Goal: Information Seeking & Learning: Learn about a topic

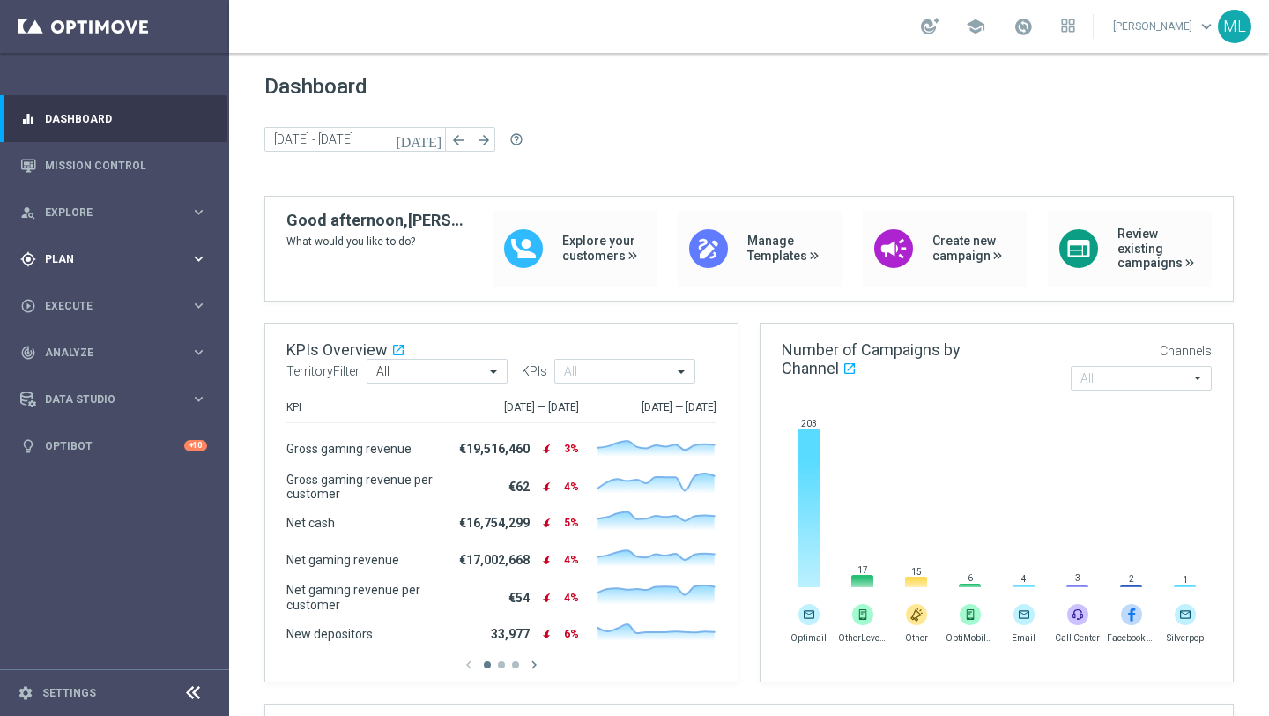
click at [180, 249] on div "gps_fixed Plan keyboard_arrow_right" at bounding box center [113, 258] width 227 height 47
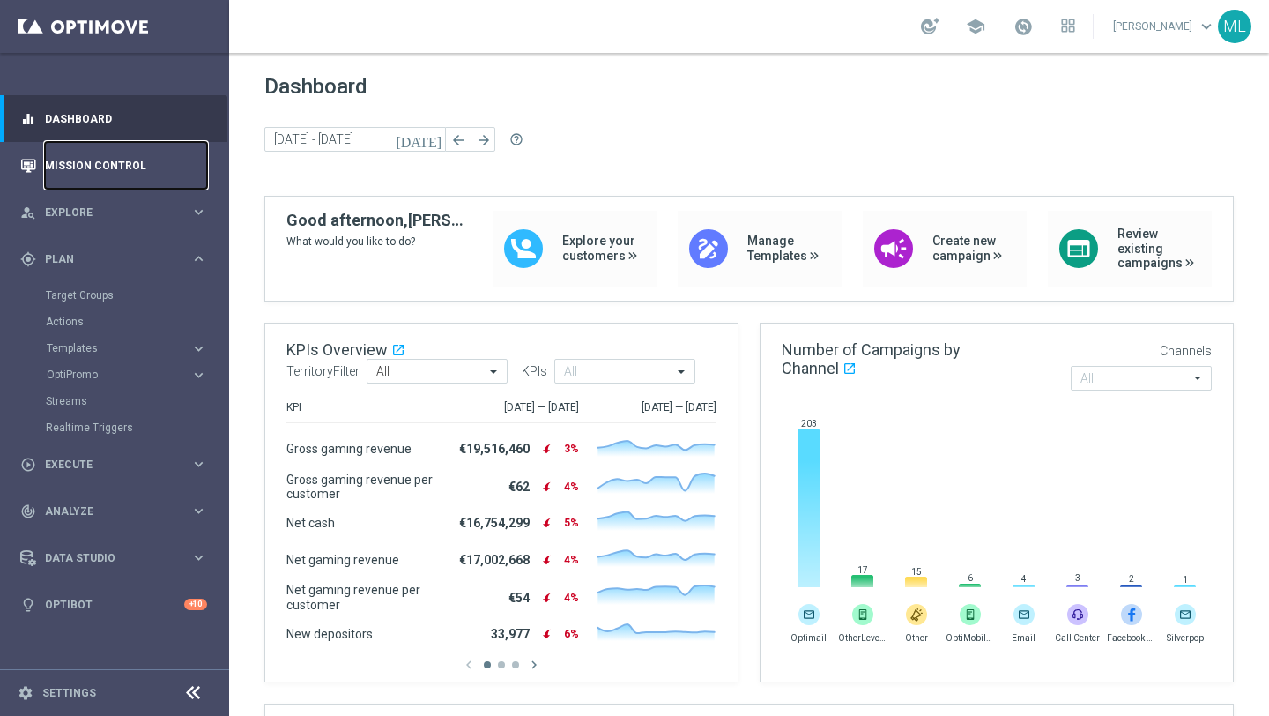
click at [71, 167] on link "Mission Control" at bounding box center [126, 165] width 162 height 47
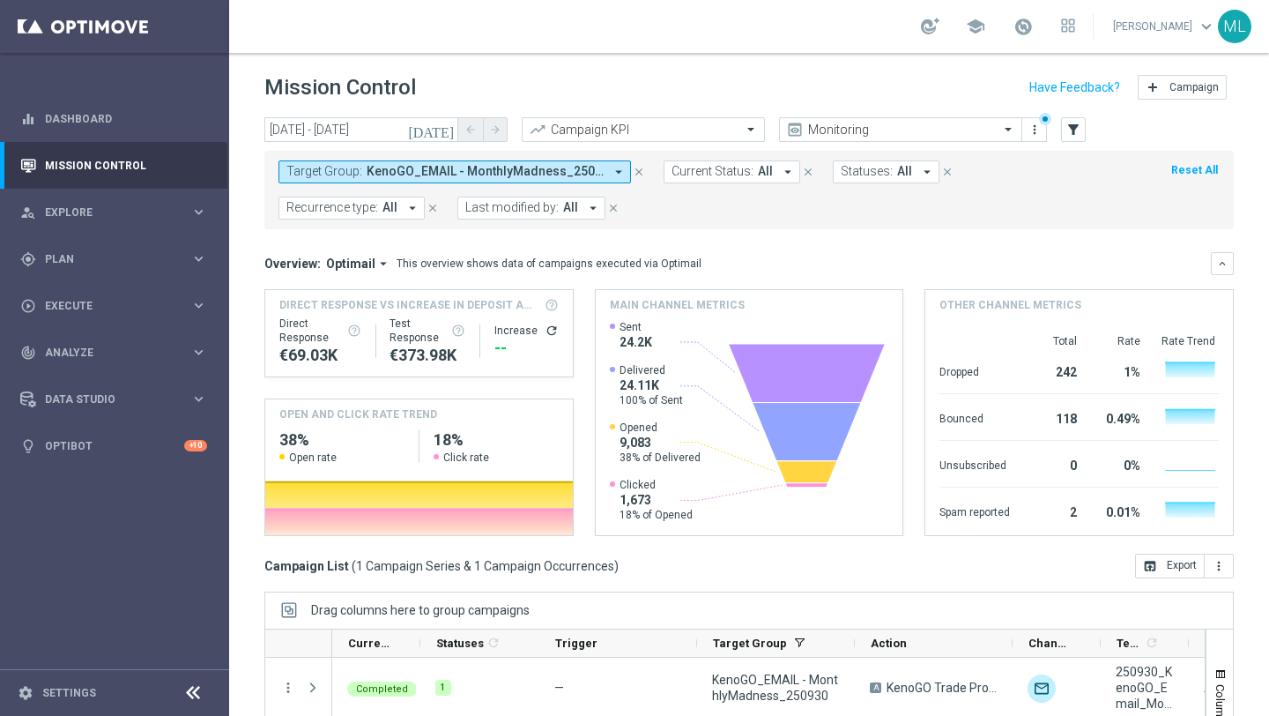
click at [449, 125] on icon "[DATE]" at bounding box center [432, 130] width 48 height 16
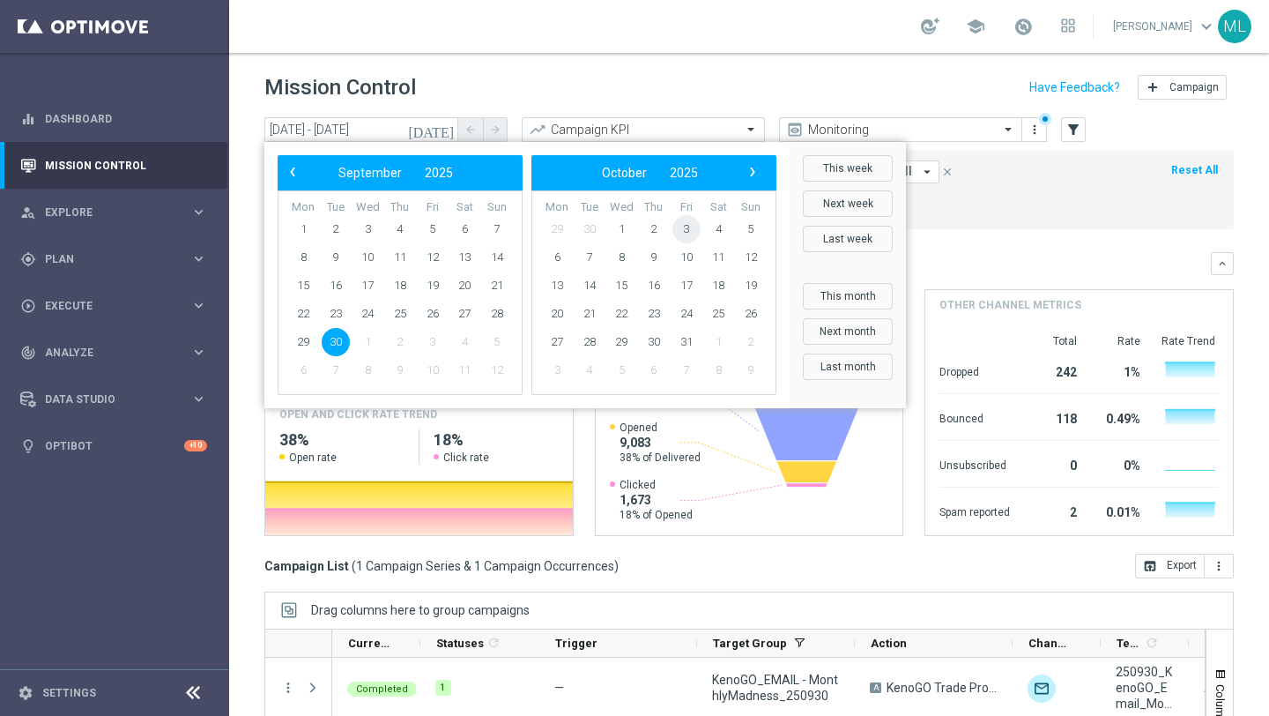
click at [686, 228] on span "3" at bounding box center [686, 229] width 28 height 28
click at [435, 227] on span "3" at bounding box center [433, 229] width 28 height 28
type input "03 Oct 2025 - 03 Oct 2025"
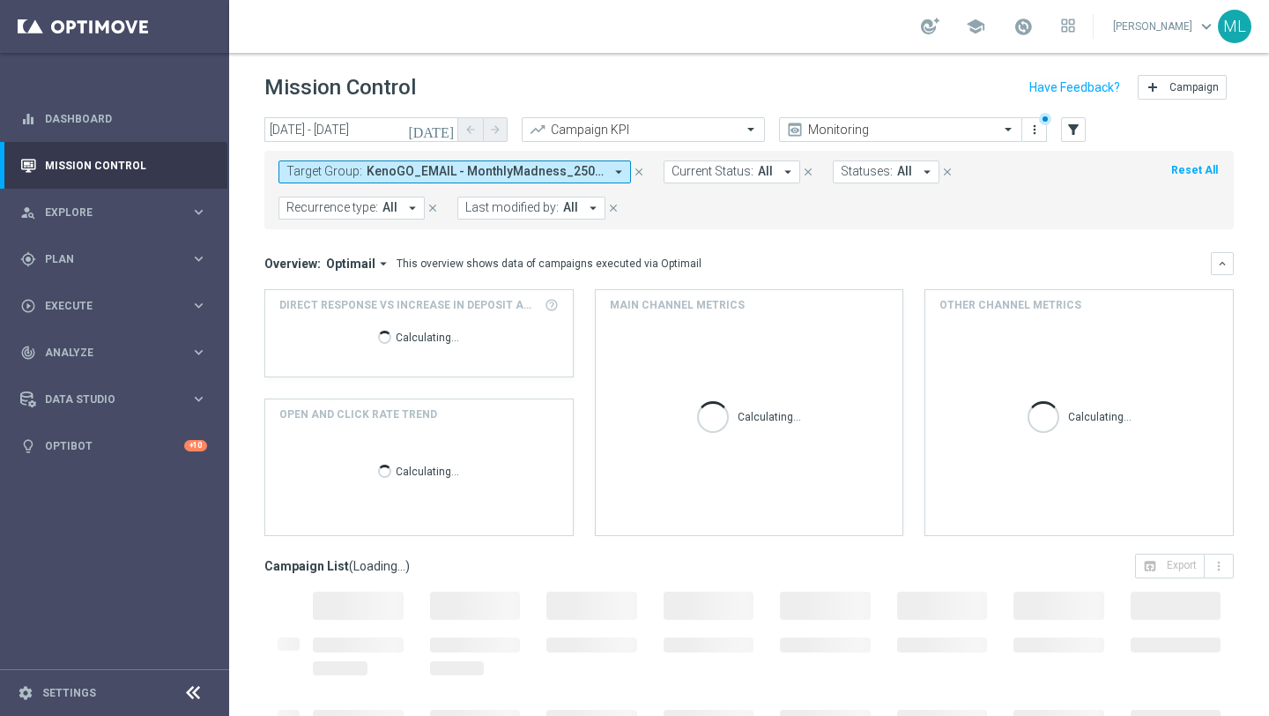
click at [526, 176] on span "KenoGO_EMAIL - MonthlyMadness_250930" at bounding box center [485, 171] width 237 height 15
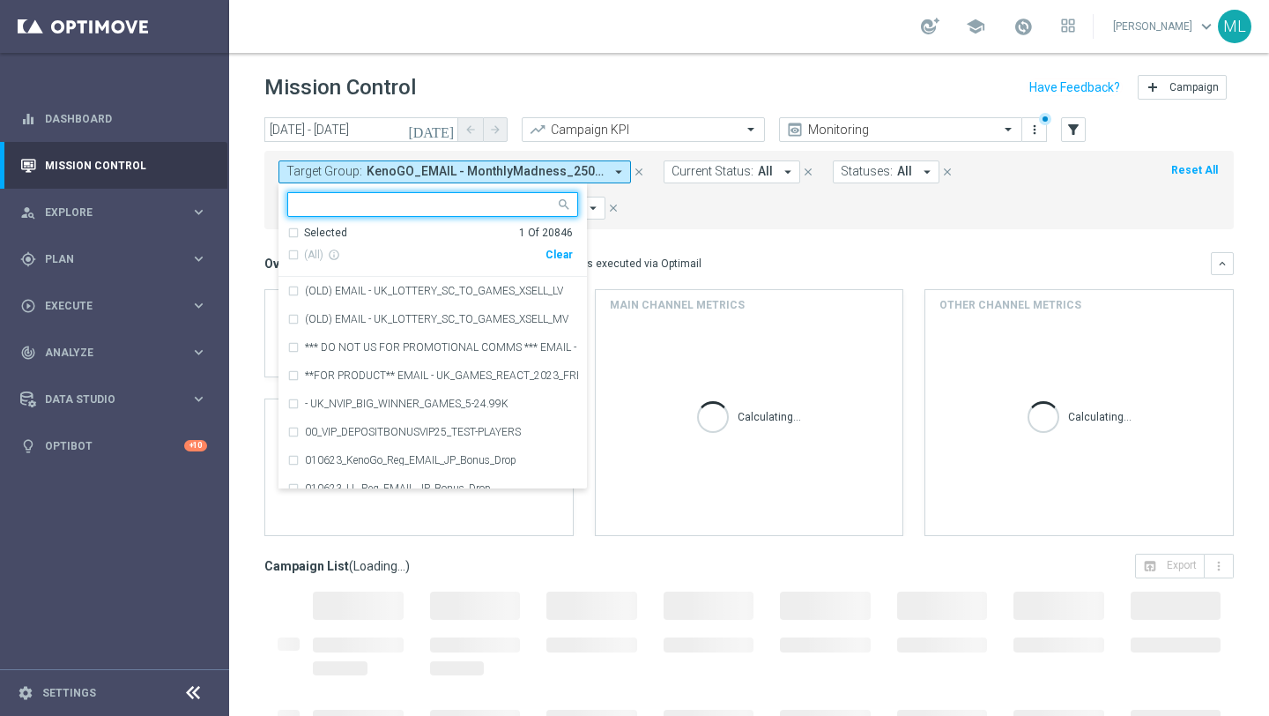
click at [0, 0] on div "Clear" at bounding box center [0, 0] width 0 height 0
click at [424, 208] on input "text" at bounding box center [426, 204] width 258 height 15
click at [298, 253] on div "(All Search Results)" at bounding box center [416, 255] width 258 height 15
type input "251003"
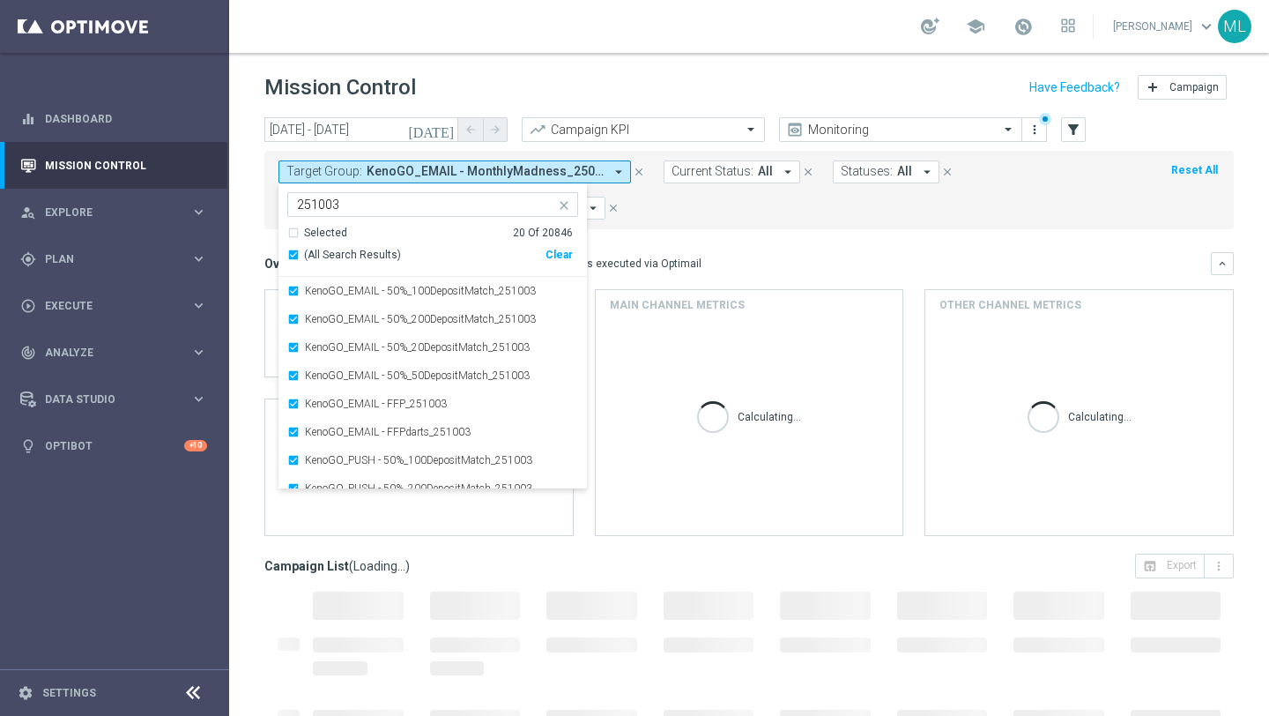
click at [671, 233] on mini-dashboard "Overview: Optimail arrow_drop_down This overview shows data of campaigns execut…" at bounding box center [748, 391] width 969 height 324
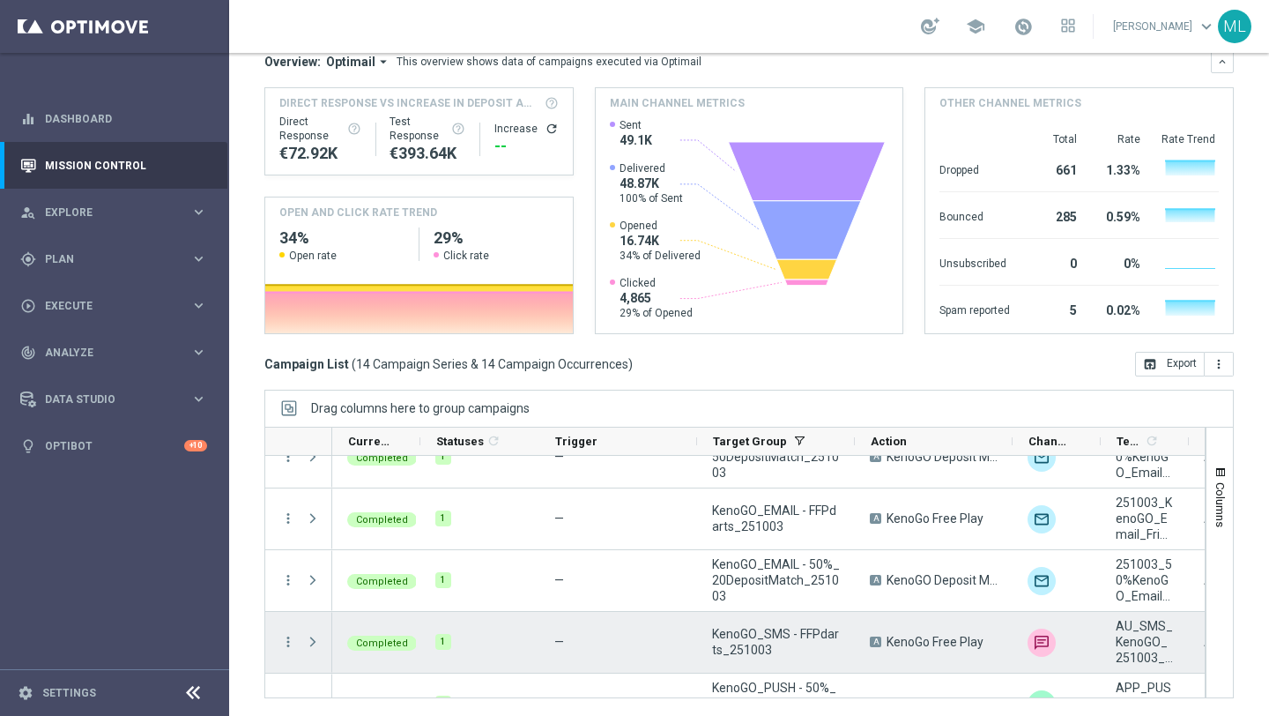
scroll to position [213, 0]
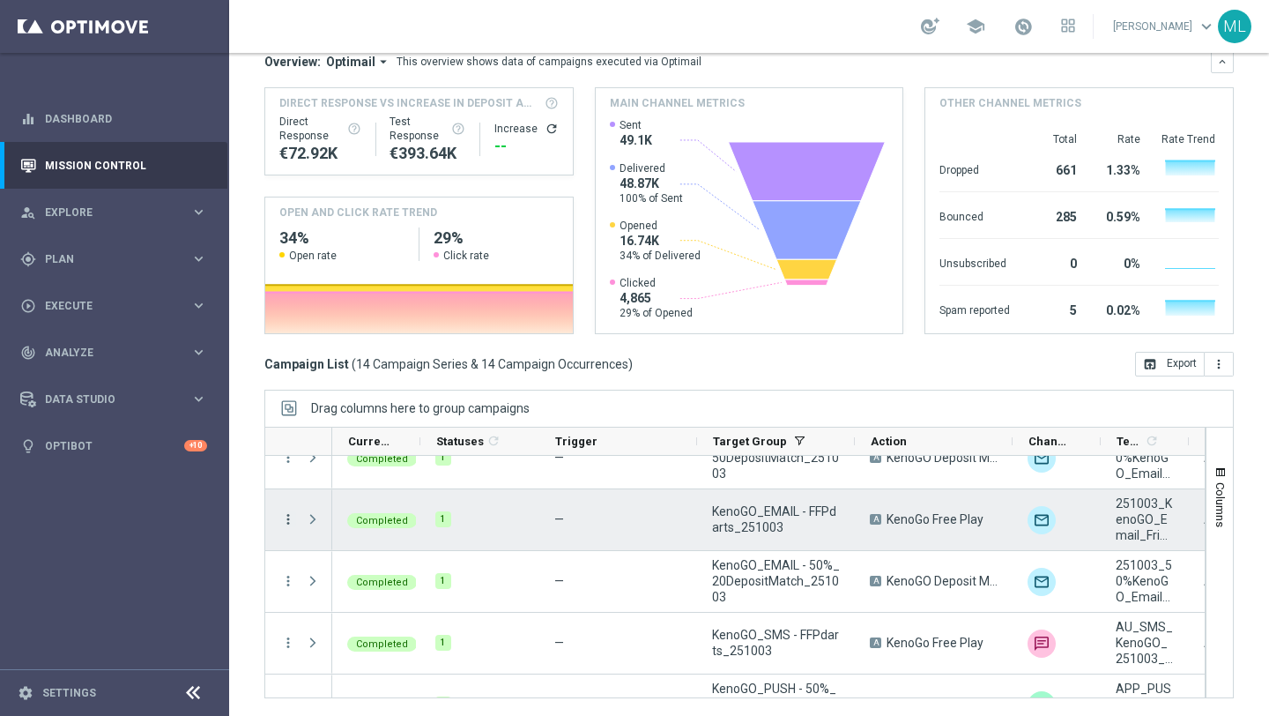
click at [286, 516] on icon "more_vert" at bounding box center [288, 519] width 16 height 16
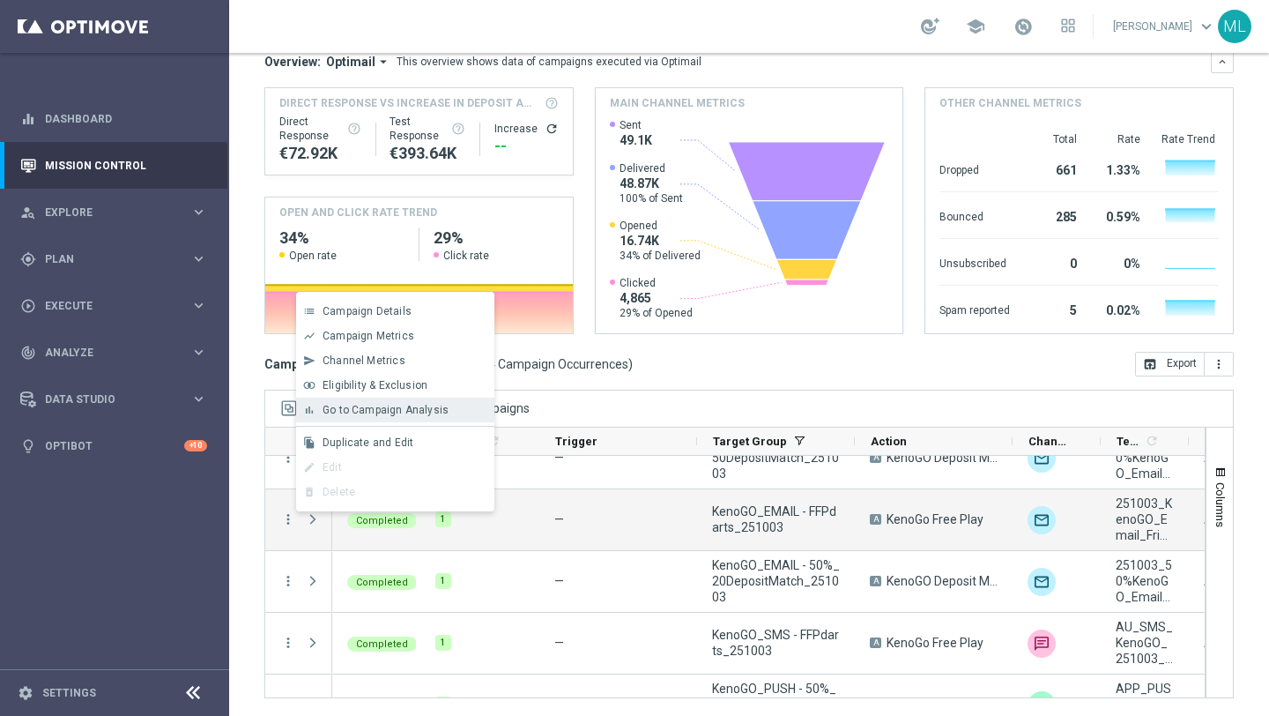
click at [356, 413] on span "Go to Campaign Analysis" at bounding box center [386, 410] width 126 height 12
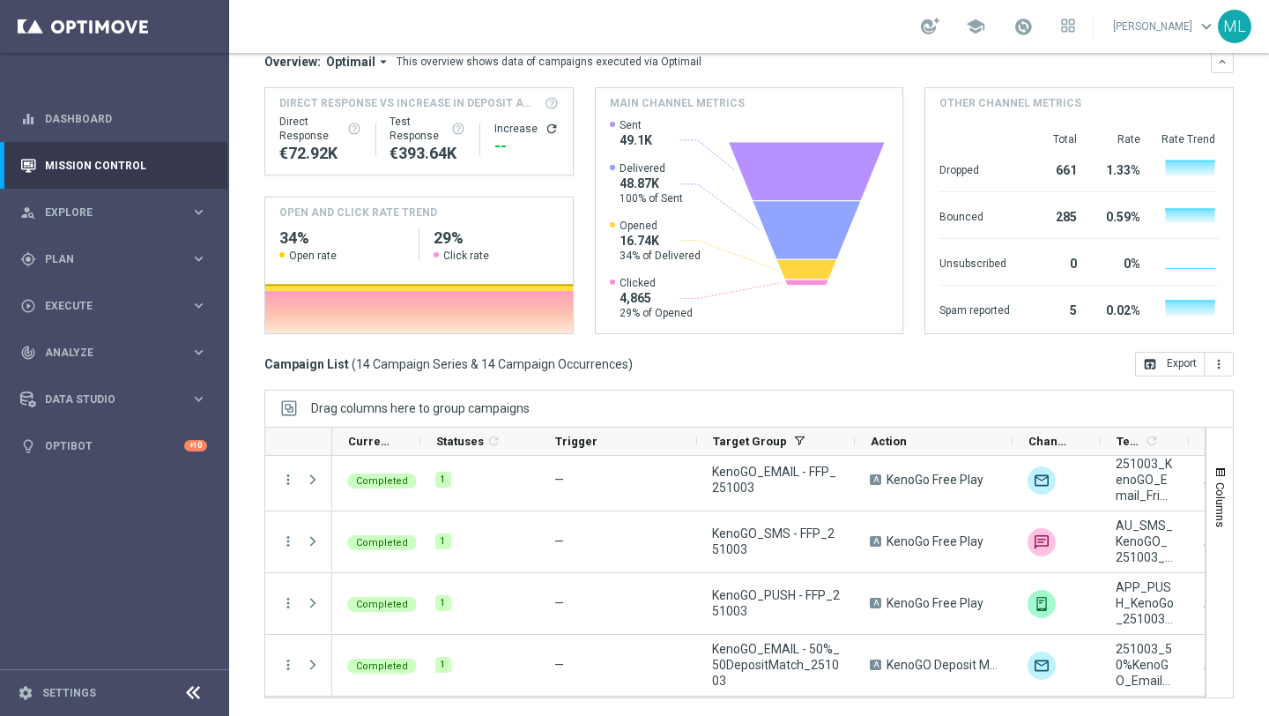
scroll to position [0, 0]
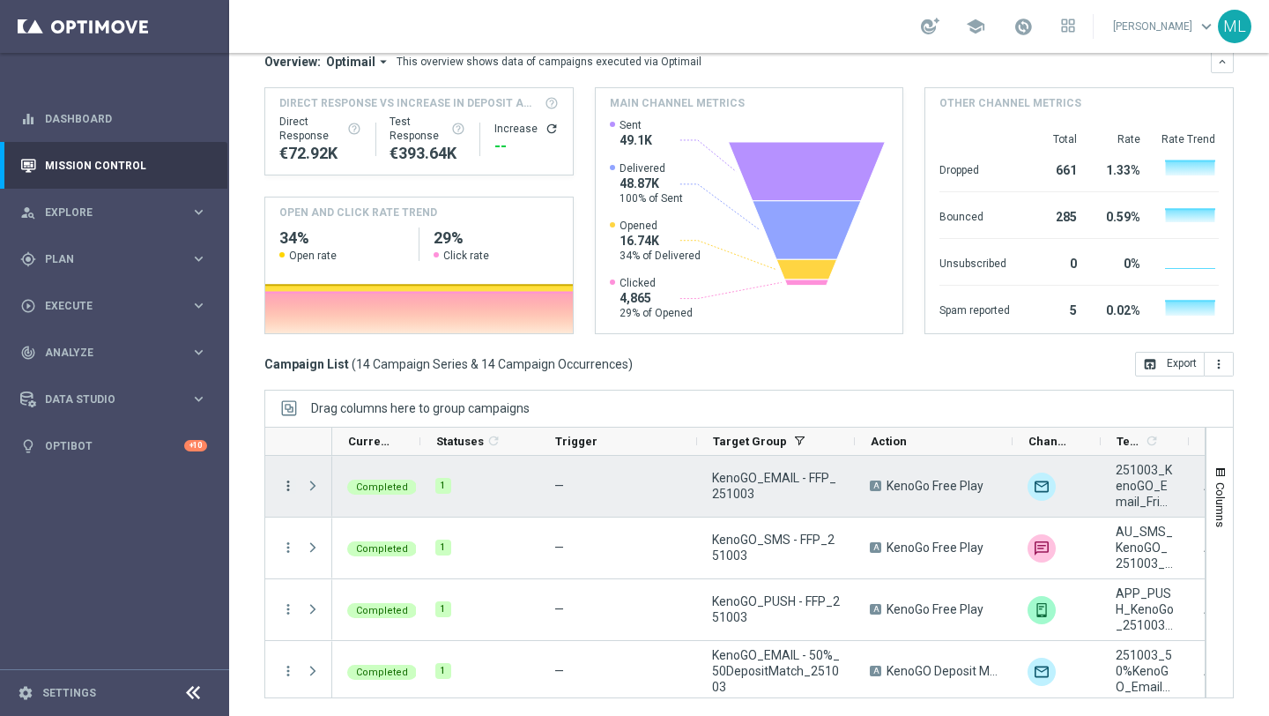
click at [288, 486] on icon "more_vert" at bounding box center [288, 486] width 16 height 16
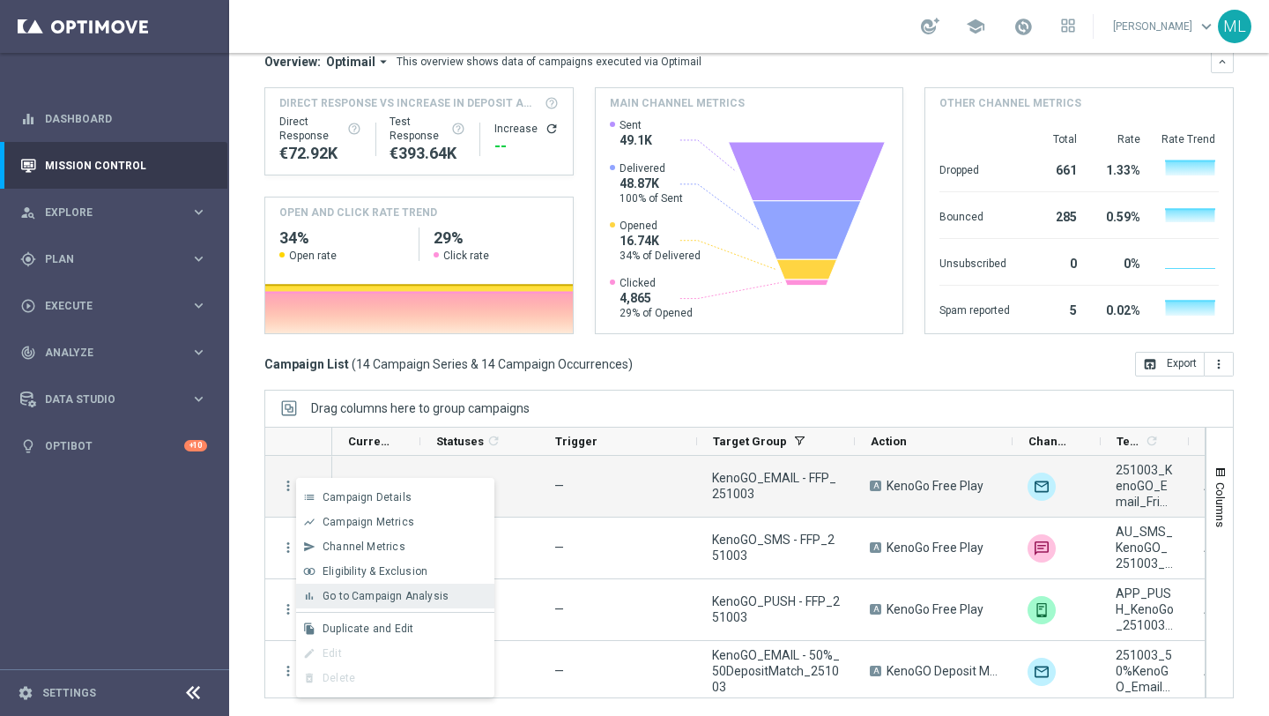
click at [345, 590] on span "Go to Campaign Analysis" at bounding box center [386, 596] width 126 height 12
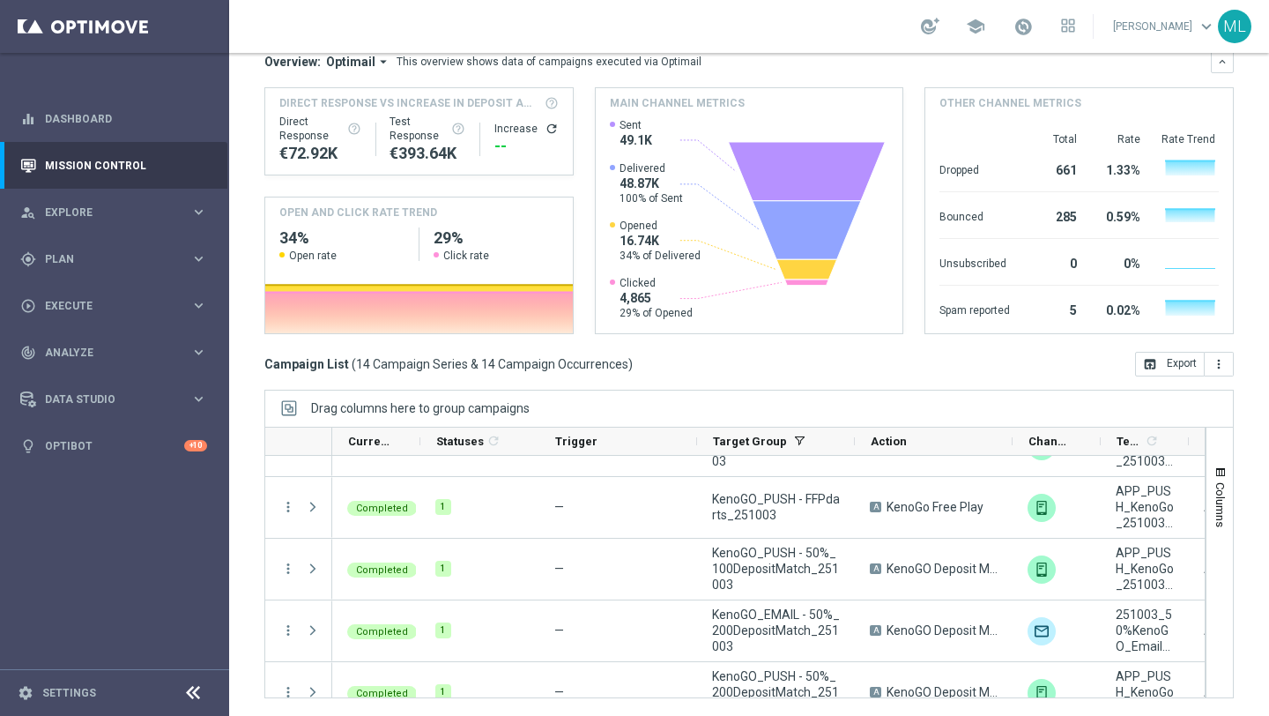
scroll to position [622, 0]
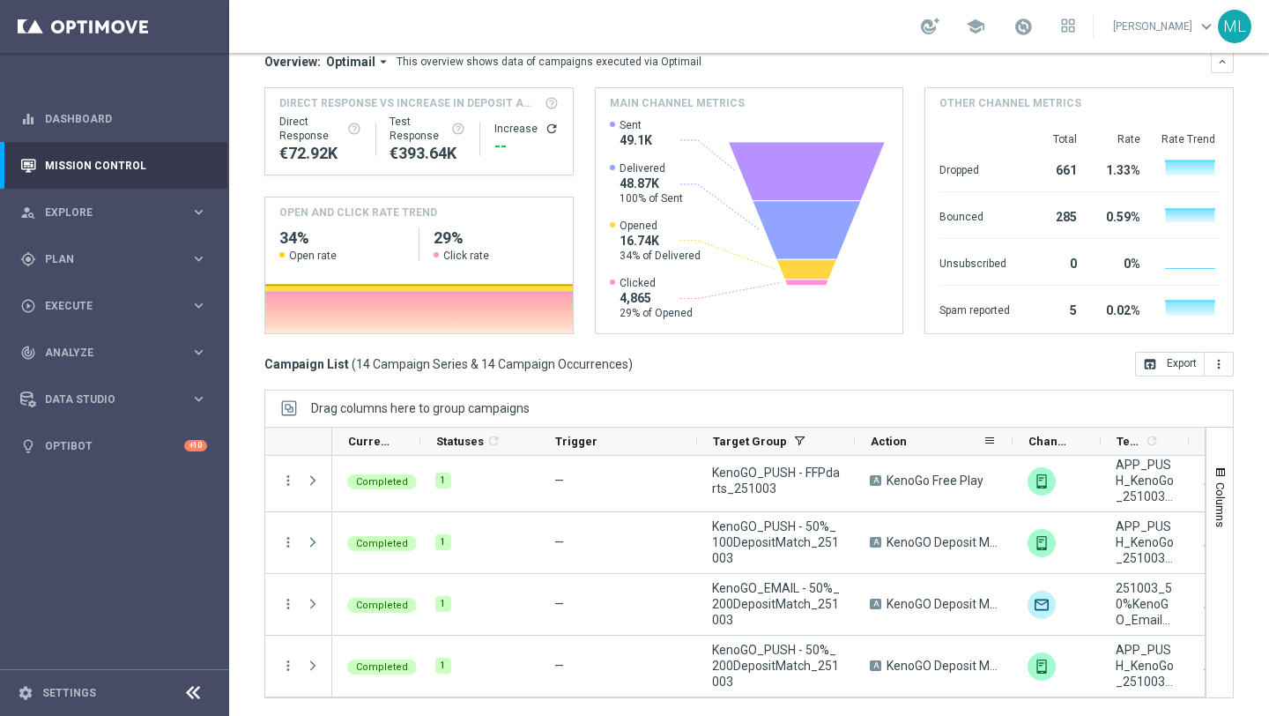
click at [855, 437] on div "Action" at bounding box center [934, 441] width 158 height 28
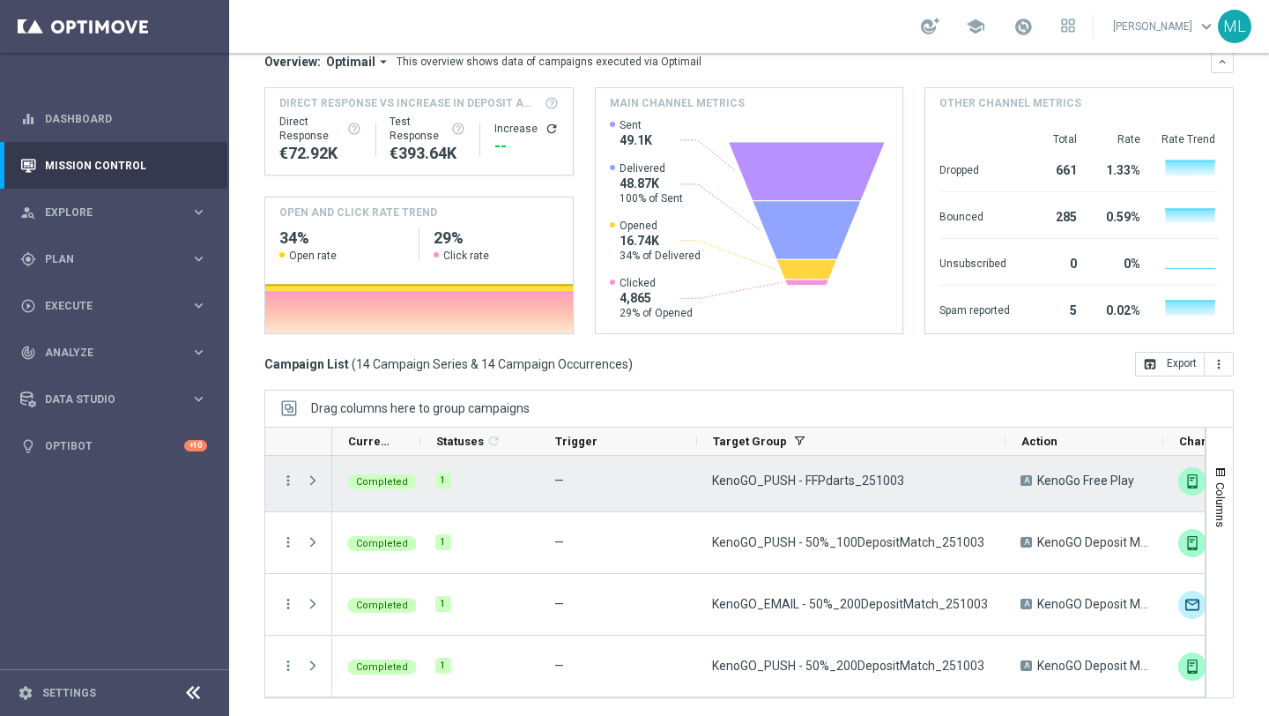
drag, startPoint x: 853, startPoint y: 437, endPoint x: 1004, endPoint y: 477, distance: 155.8
click at [1004, 477] on div "Action" at bounding box center [734, 562] width 941 height 271
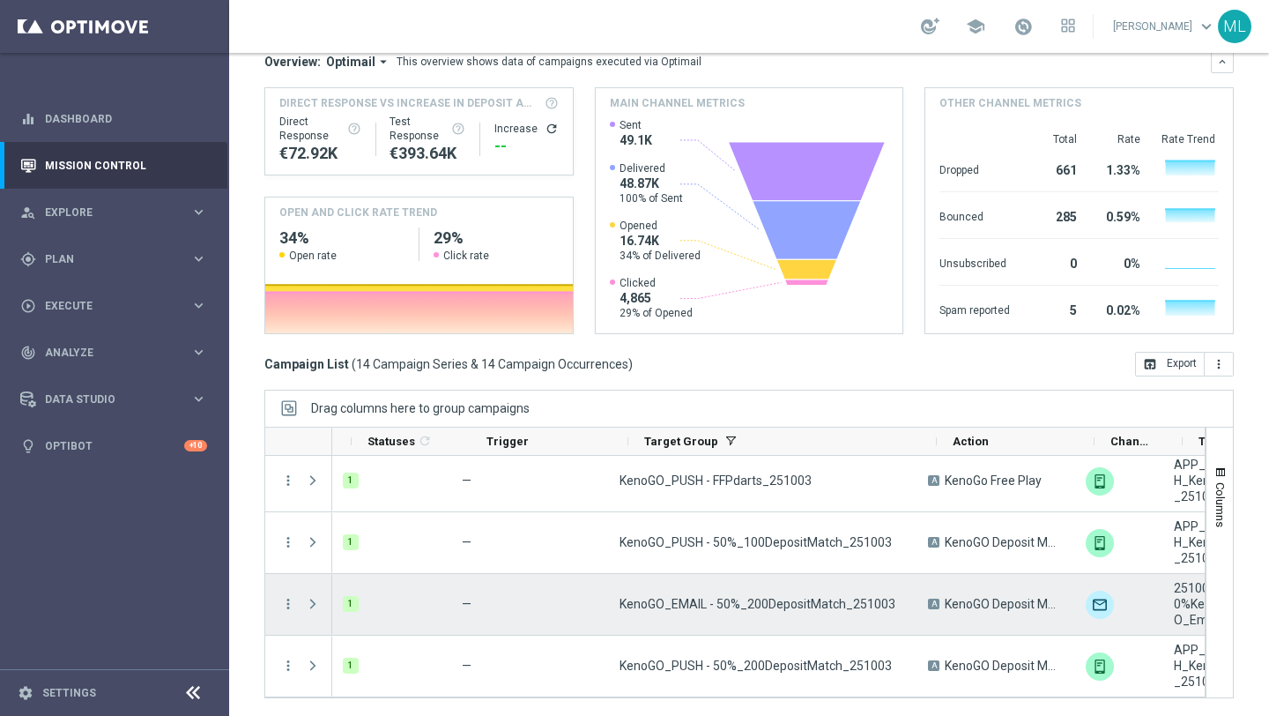
scroll to position [0, 0]
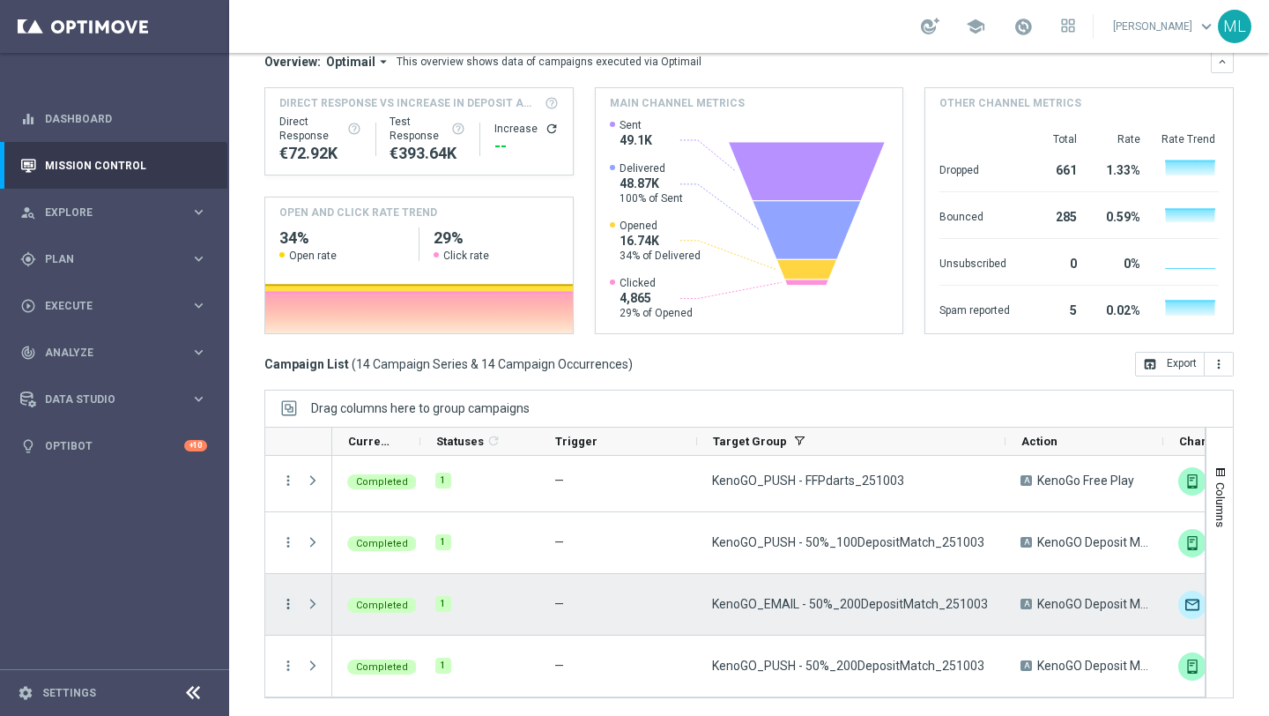
click at [286, 602] on icon "more_vert" at bounding box center [288, 604] width 16 height 16
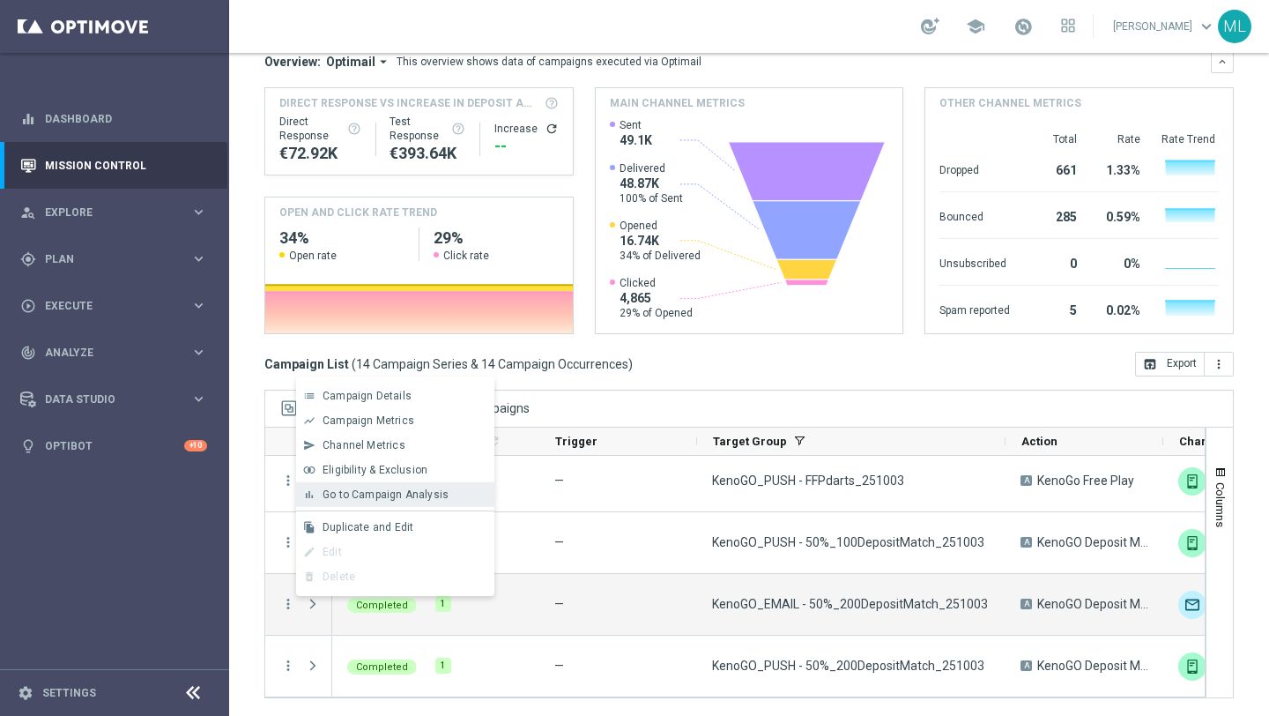
click at [343, 494] on span "Go to Campaign Analysis" at bounding box center [386, 494] width 126 height 12
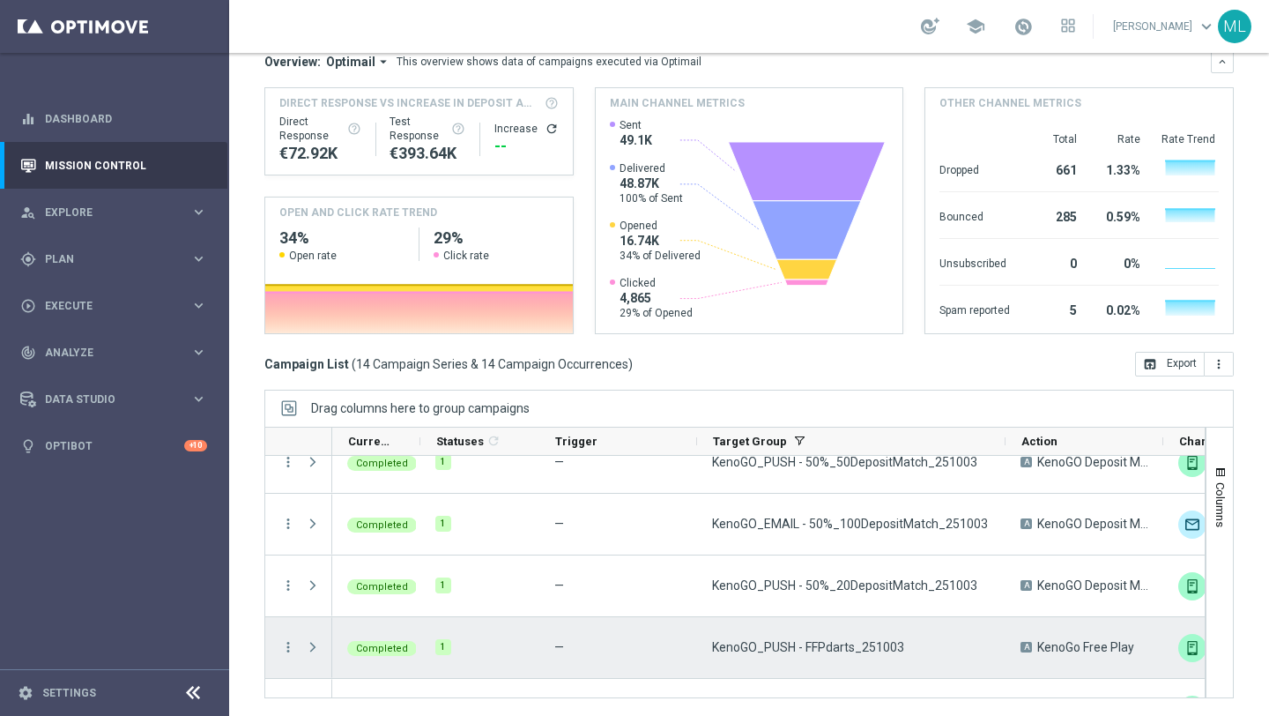
scroll to position [449, 0]
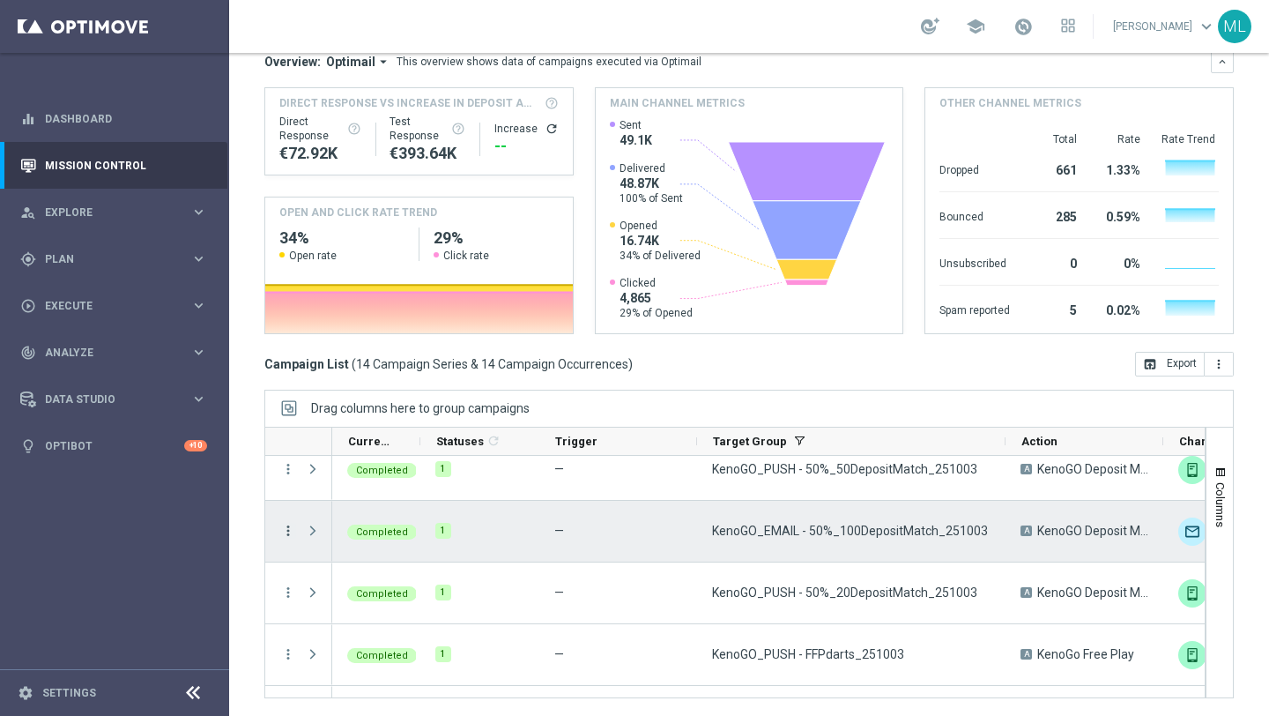
click at [286, 529] on icon "more_vert" at bounding box center [288, 531] width 16 height 16
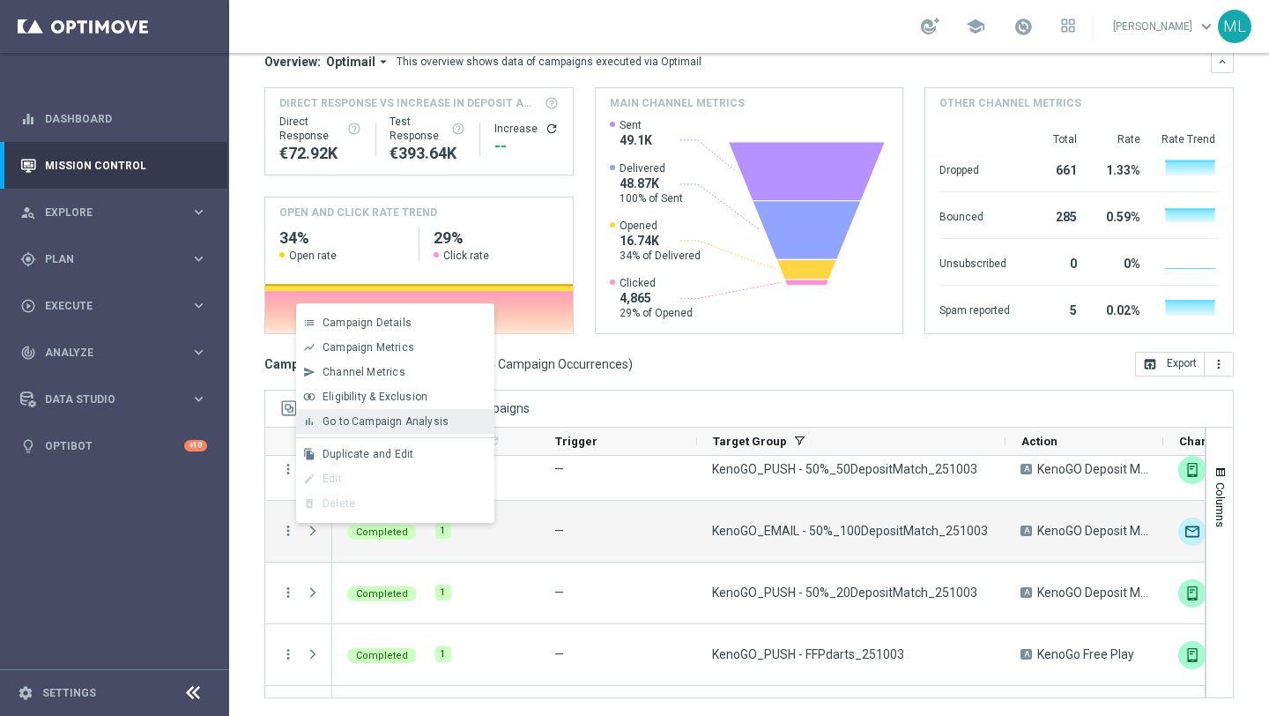
click at [353, 413] on div "bar_chart Go to Campaign Analysis" at bounding box center [395, 421] width 198 height 25
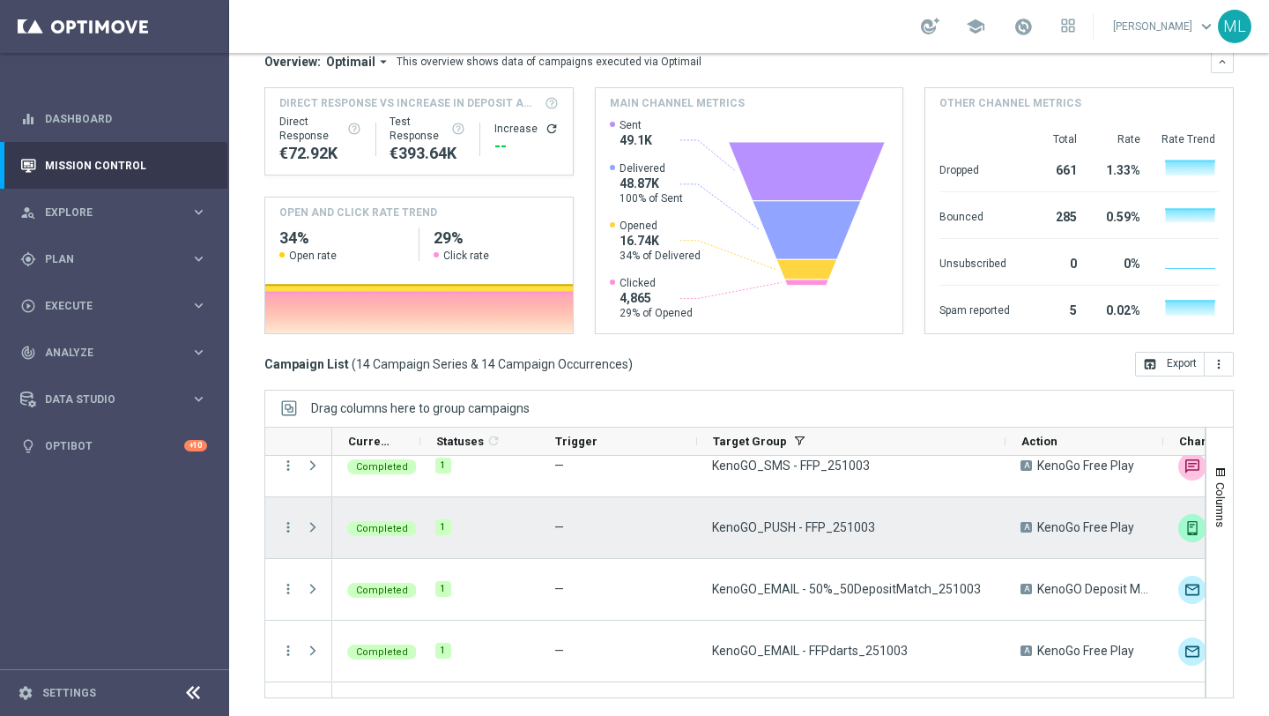
scroll to position [86, 0]
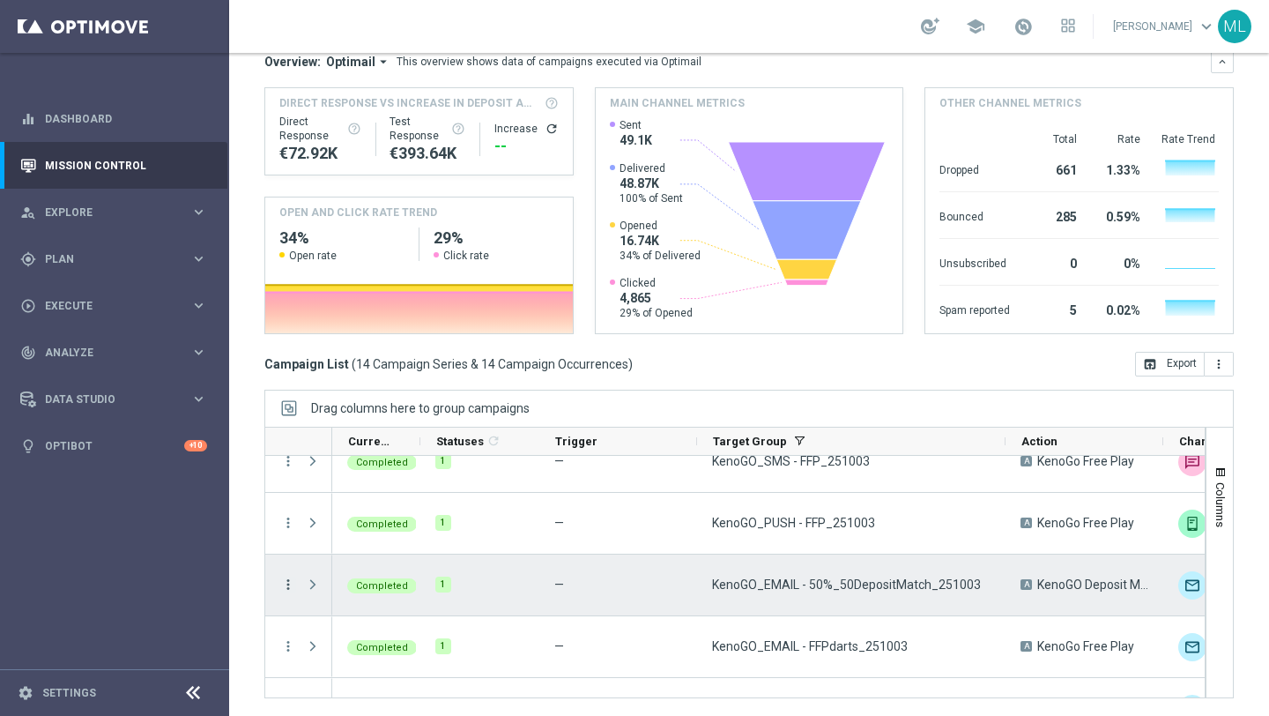
click at [286, 583] on icon "more_vert" at bounding box center [288, 584] width 16 height 16
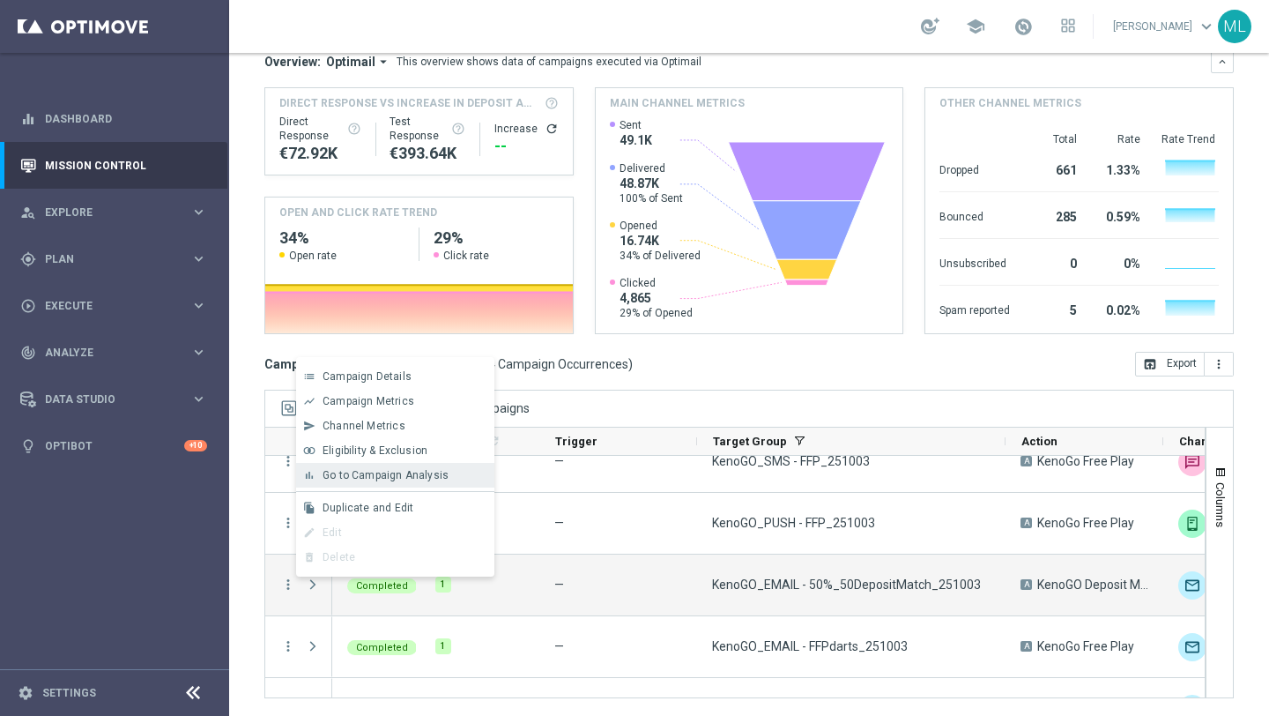
click at [350, 473] on span "Go to Campaign Analysis" at bounding box center [386, 475] width 126 height 12
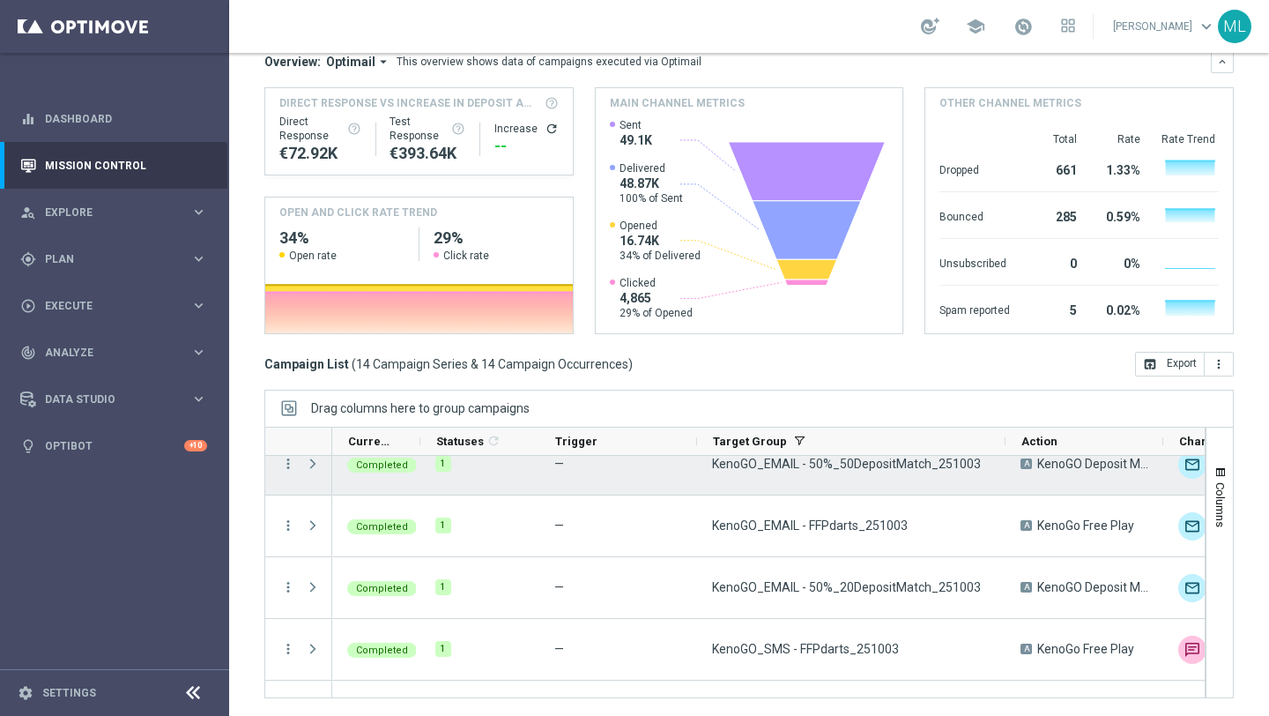
scroll to position [216, 0]
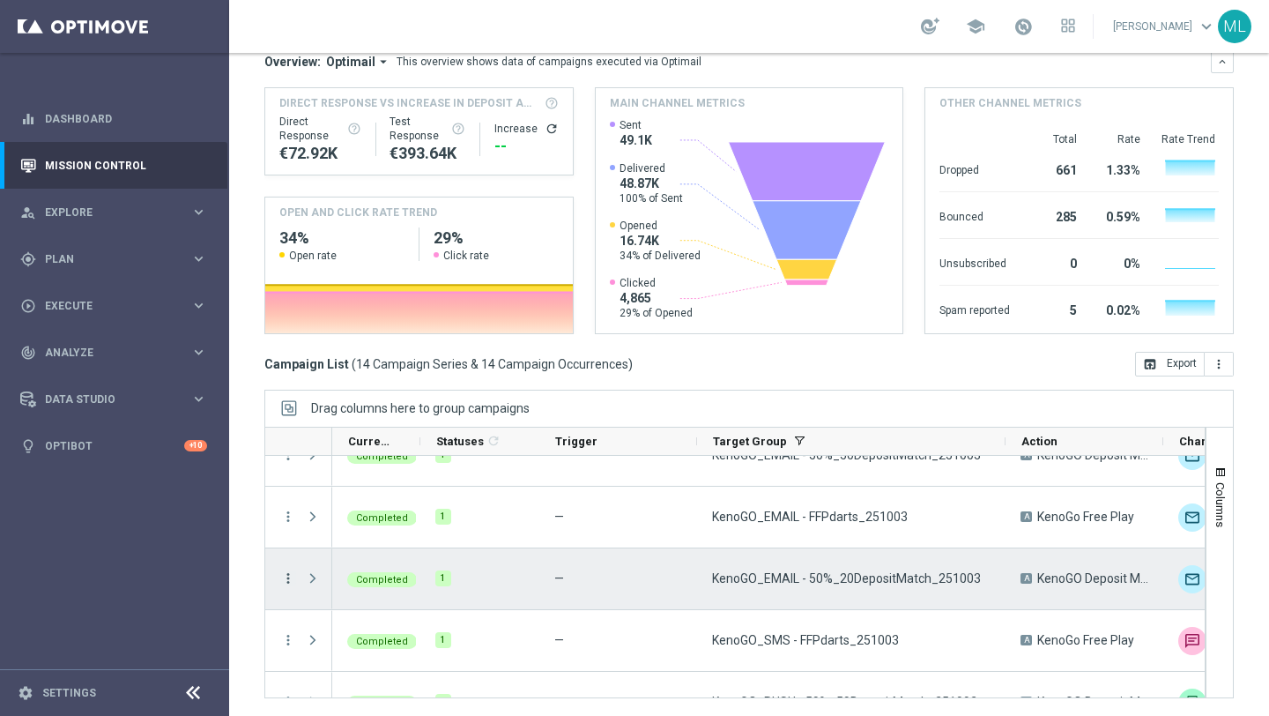
click at [285, 577] on icon "more_vert" at bounding box center [288, 578] width 16 height 16
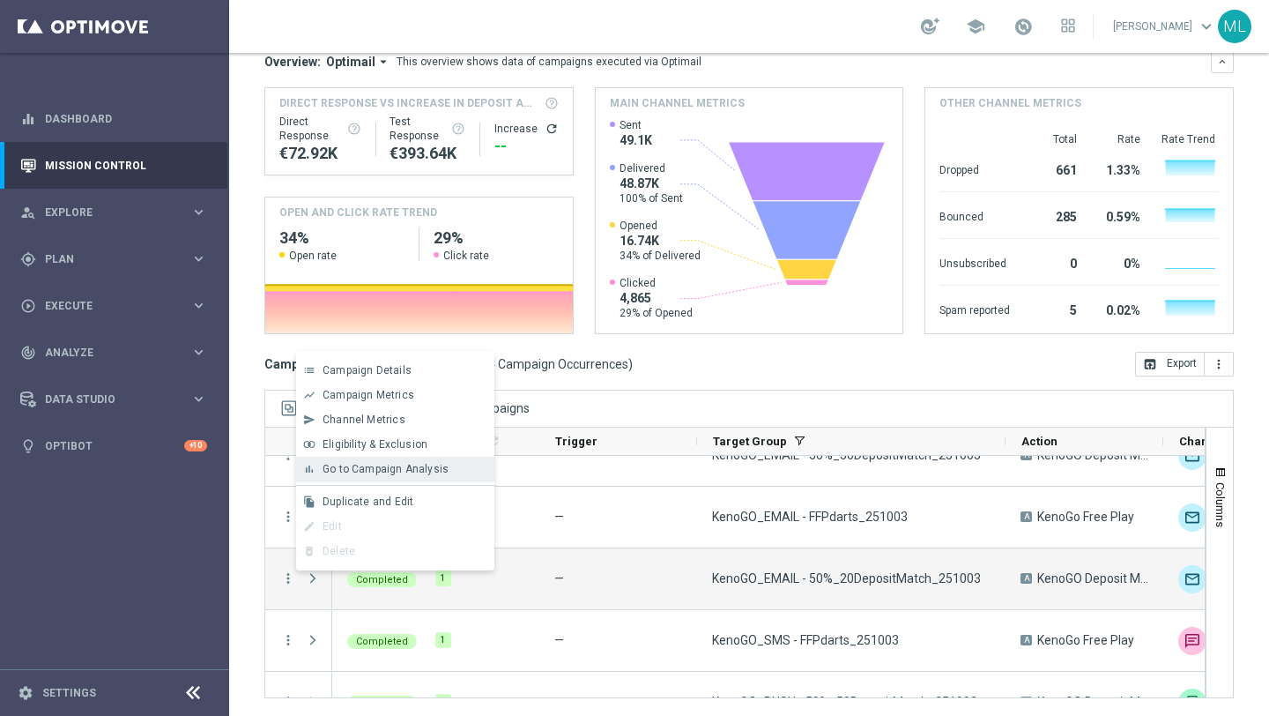
click at [345, 474] on span "Go to Campaign Analysis" at bounding box center [386, 469] width 126 height 12
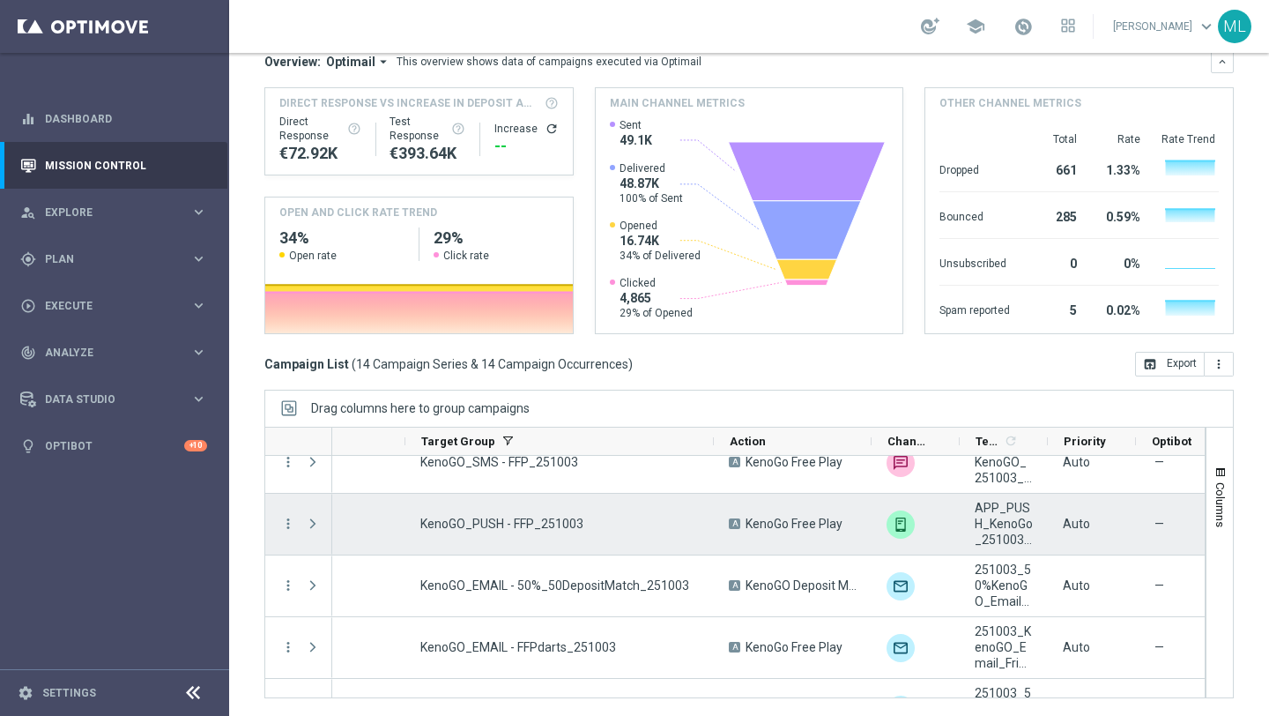
scroll to position [147, 0]
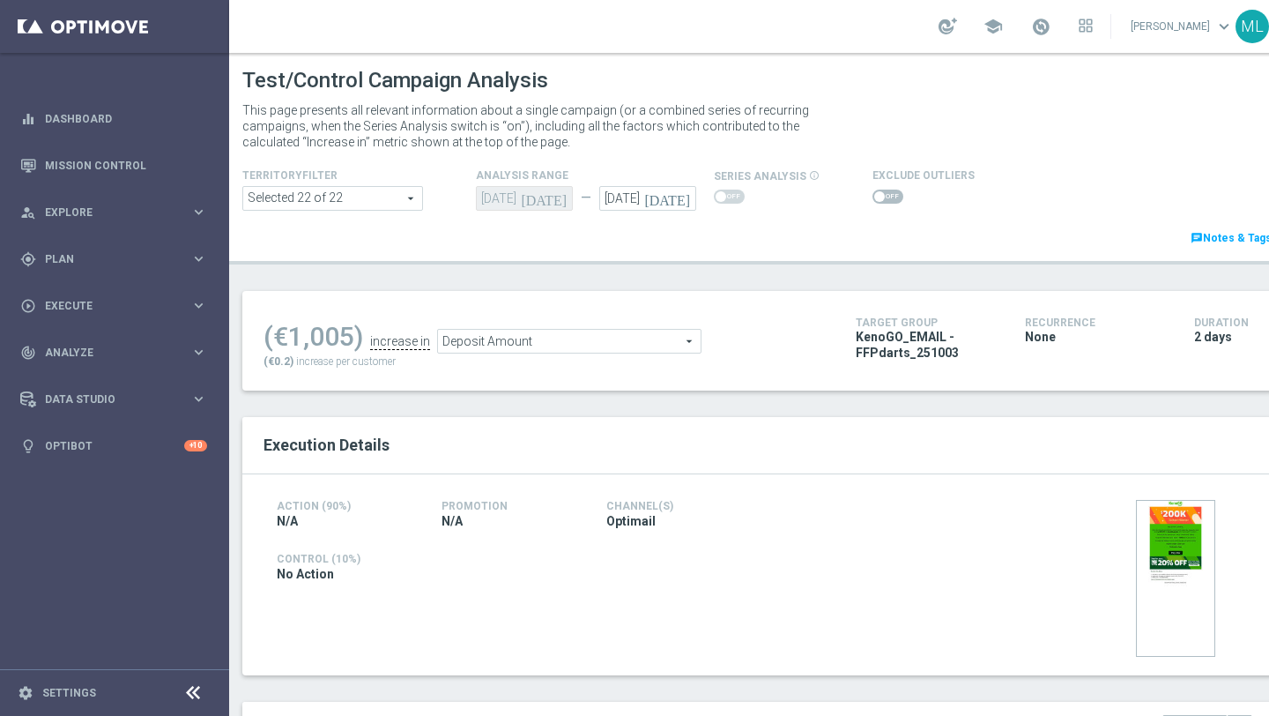
click at [687, 196] on icon "[DATE]" at bounding box center [670, 195] width 52 height 19
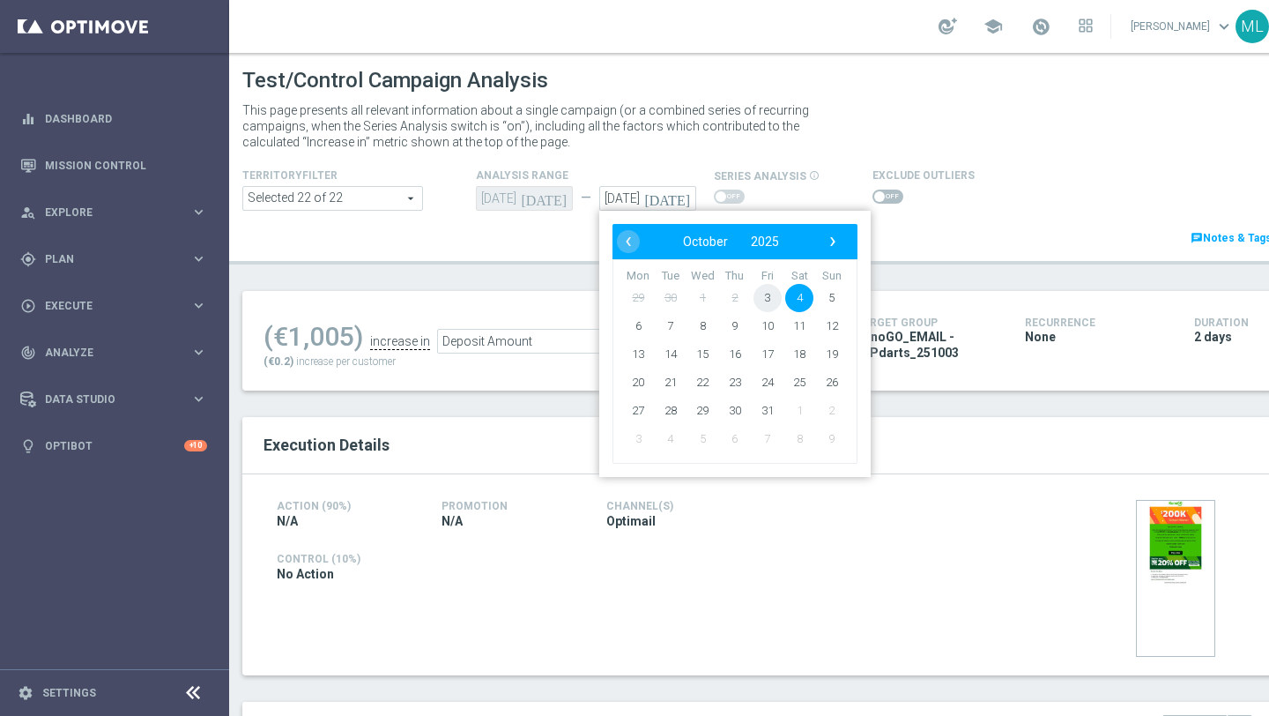
click at [768, 296] on span "3" at bounding box center [767, 298] width 28 height 28
type input "03 Oct 2025"
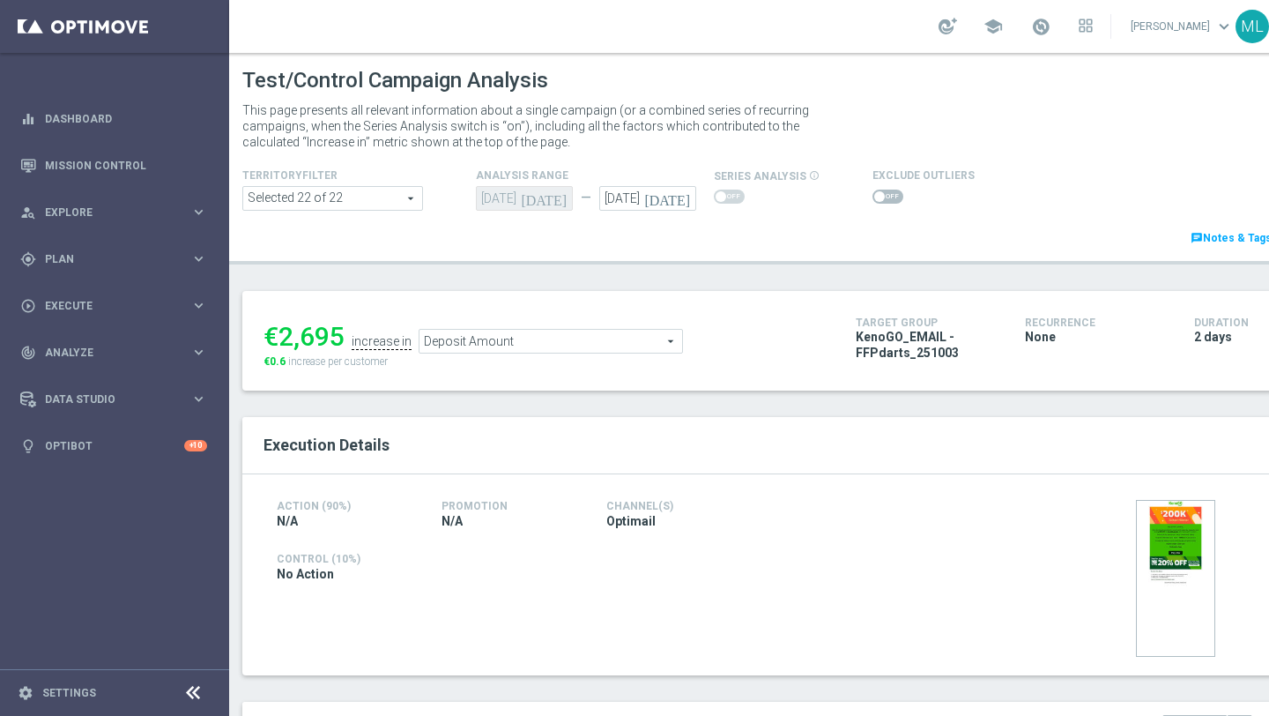
click at [495, 349] on span "Deposit Amount" at bounding box center [550, 341] width 263 height 23
type input "Lottery Stake Amount"
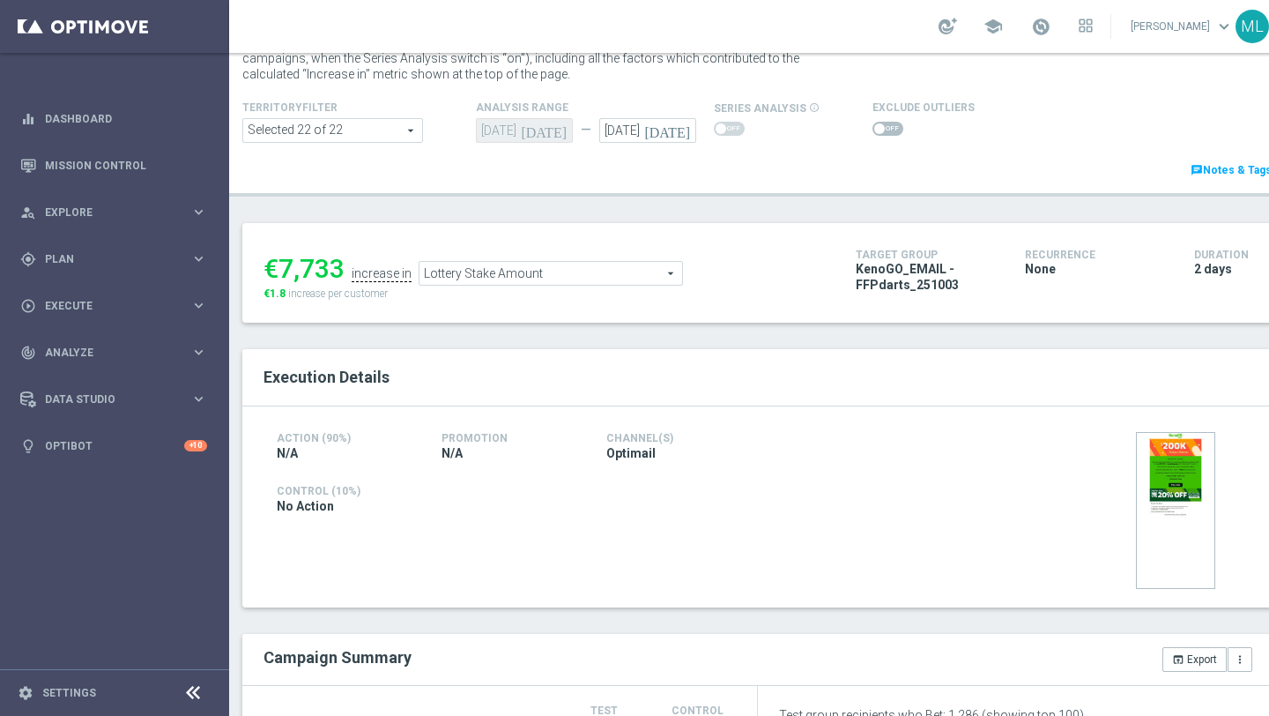
scroll to position [133, 0]
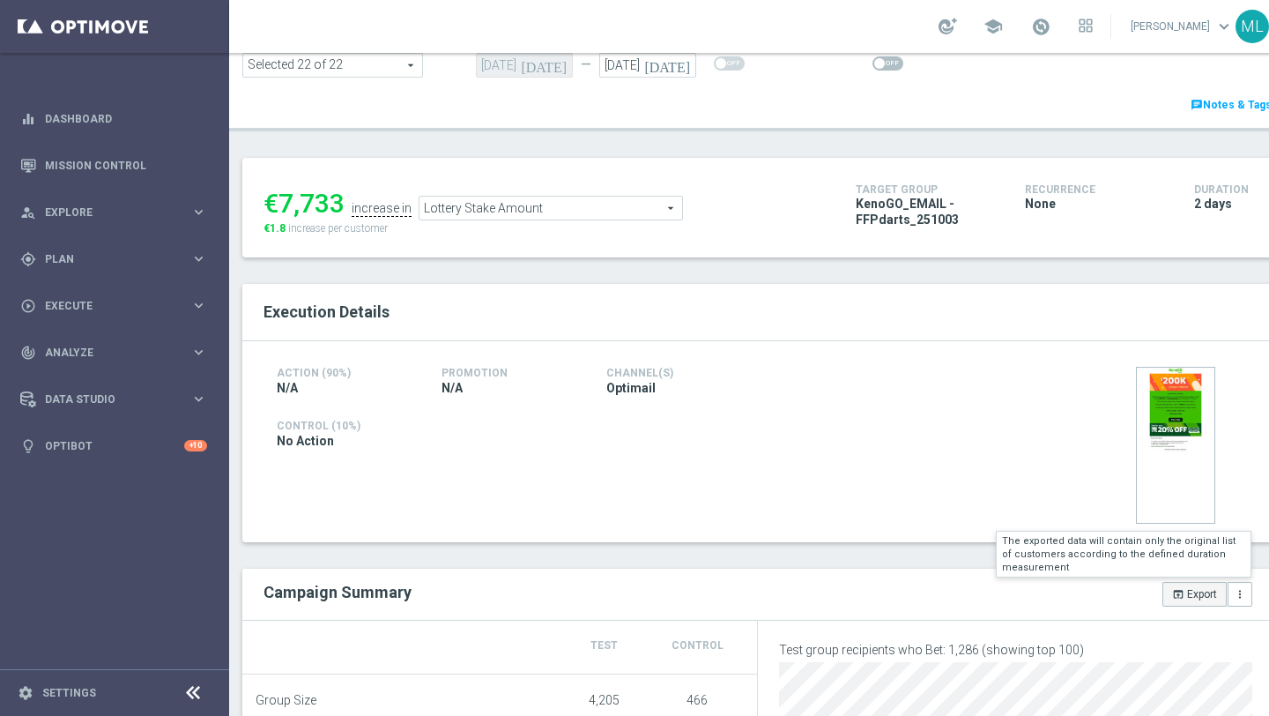
click at [1179, 594] on icon "open_in_browser" at bounding box center [1178, 594] width 12 height 12
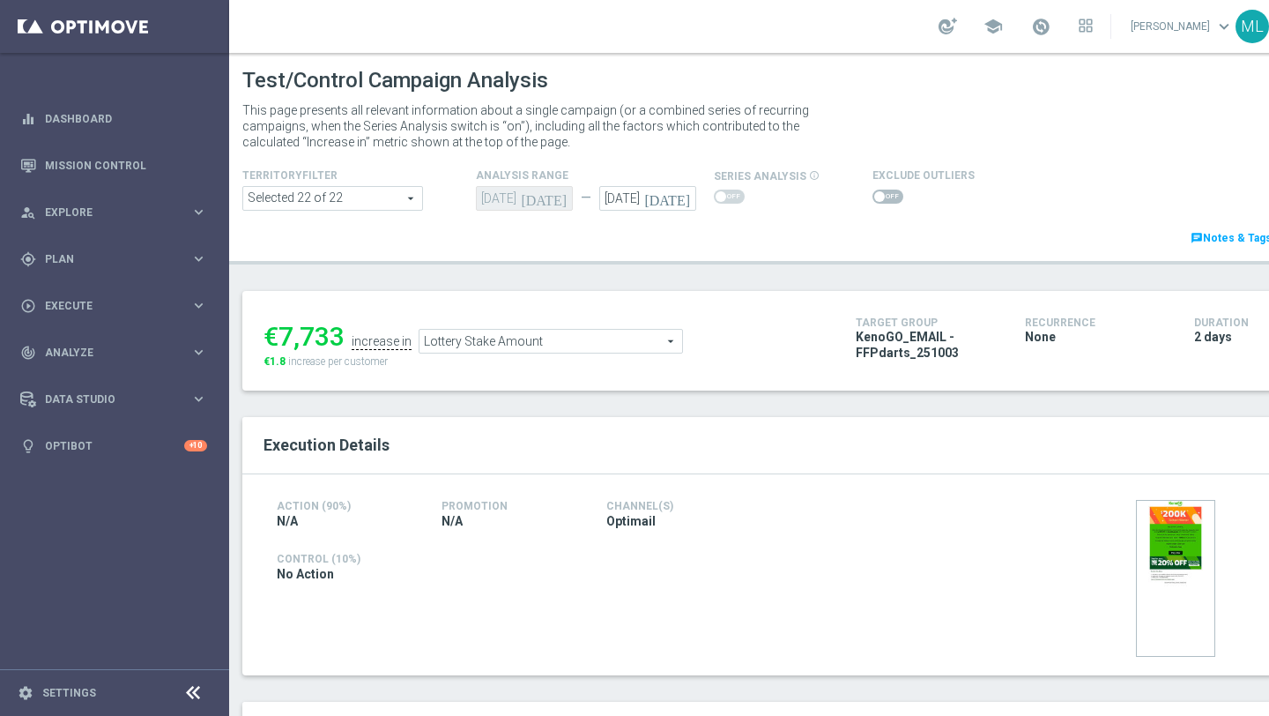
scroll to position [86, 0]
click at [682, 197] on icon "[DATE]" at bounding box center [670, 195] width 52 height 19
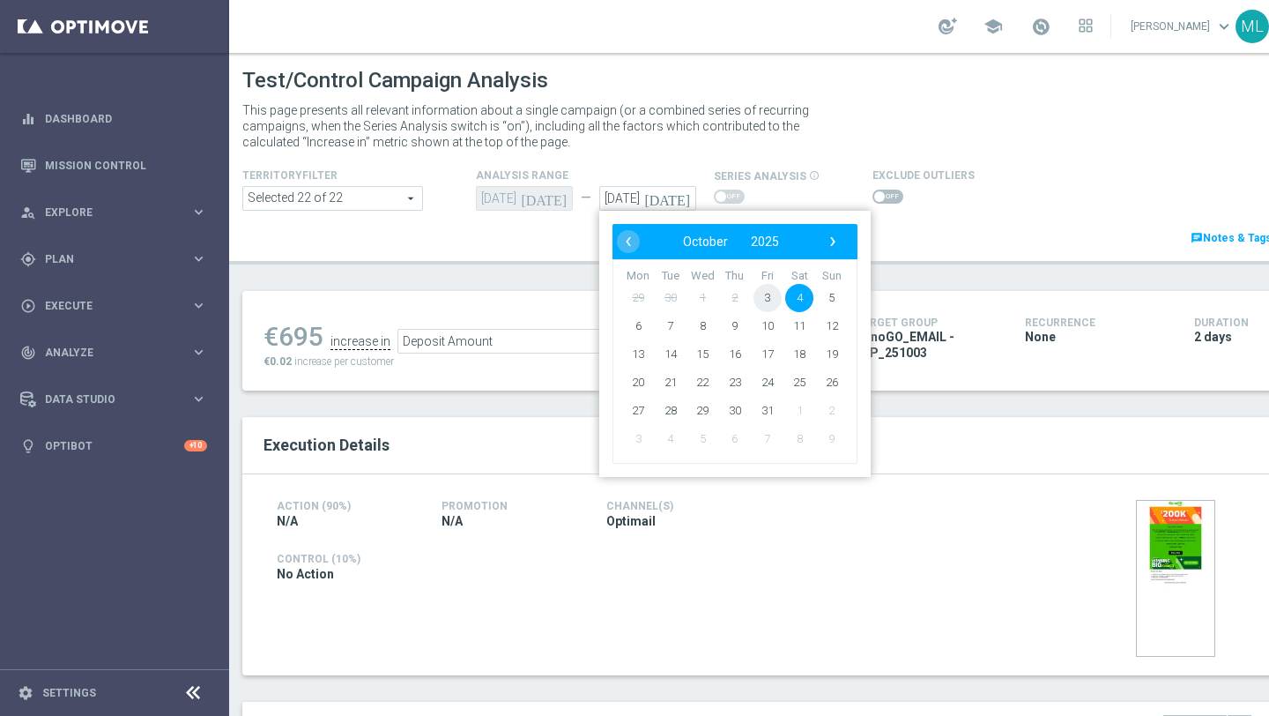
click at [768, 291] on span "3" at bounding box center [767, 298] width 28 height 28
type input "03 Oct 2025"
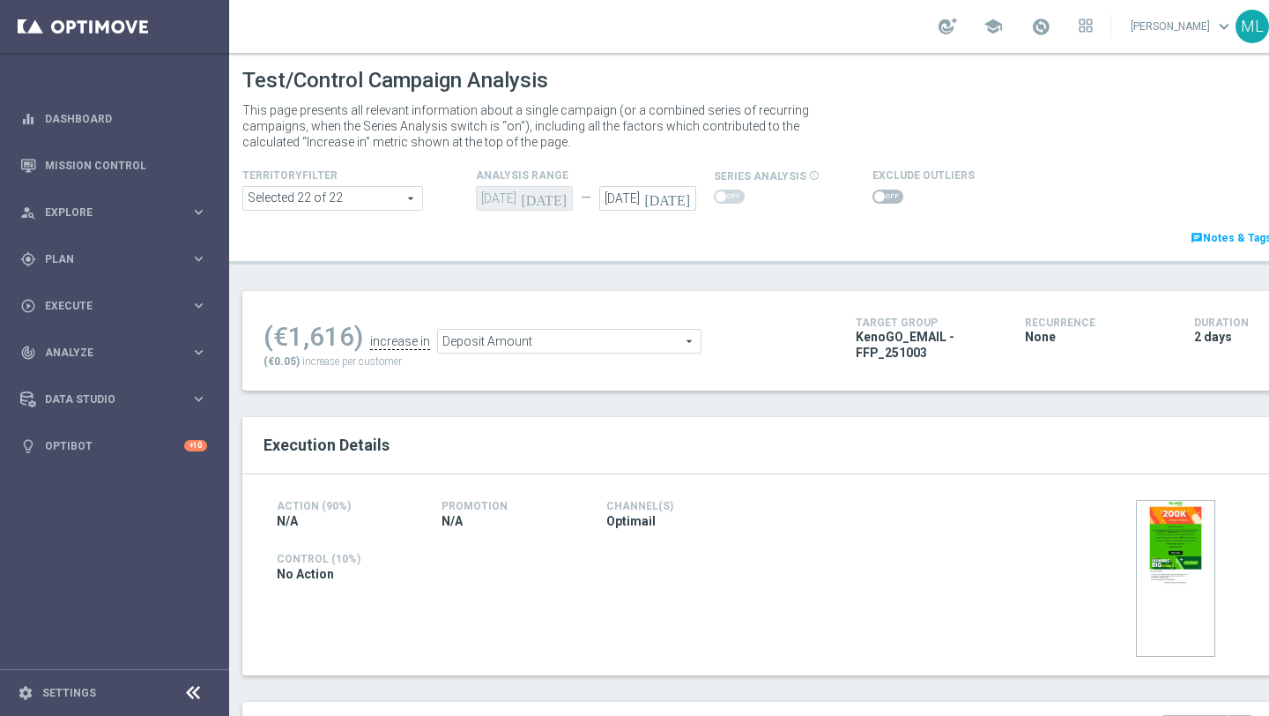
click at [546, 345] on span "Deposit Amount" at bounding box center [569, 341] width 263 height 23
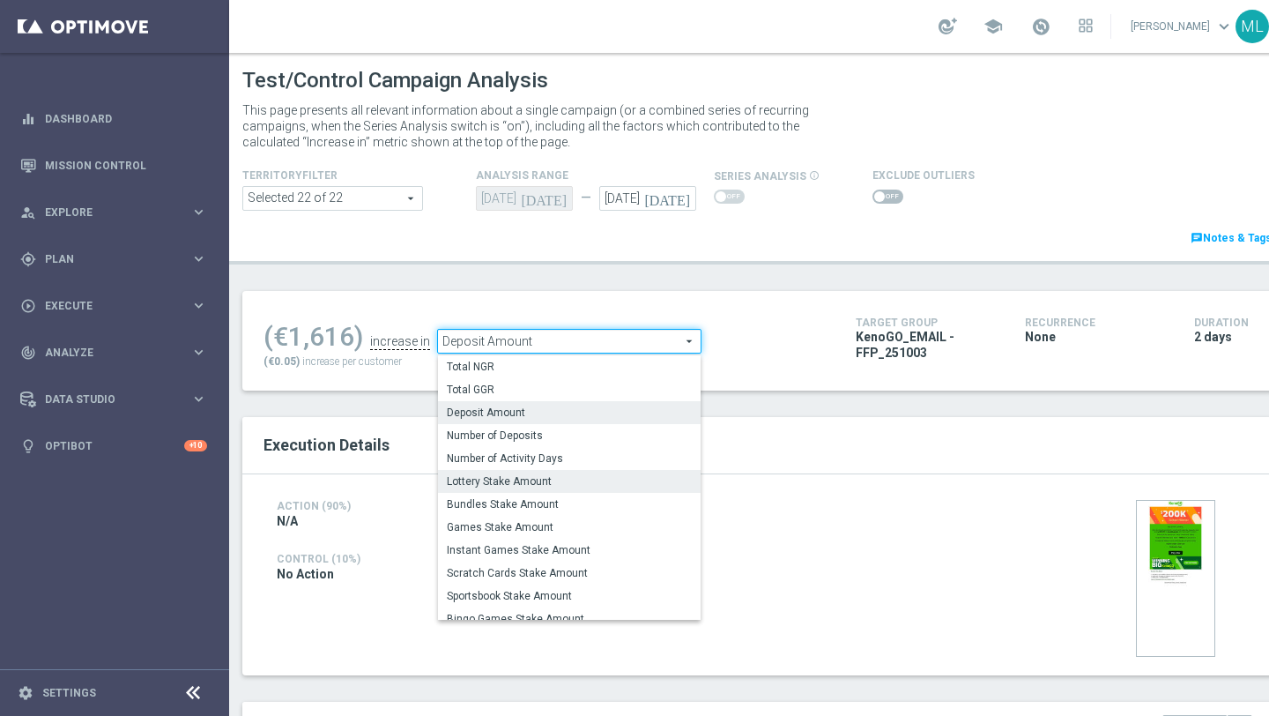
click at [516, 483] on span "Lottery Stake Amount" at bounding box center [569, 481] width 245 height 14
type input "Lottery Stake Amount"
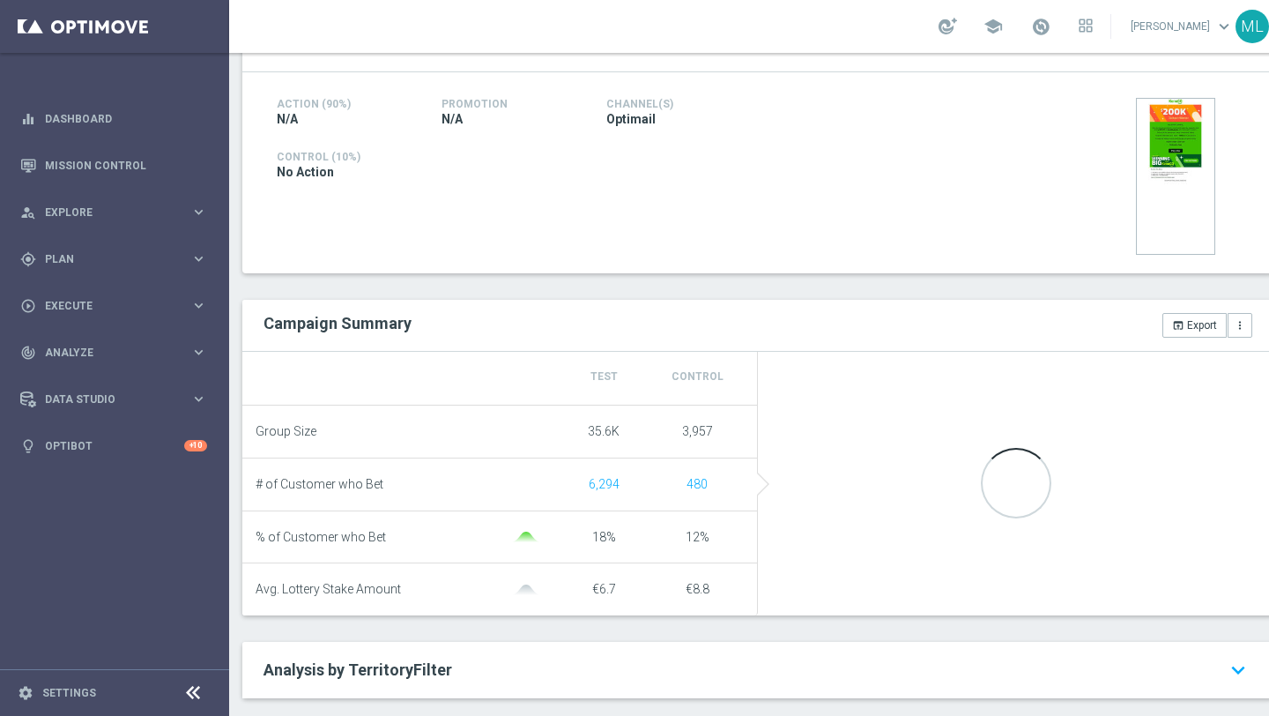
scroll to position [455, 0]
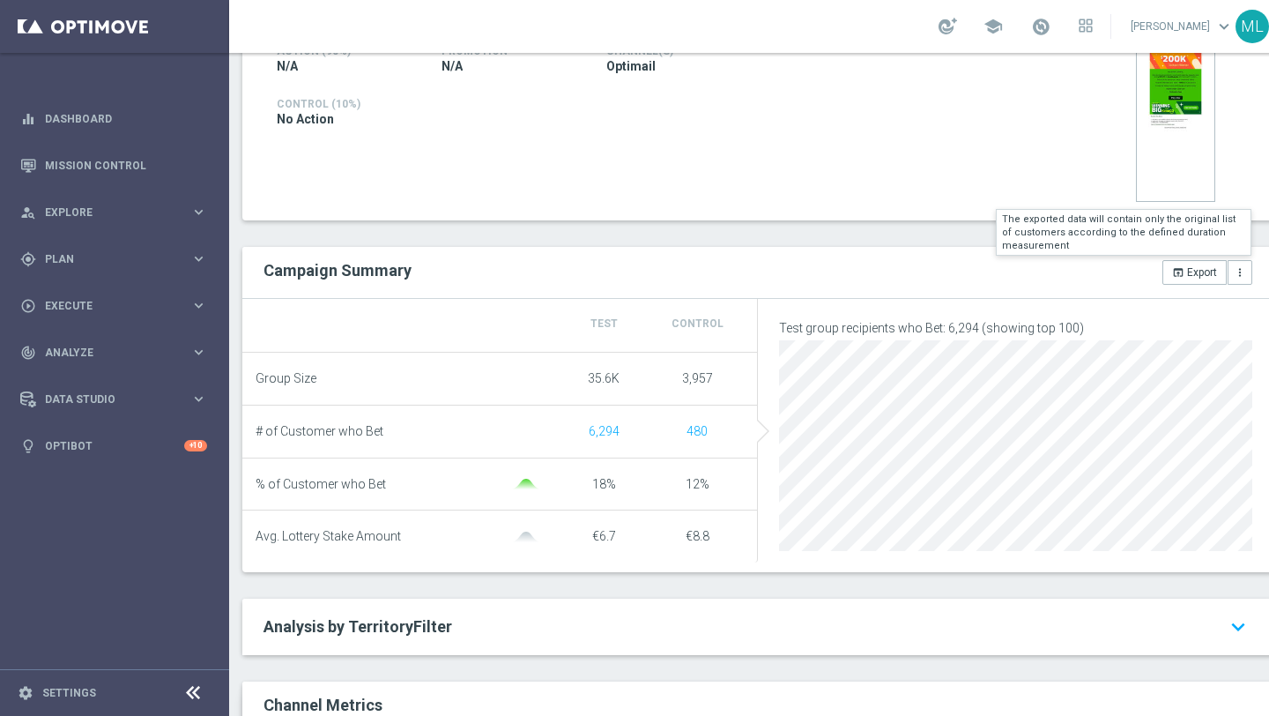
click at [1184, 275] on button "open_in_browser Export" at bounding box center [1194, 272] width 64 height 25
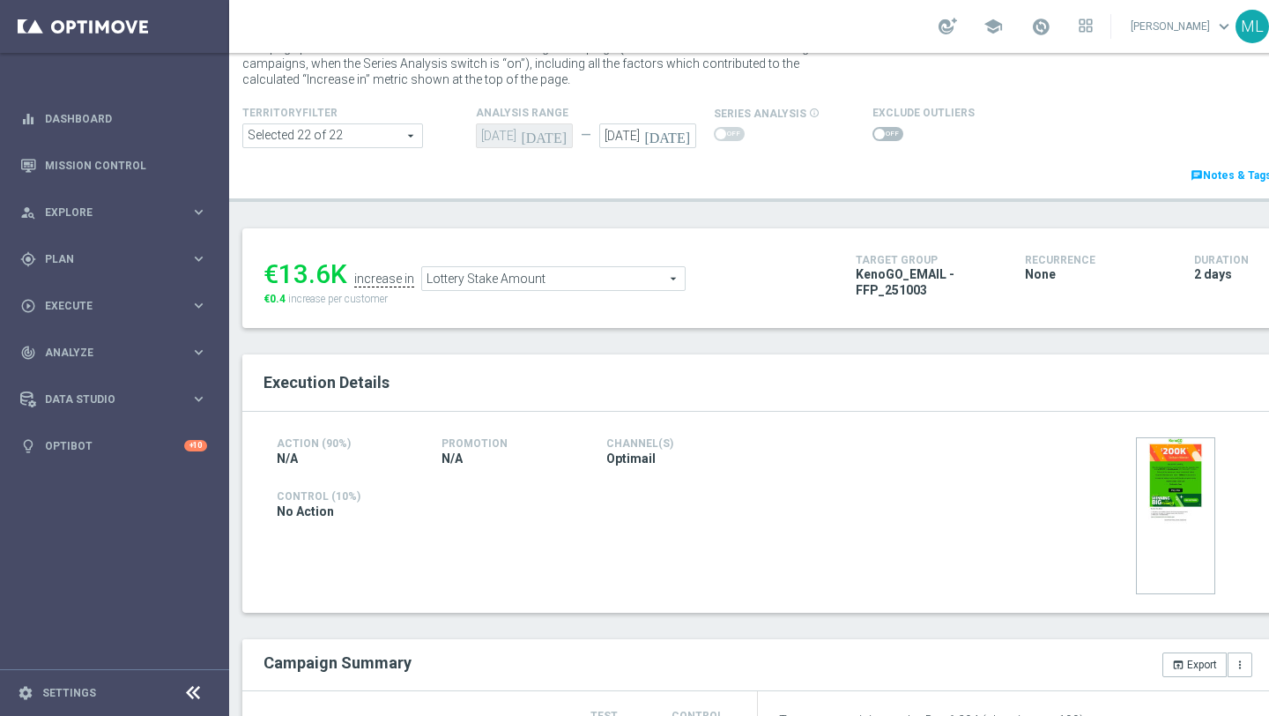
scroll to position [57, 0]
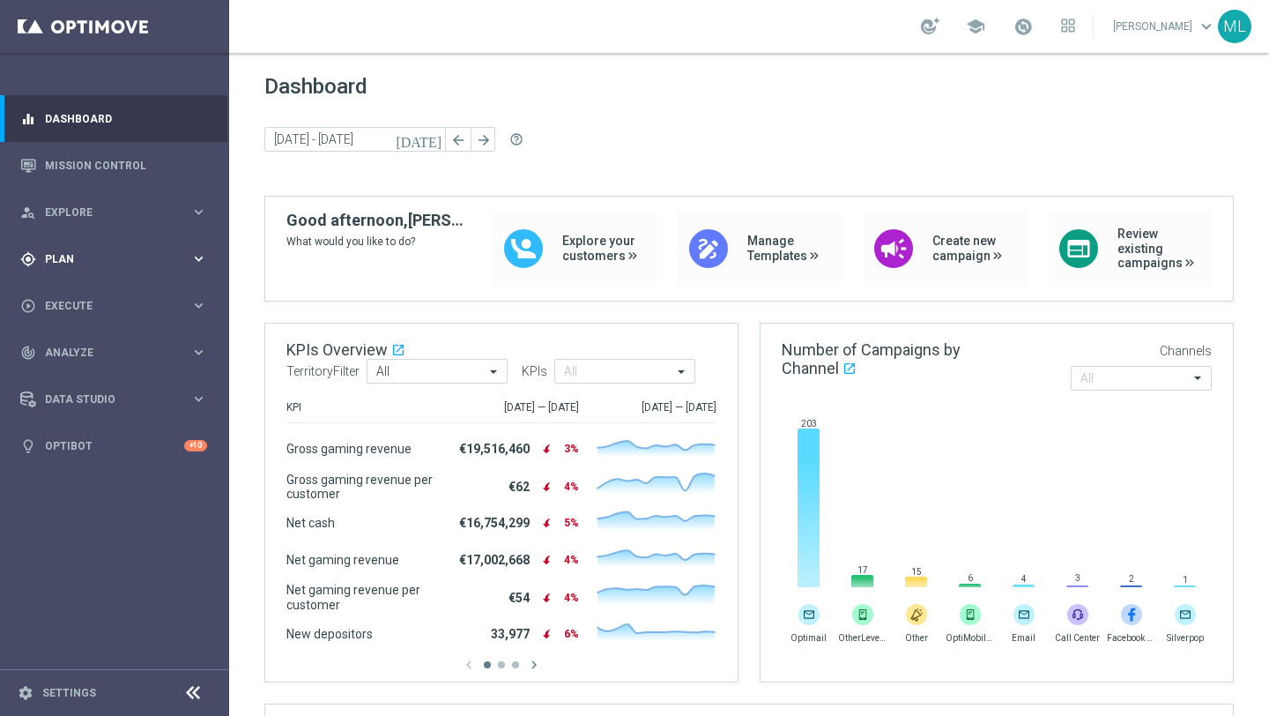
click at [191, 260] on icon "keyboard_arrow_right" at bounding box center [198, 258] width 17 height 17
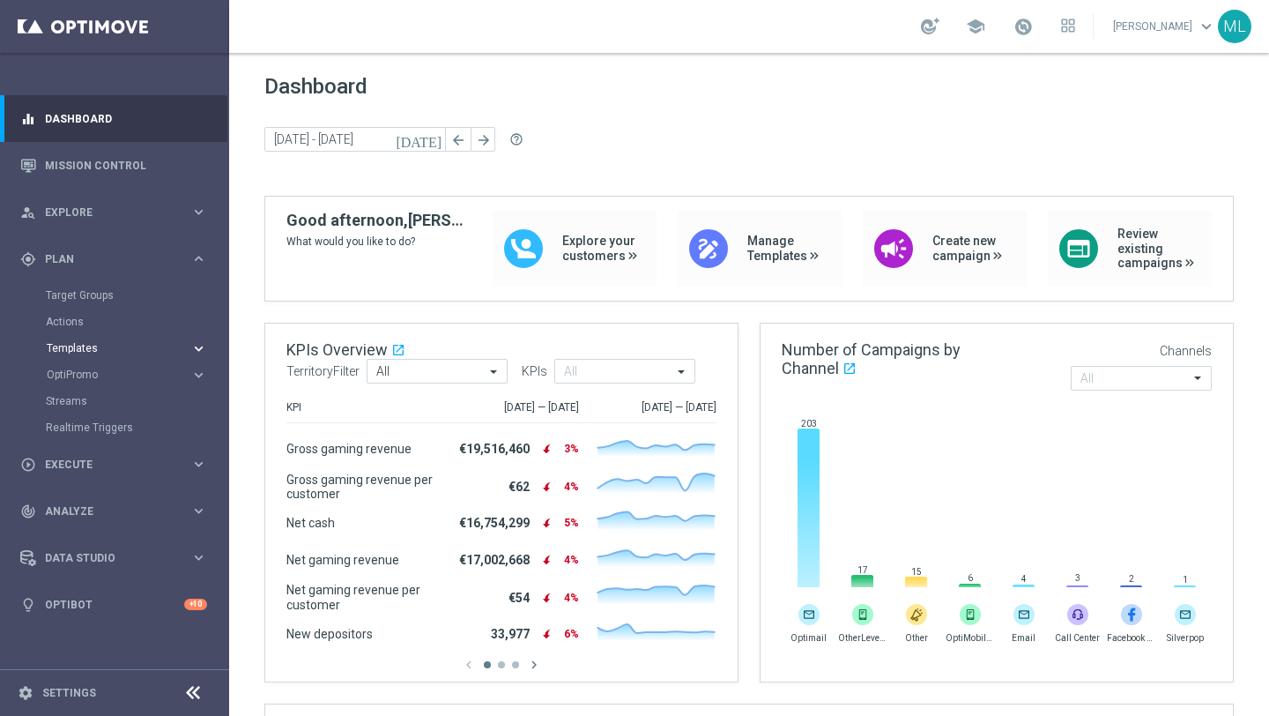
click at [189, 345] on div "Templates" at bounding box center [119, 348] width 144 height 11
click at [87, 375] on link "Optimail" at bounding box center [119, 374] width 129 height 14
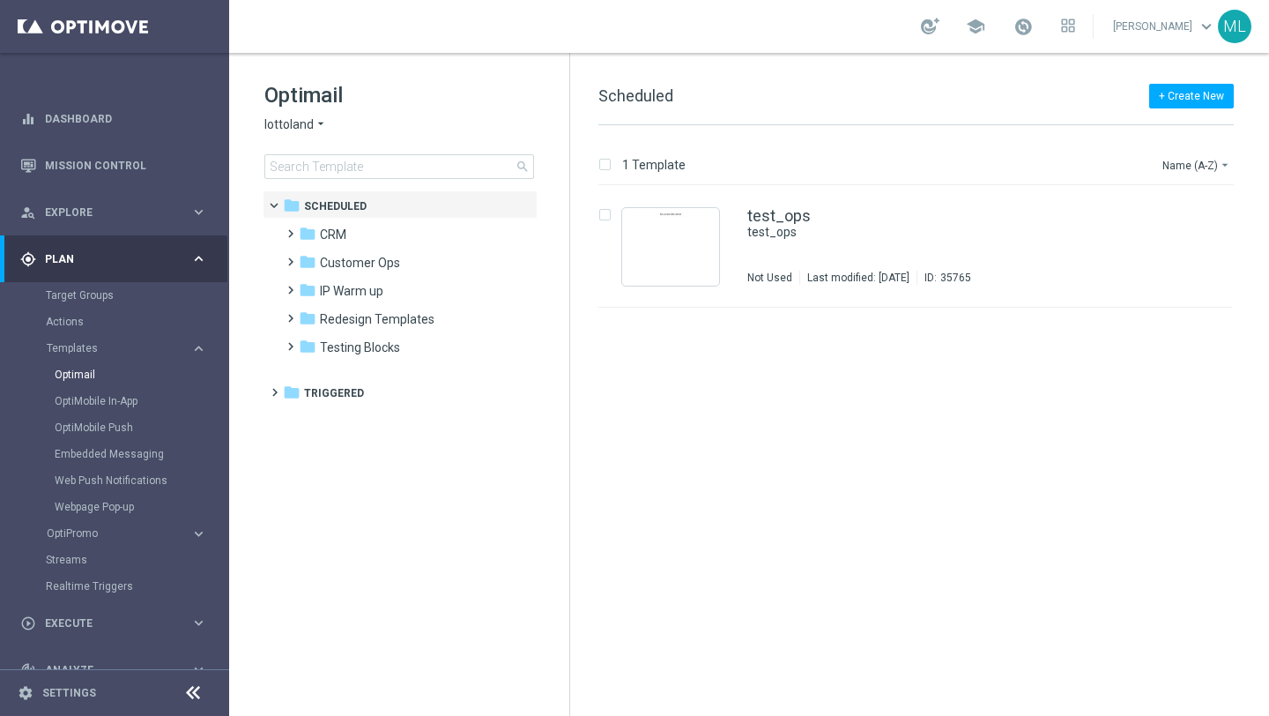
click at [308, 122] on span "lottoland" at bounding box center [288, 124] width 49 height 17
click at [0, 0] on span "KenoGO" at bounding box center [0, 0] width 0 height 0
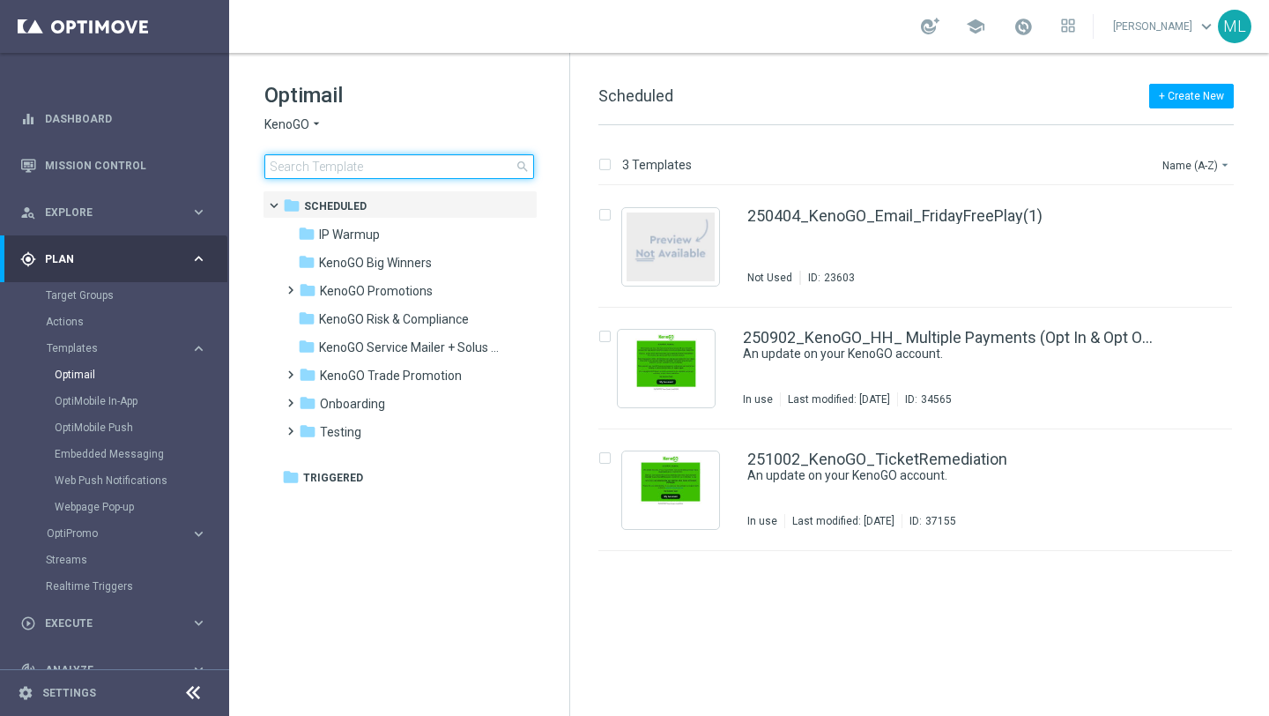
click at [392, 165] on input at bounding box center [399, 166] width 270 height 25
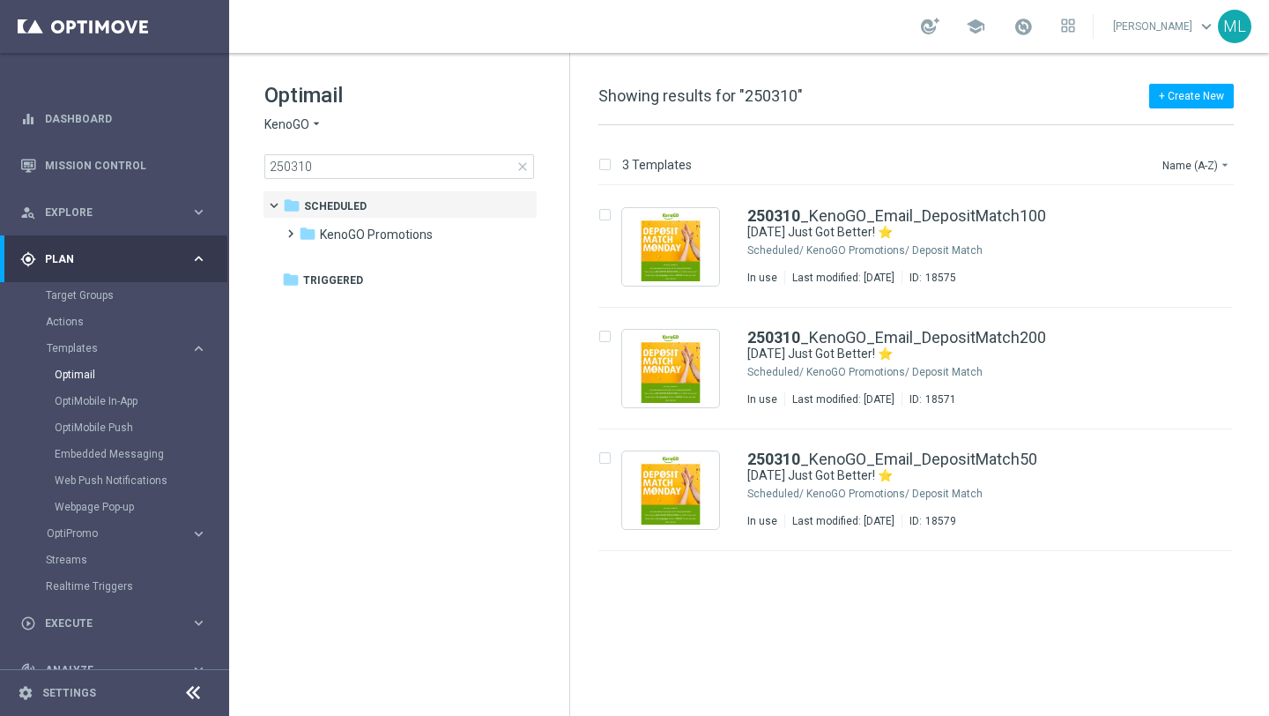
click at [364, 411] on tree-viewport "folder Scheduled more_vert folder KenoGO Promotions more_vert" at bounding box center [415, 451] width 305 height 522
drag, startPoint x: 320, startPoint y: 171, endPoint x: 286, endPoint y: 163, distance: 35.3
click at [286, 163] on input "250310" at bounding box center [399, 166] width 270 height 25
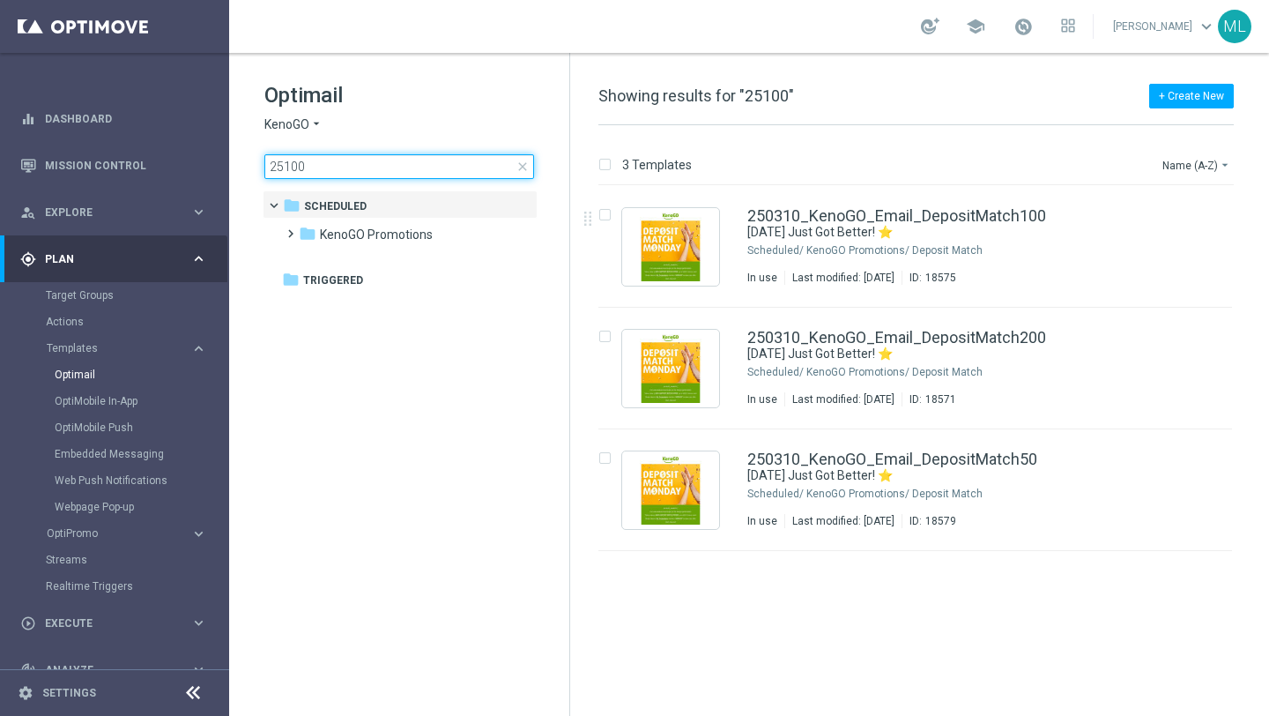
type input "251003"
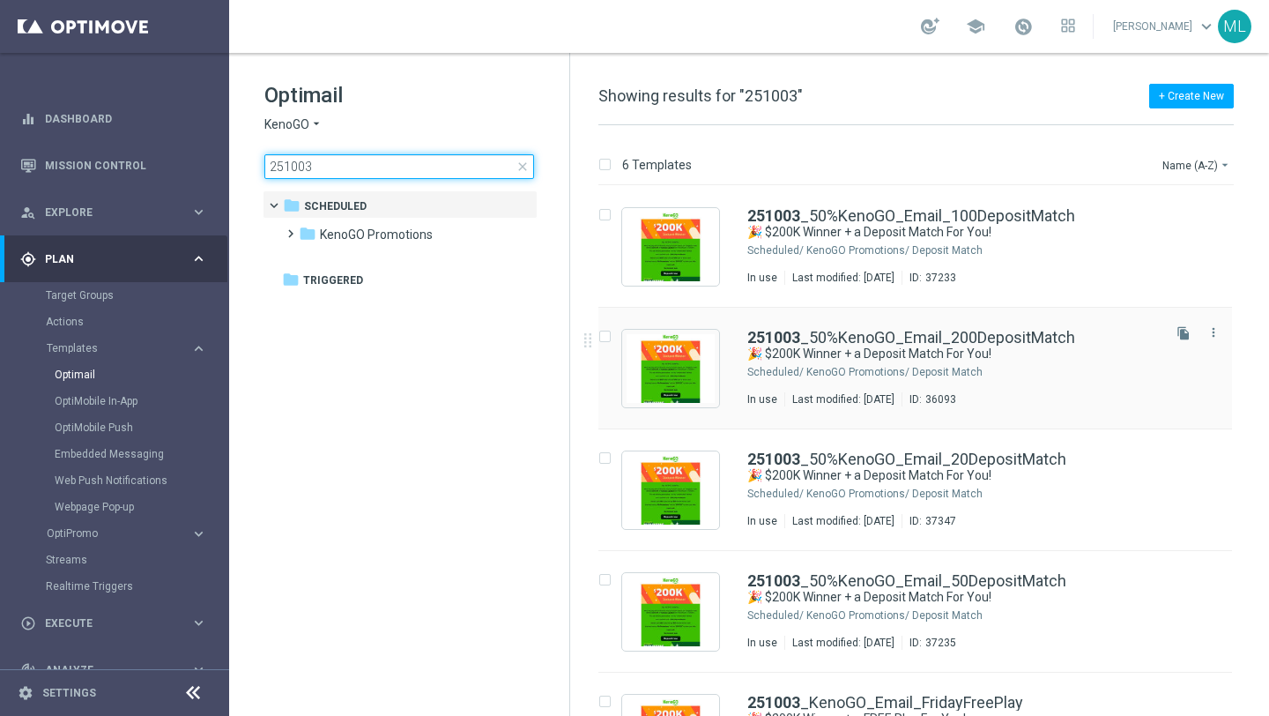
scroll to position [200, 0]
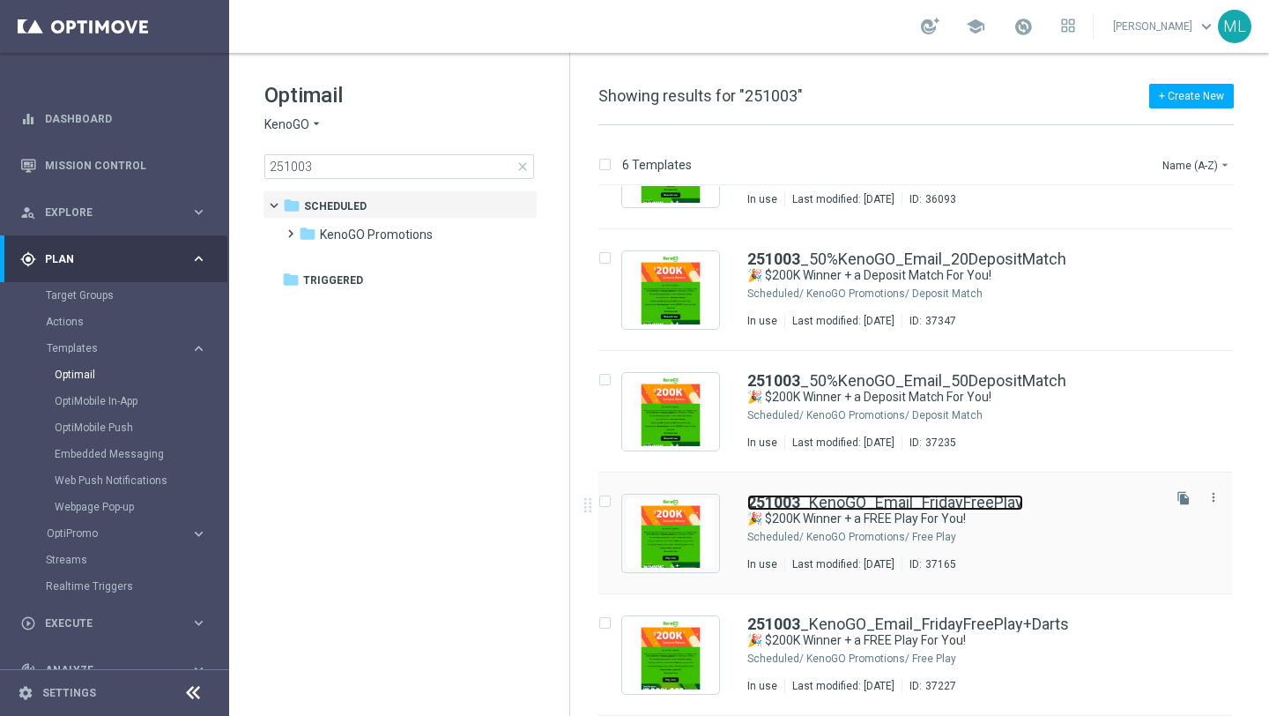
click at [992, 508] on link "251003 _KenoGO_Email_FridayFreePlay" at bounding box center [885, 502] width 276 height 16
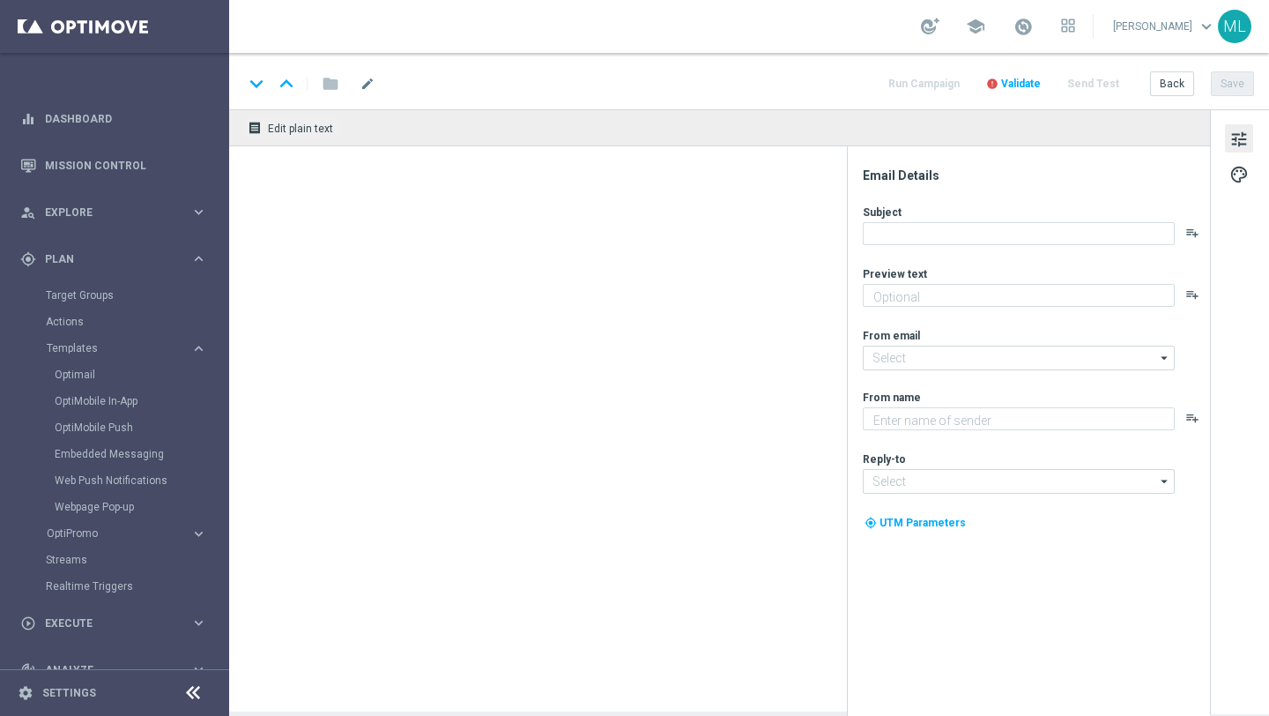
type textarea "Don’t miss your free play—expires soon!"
type textarea "KenoGO"
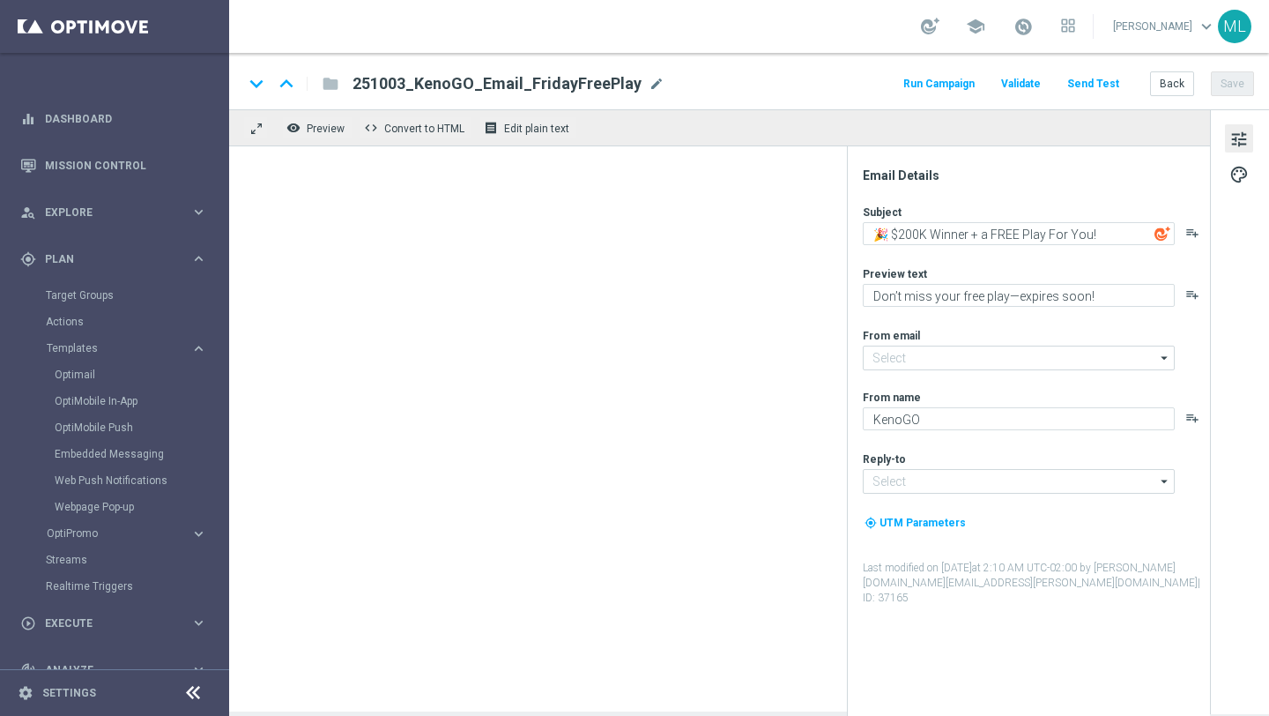
type input "mail@crm.kenogo.com.au"
type input "support@kenogo.com.au"
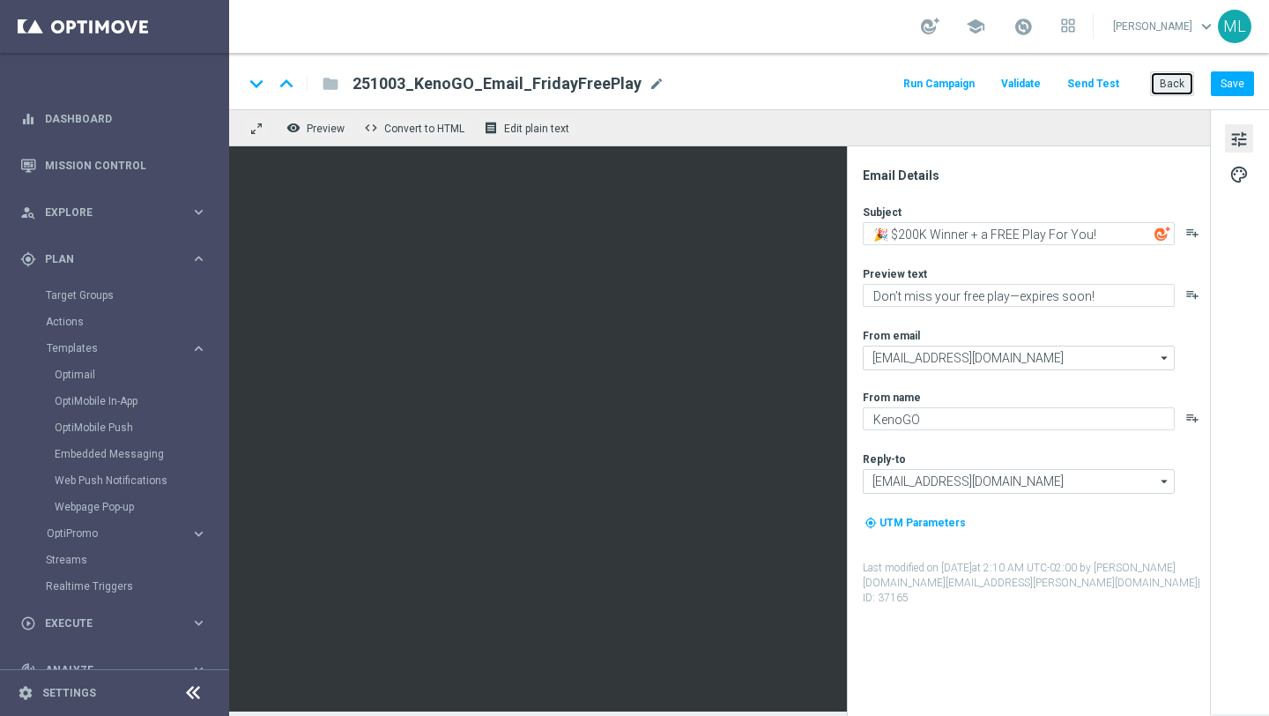
click at [1190, 85] on button "Back" at bounding box center [1172, 83] width 44 height 25
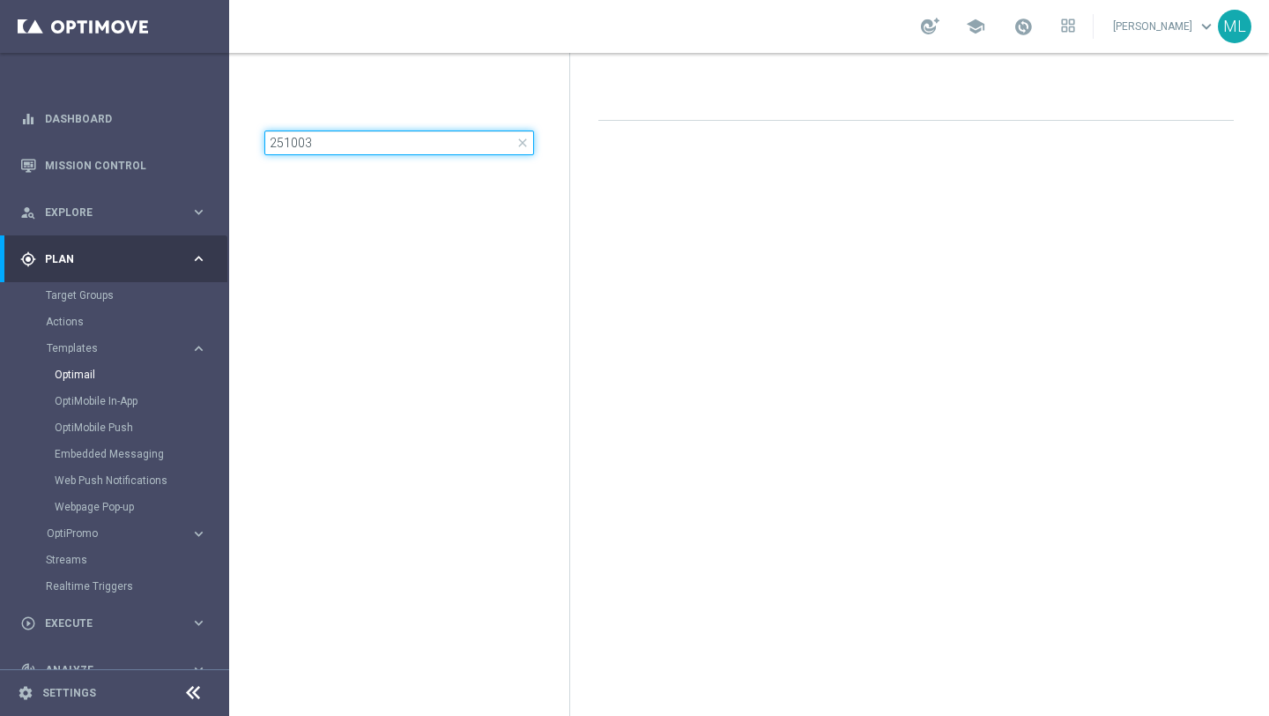
click at [391, 145] on input "251003" at bounding box center [399, 142] width 270 height 25
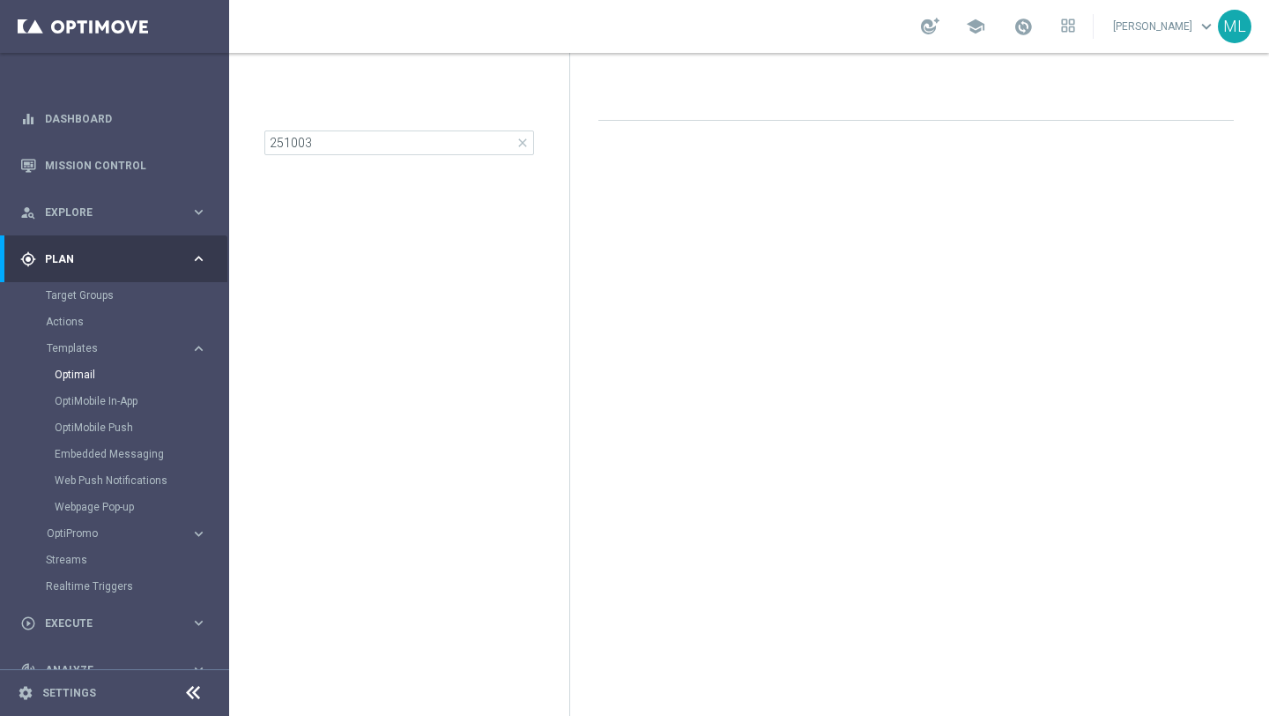
click at [705, 95] on div at bounding box center [915, 102] width 635 height 35
click at [368, 163] on div "251003 close folder 1 Folder create_new_folder New Folder mode_edit Rename forw…" at bounding box center [399, 162] width 340 height 219
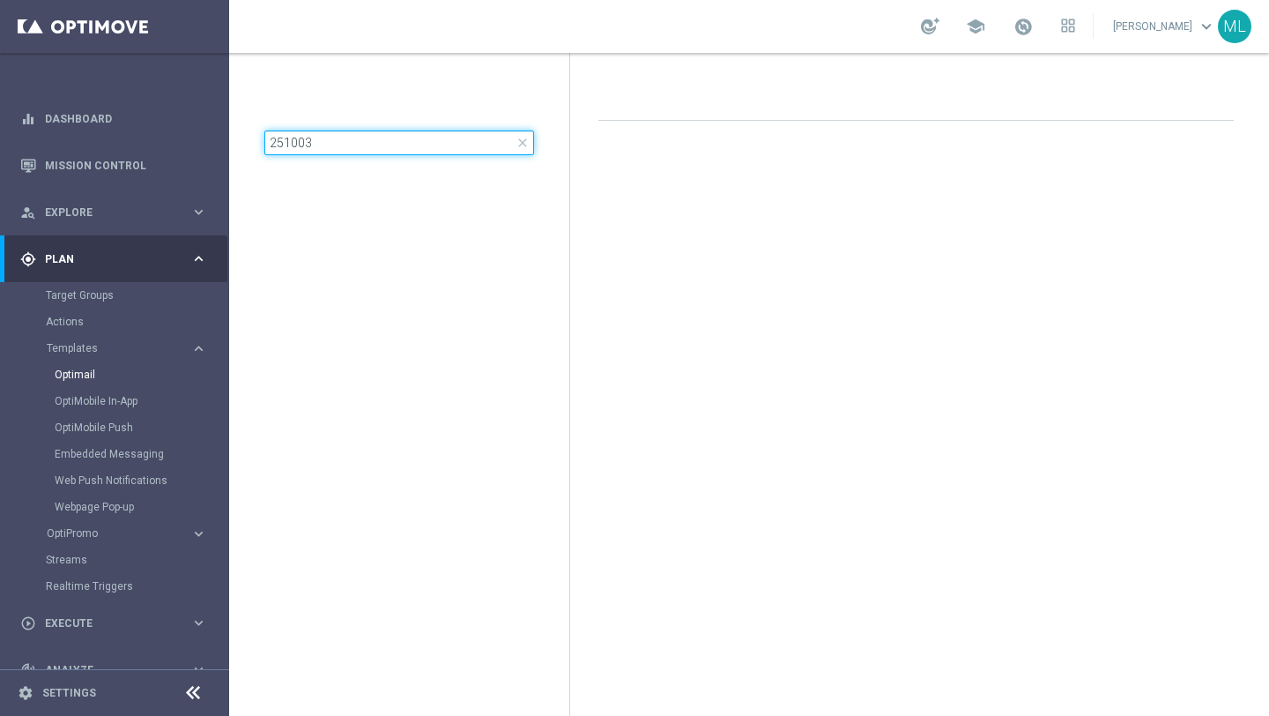
click at [367, 151] on input "251003" at bounding box center [399, 142] width 270 height 25
drag, startPoint x: 328, startPoint y: 142, endPoint x: 256, endPoint y: 139, distance: 72.3
click at [256, 139] on div "251003 close folder 1 Folder create_new_folder New Folder mode_edit Rename forw…" at bounding box center [399, 162] width 340 height 219
type input "251003"
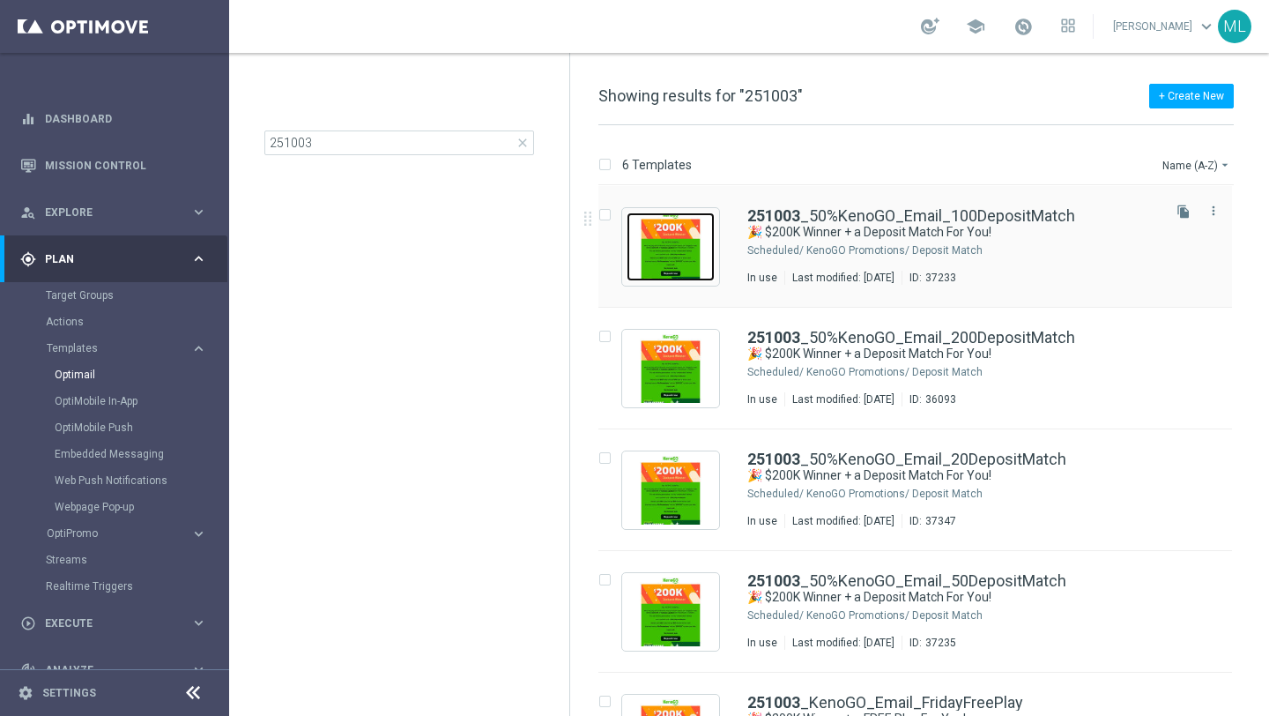
click at [662, 247] on img "Press SPACE to select this row." at bounding box center [671, 246] width 88 height 69
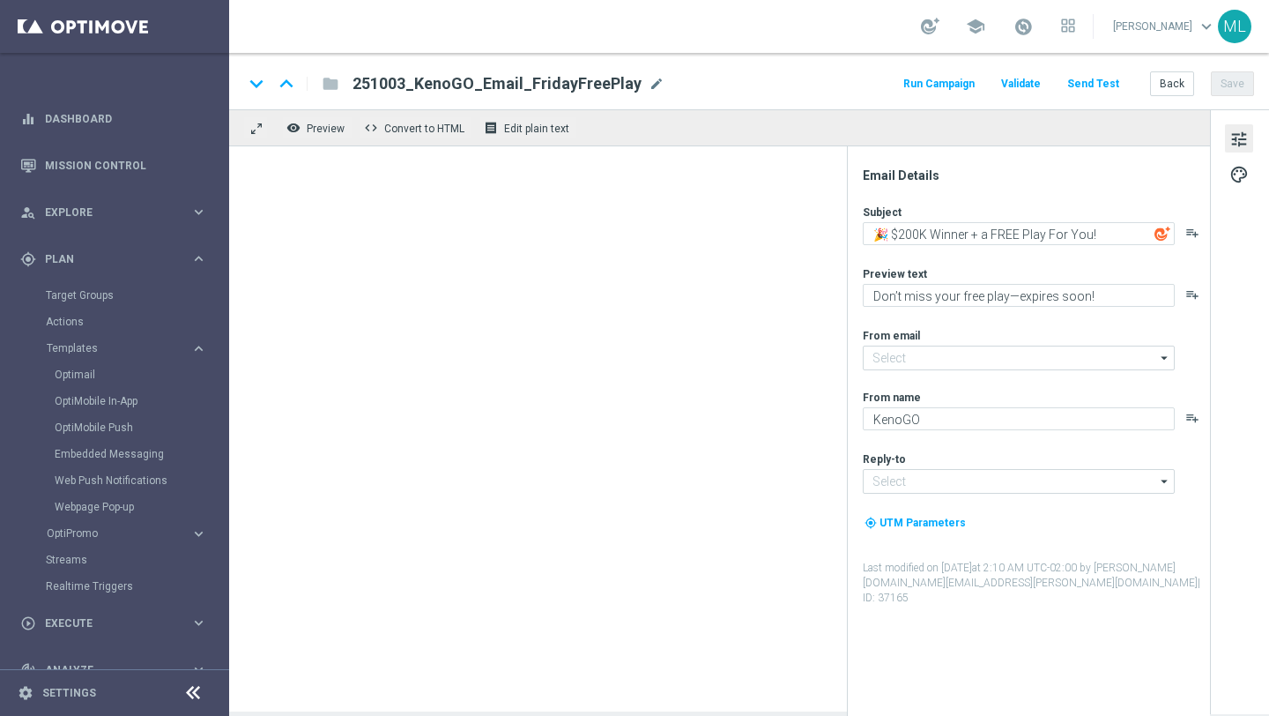
type input "mail@crm.kenogo.com.au"
type input "support@kenogo.com.au"
type textarea "🎉 $200K Winner + a Deposit Match For You!"
type textarea "Unlock your match inside!"
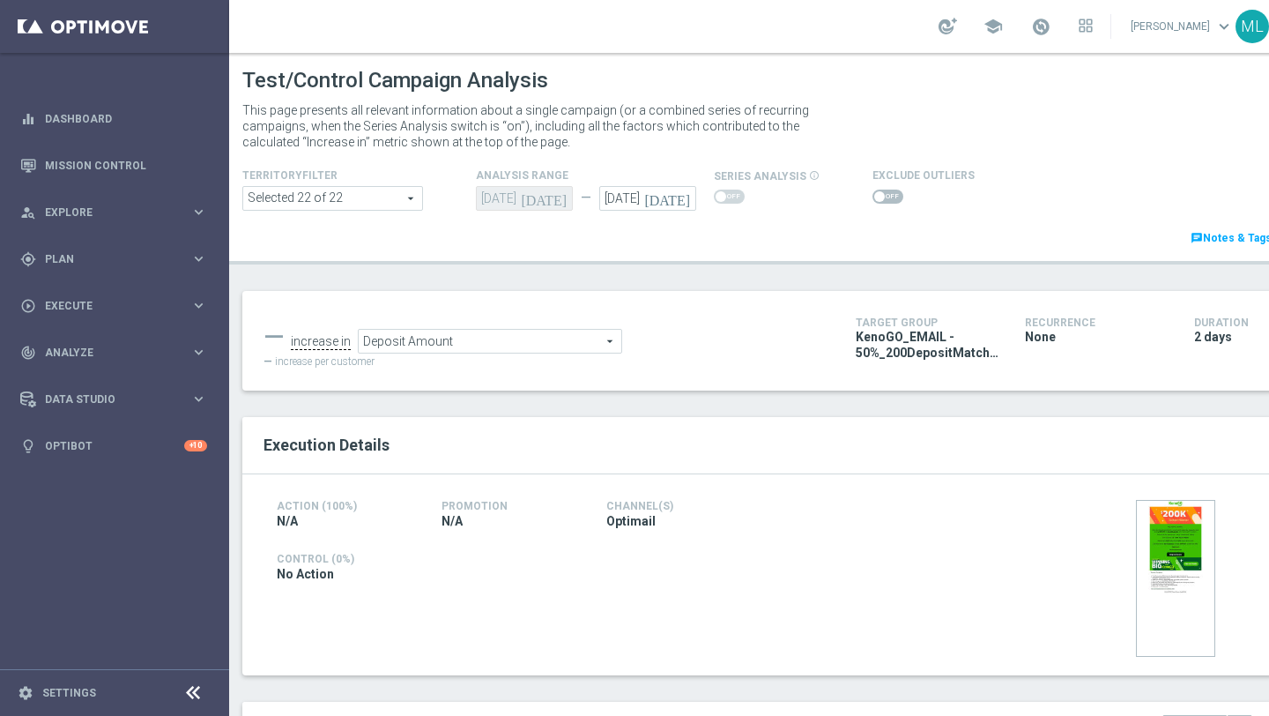
click at [686, 197] on icon "[DATE]" at bounding box center [670, 195] width 52 height 19
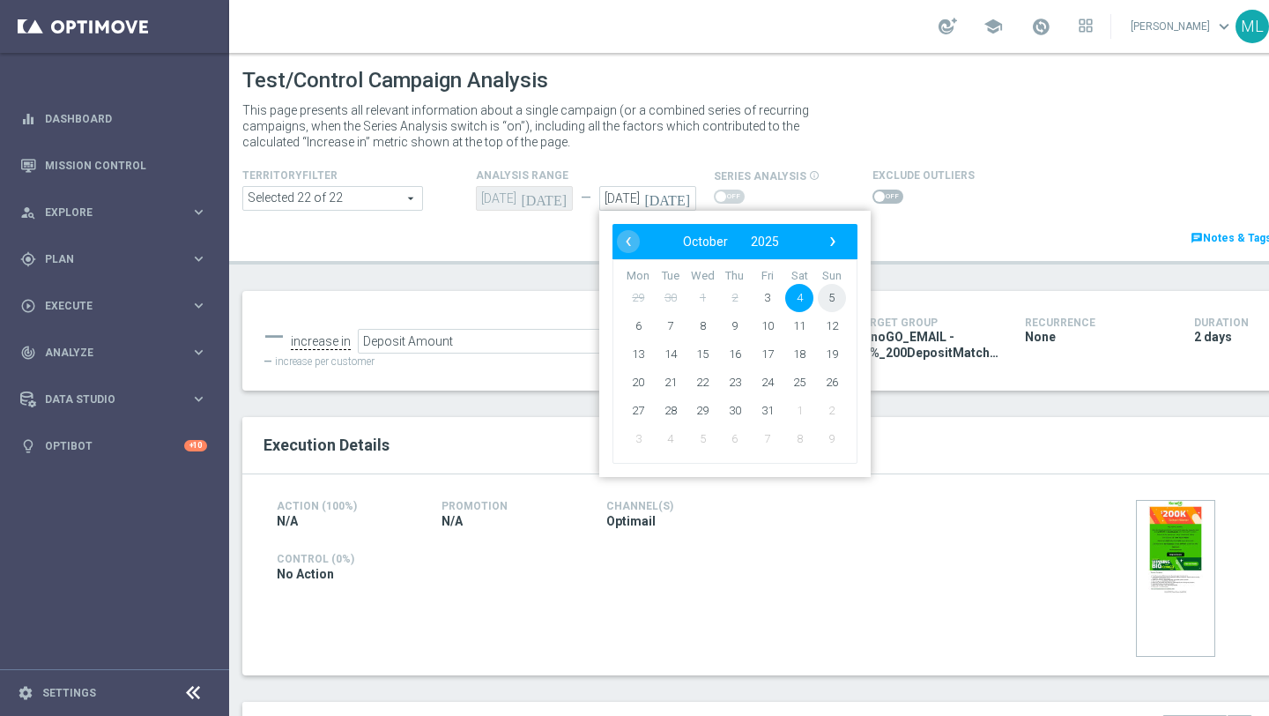
click at [832, 293] on span "5" at bounding box center [832, 298] width 28 height 28
type input "[DATE]"
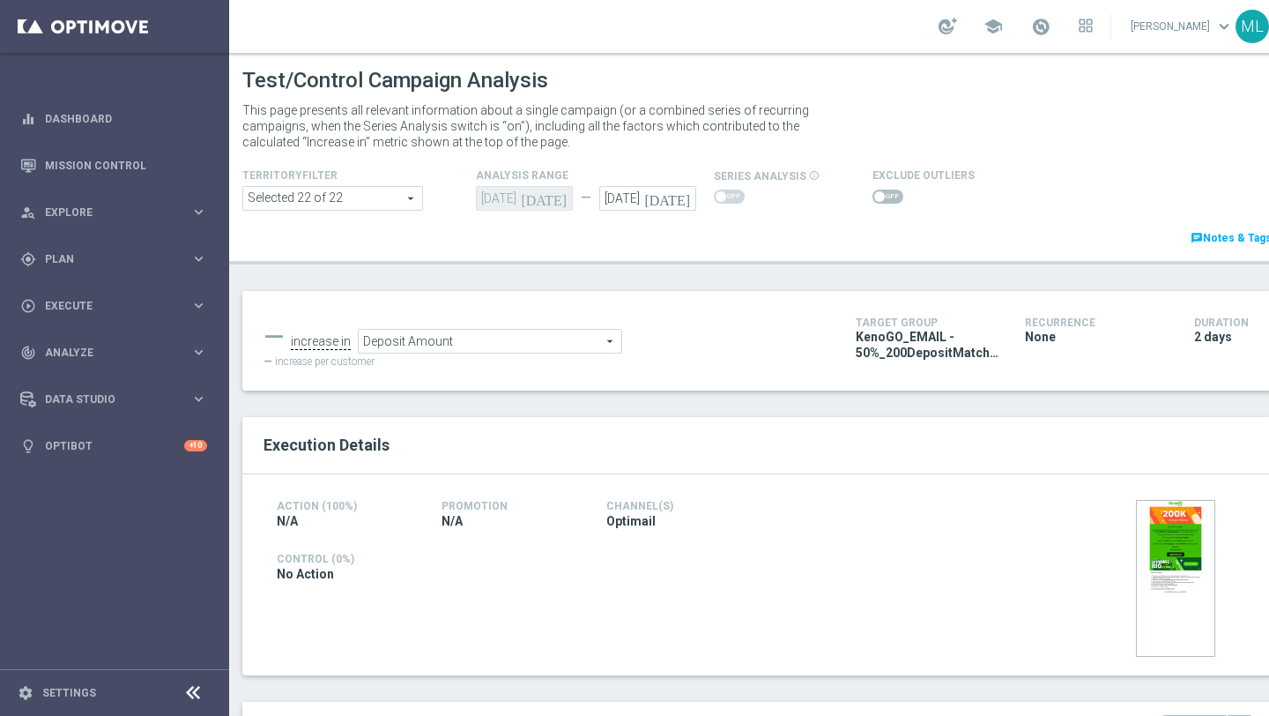
click at [524, 344] on span "Deposit Amount" at bounding box center [490, 341] width 263 height 23
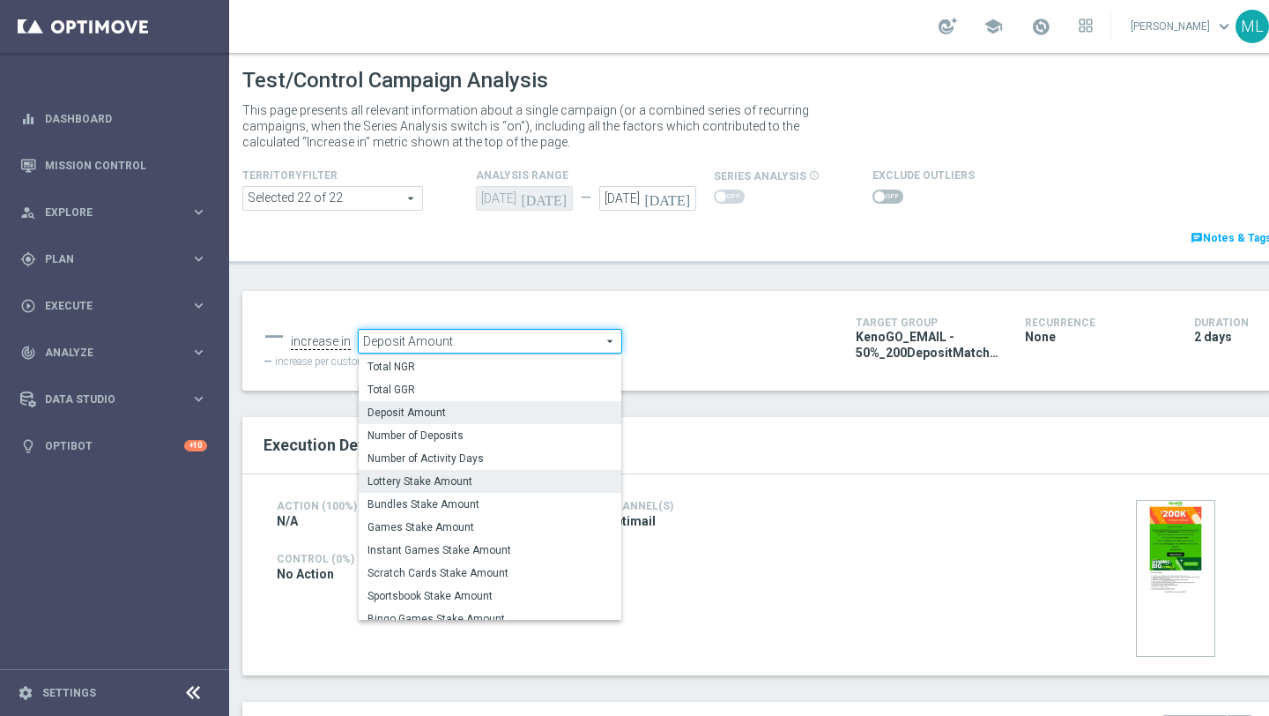
click at [432, 485] on span "Lottery Stake Amount" at bounding box center [489, 481] width 245 height 14
type input "Lottery Stake Amount"
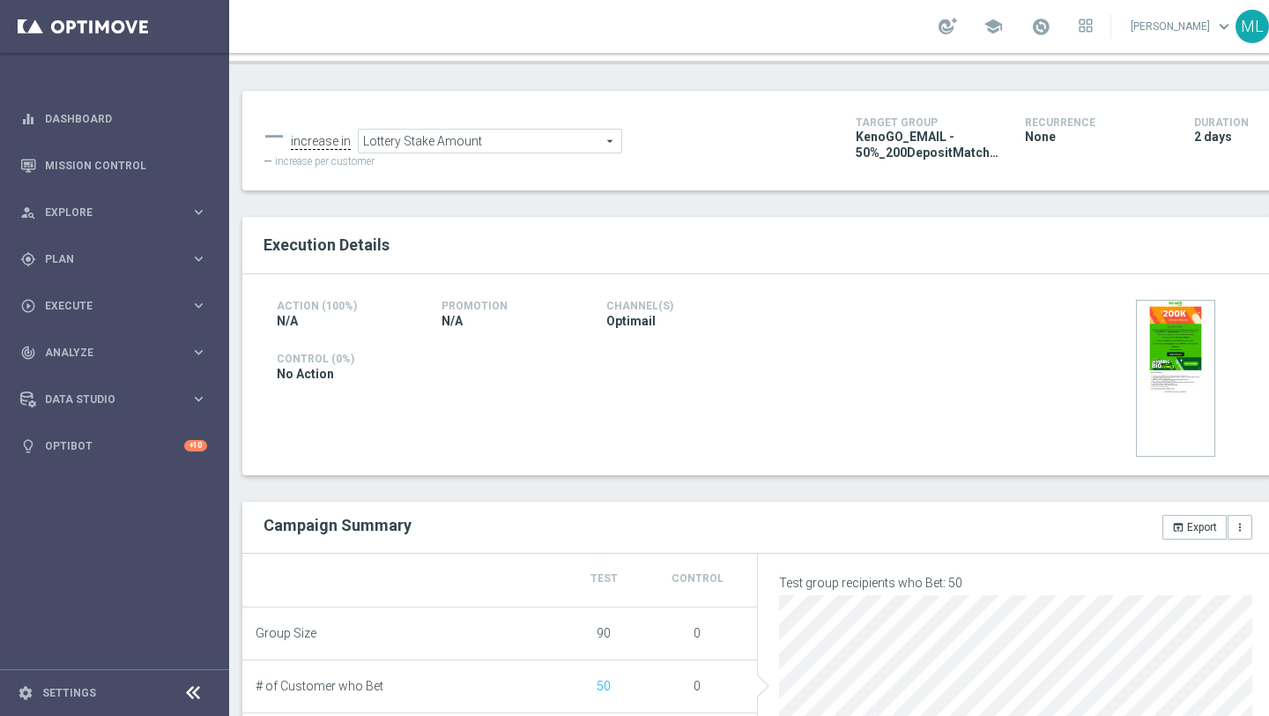
scroll to position [375, 0]
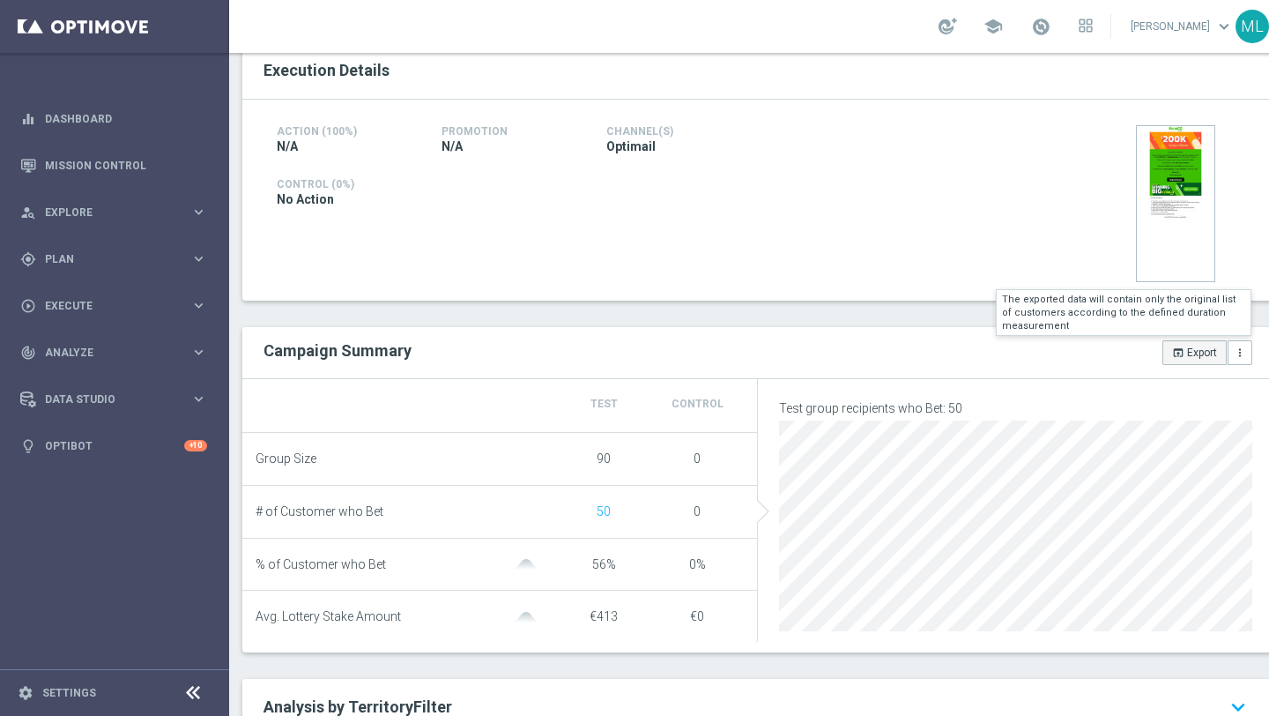
click at [1189, 356] on button "open_in_browser Export" at bounding box center [1194, 352] width 64 height 25
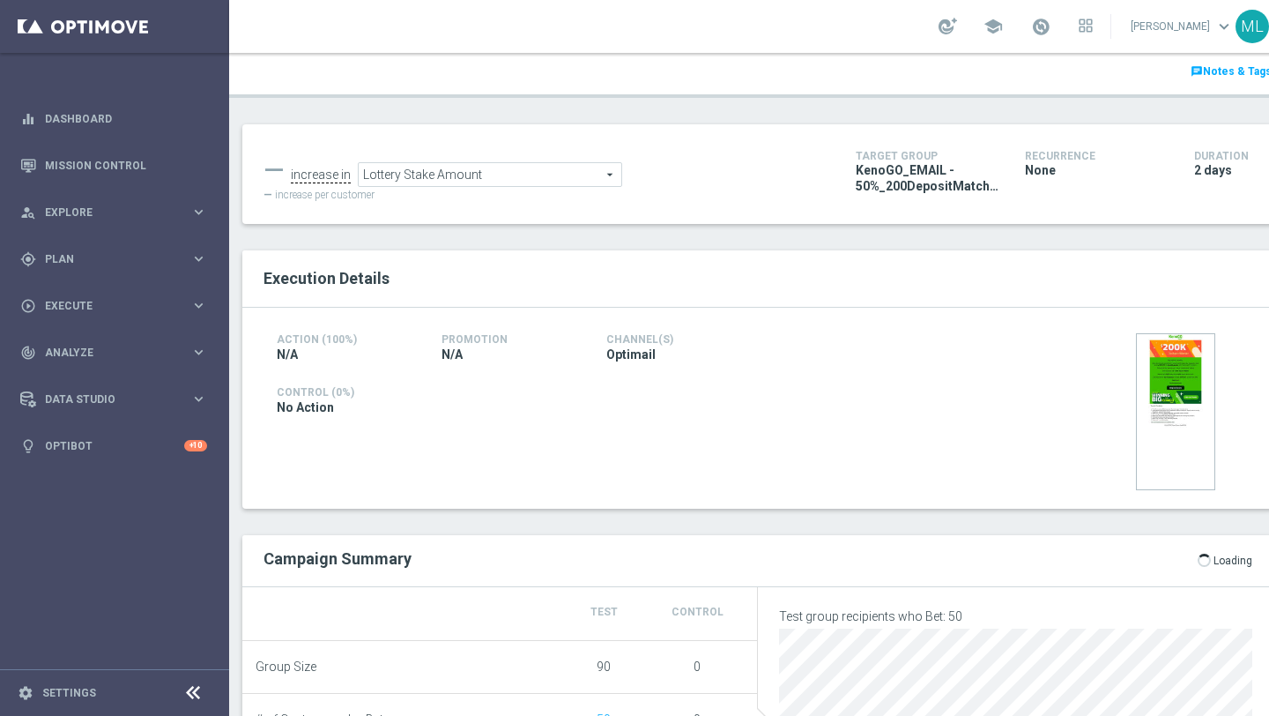
scroll to position [172, 0]
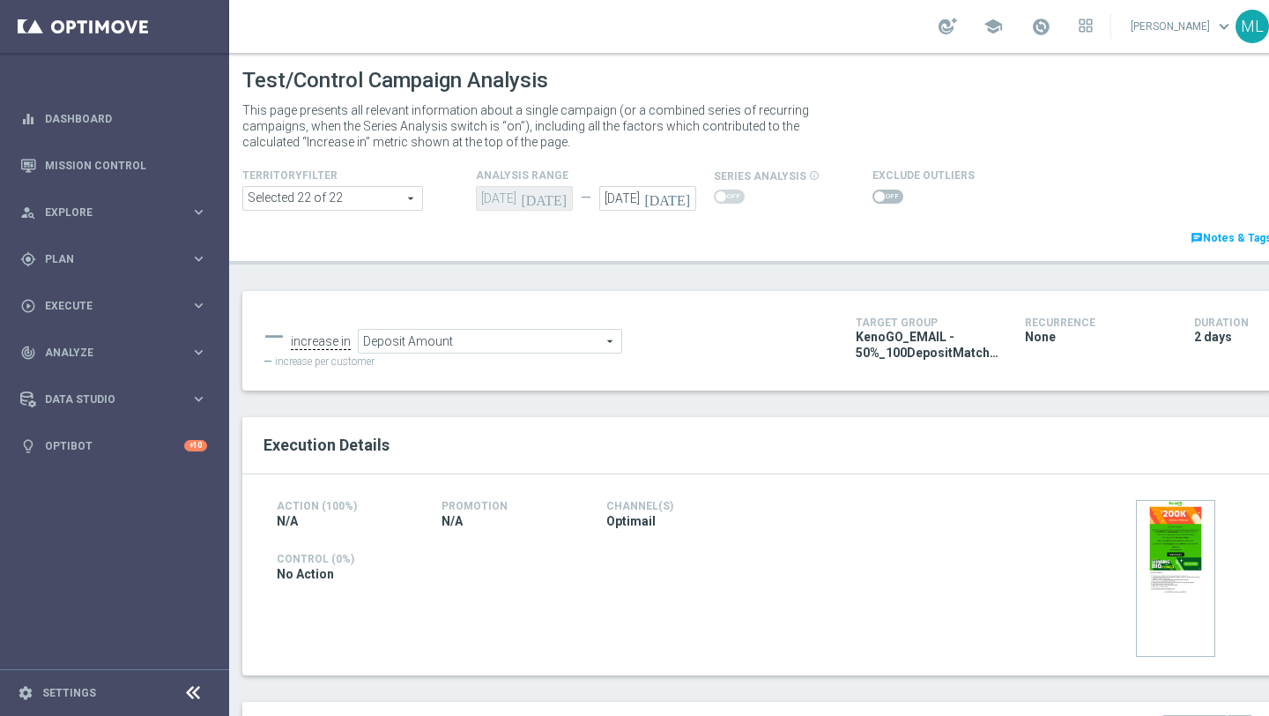
click at [680, 196] on icon "[DATE]" at bounding box center [670, 195] width 52 height 19
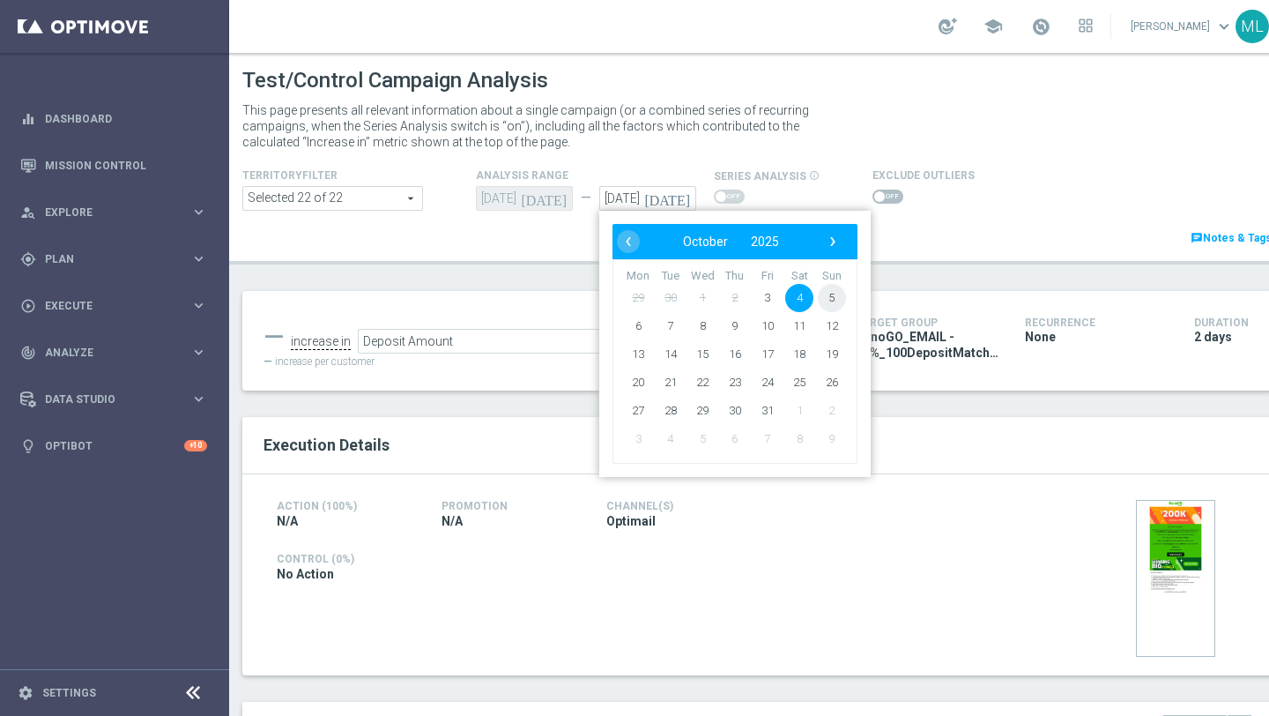
click at [834, 293] on span "5" at bounding box center [832, 298] width 28 height 28
type input "[DATE]"
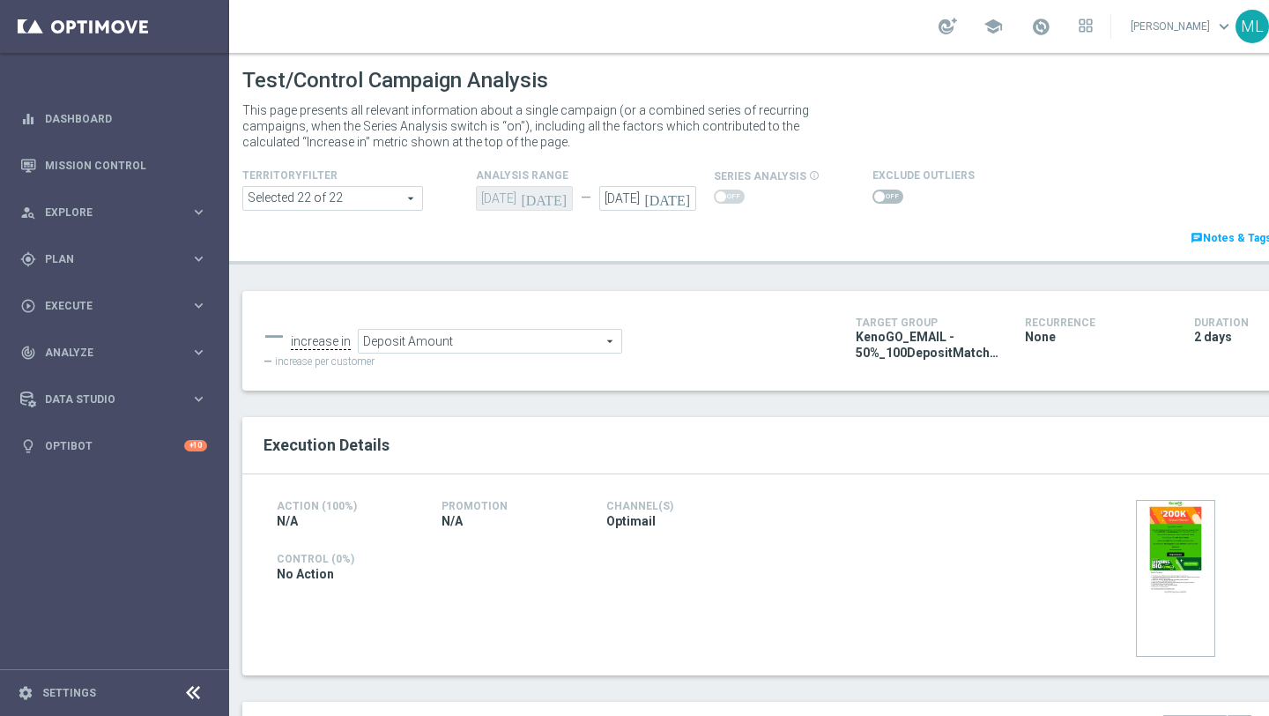
click at [464, 337] on span "Deposit Amount" at bounding box center [490, 341] width 263 height 23
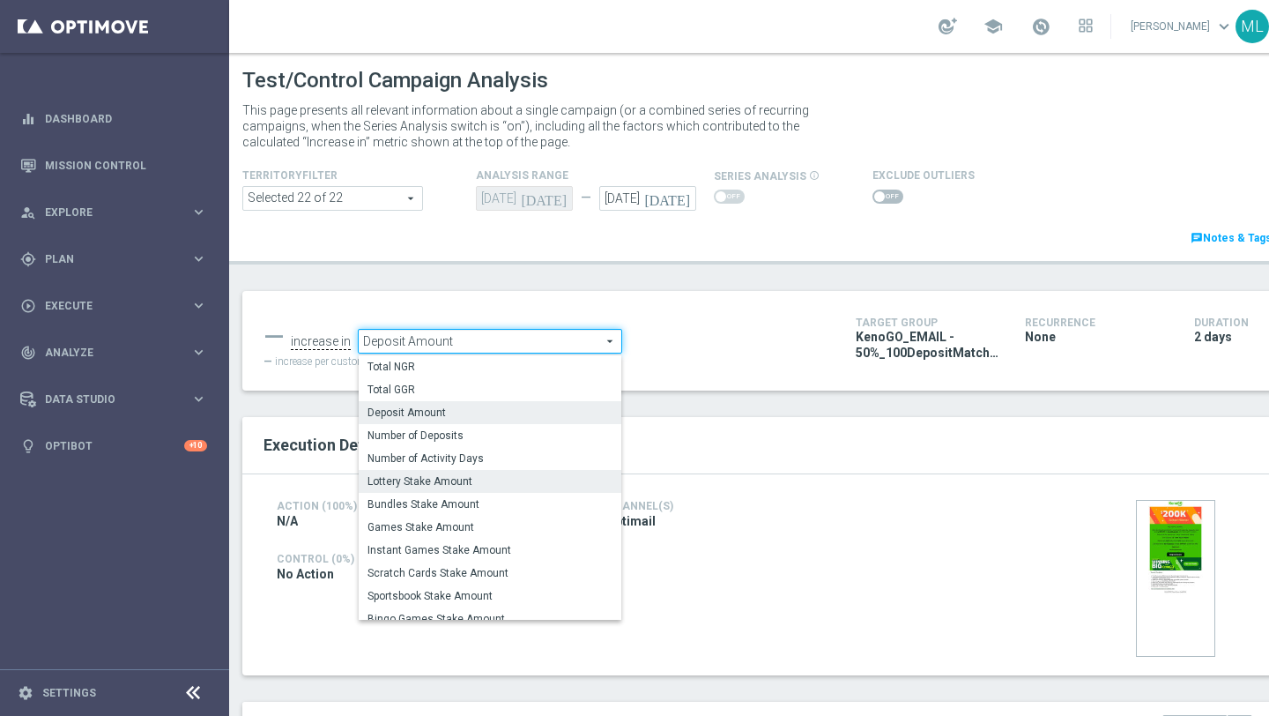
click at [444, 476] on span "Lottery Stake Amount" at bounding box center [489, 481] width 245 height 14
type input "Lottery Stake Amount"
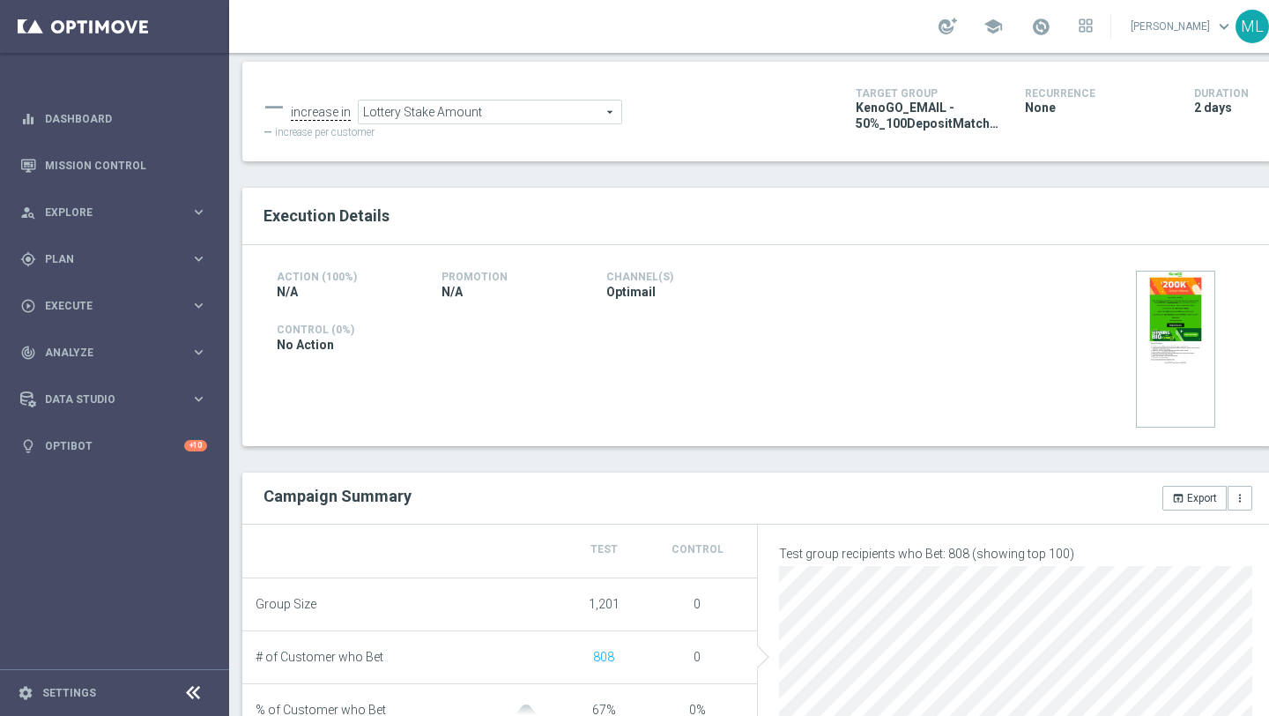
scroll to position [303, 0]
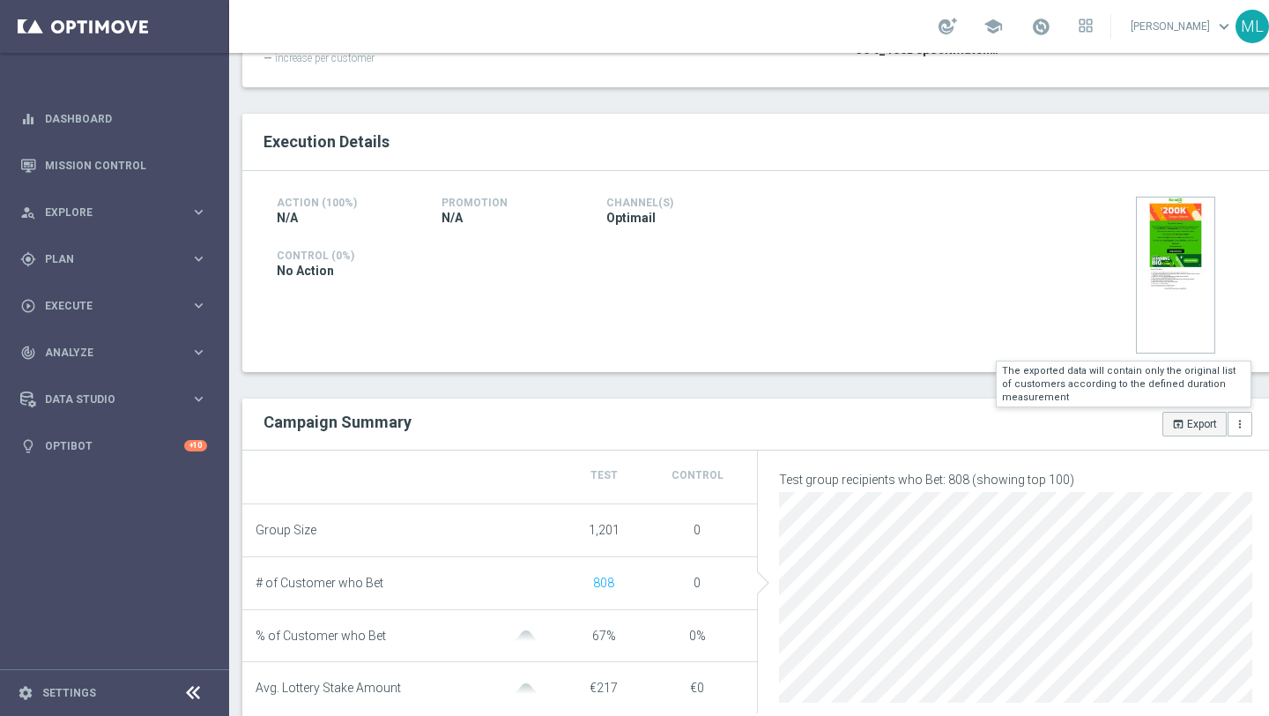
click at [1186, 427] on button "open_in_browser Export" at bounding box center [1194, 424] width 64 height 25
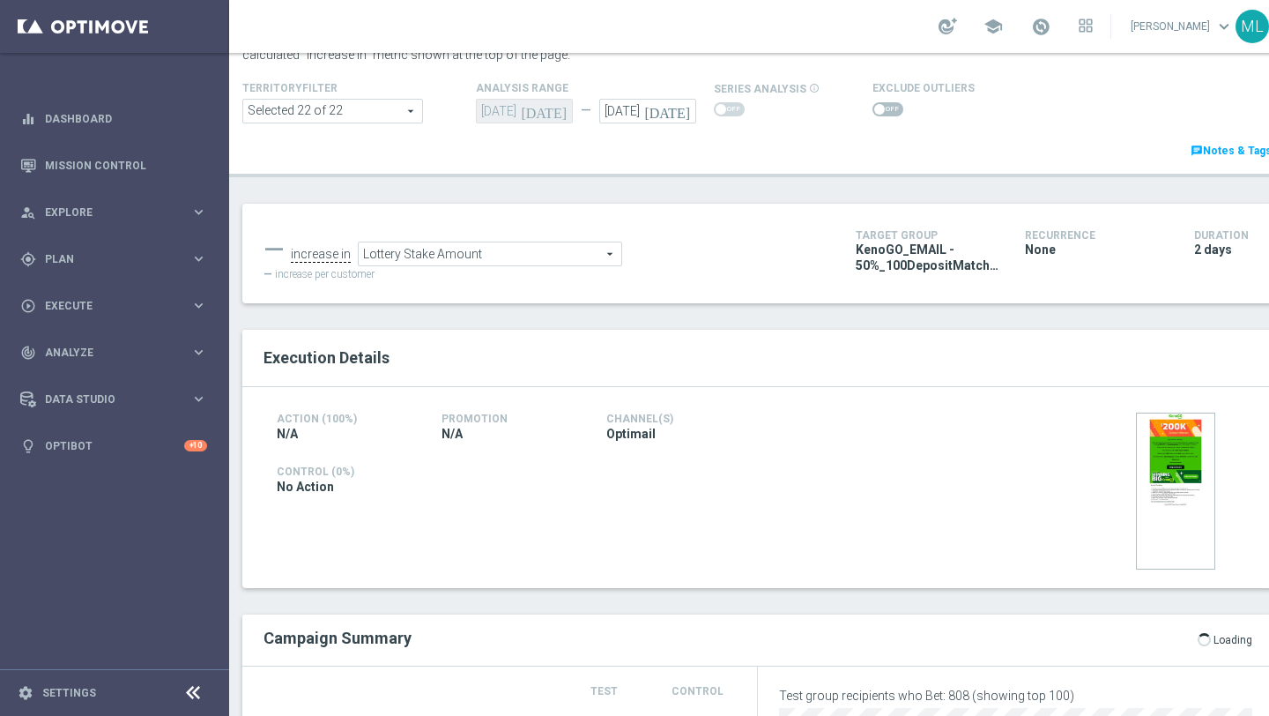
scroll to position [93, 0]
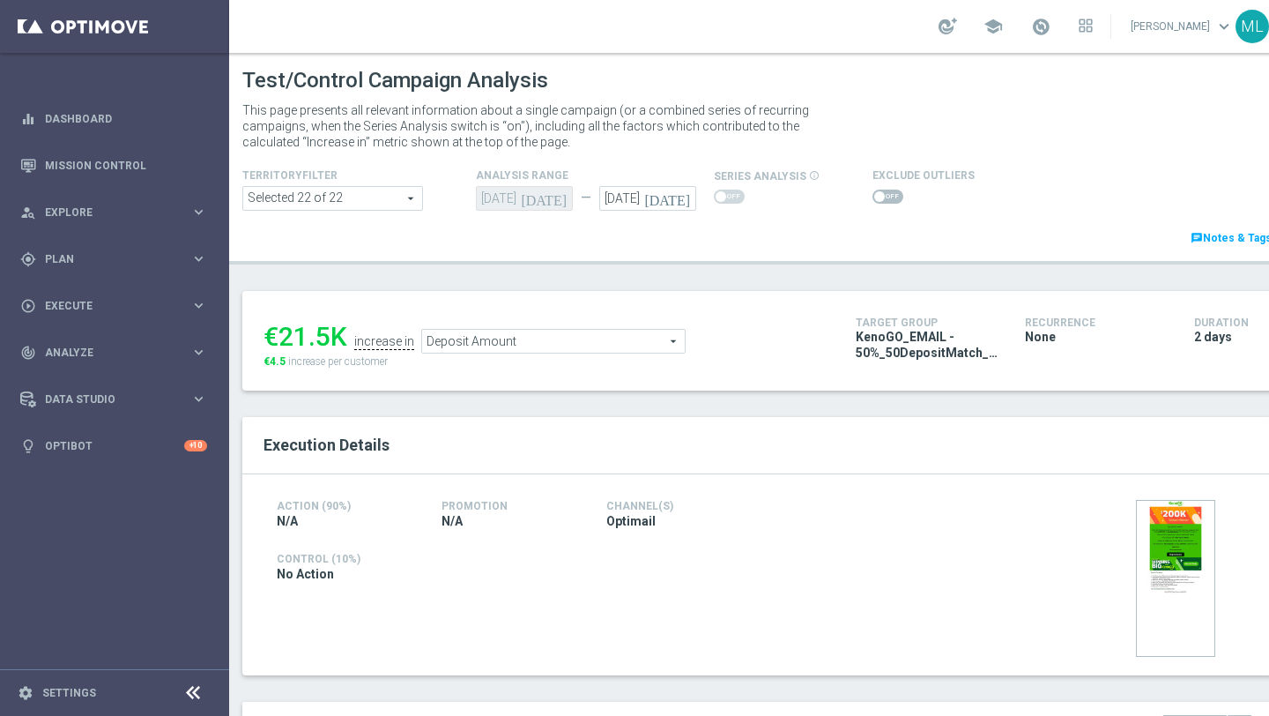
click at [680, 197] on icon "[DATE]" at bounding box center [670, 195] width 52 height 19
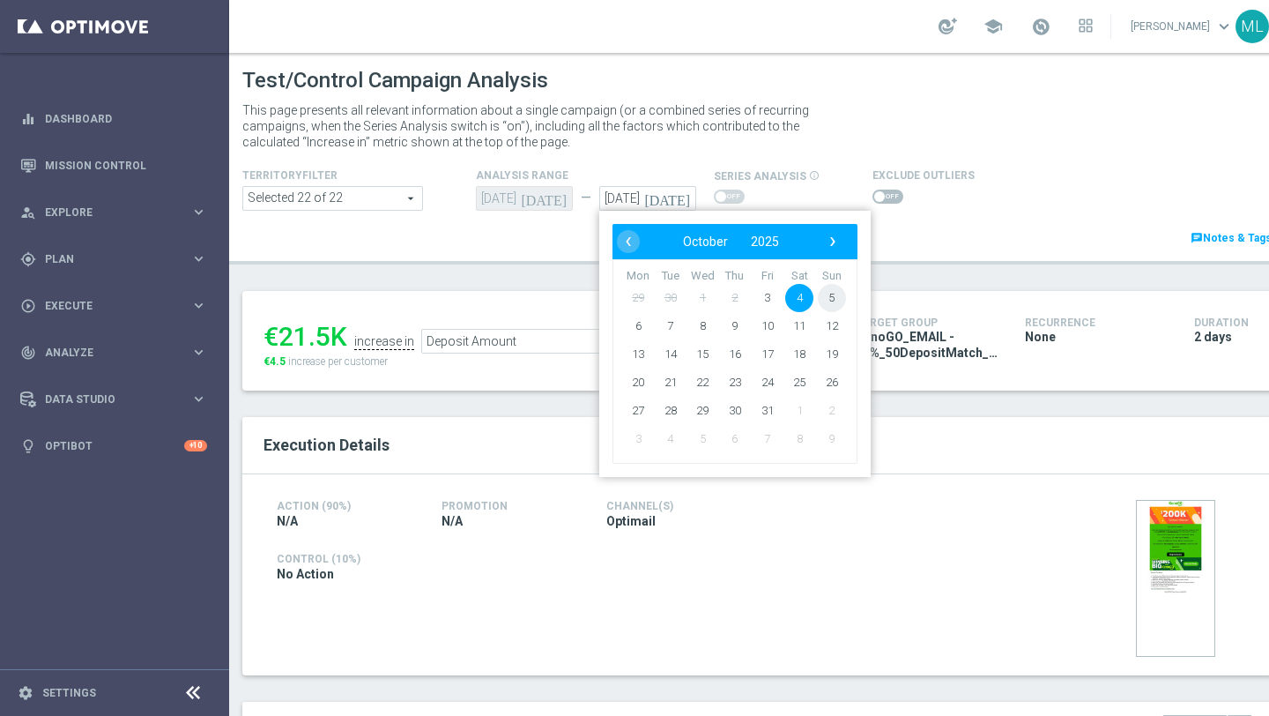
click at [829, 293] on span "5" at bounding box center [832, 298] width 28 height 28
type input "[DATE]"
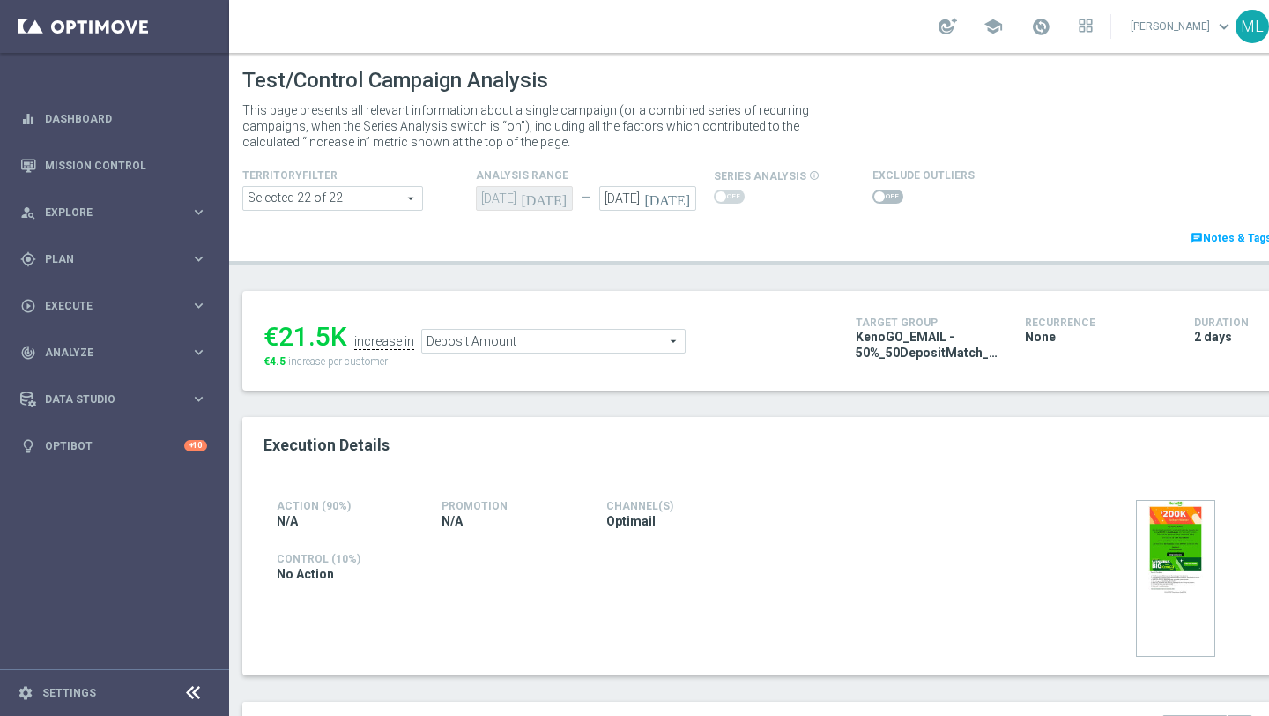
click at [475, 335] on span "Deposit Amount" at bounding box center [553, 341] width 263 height 23
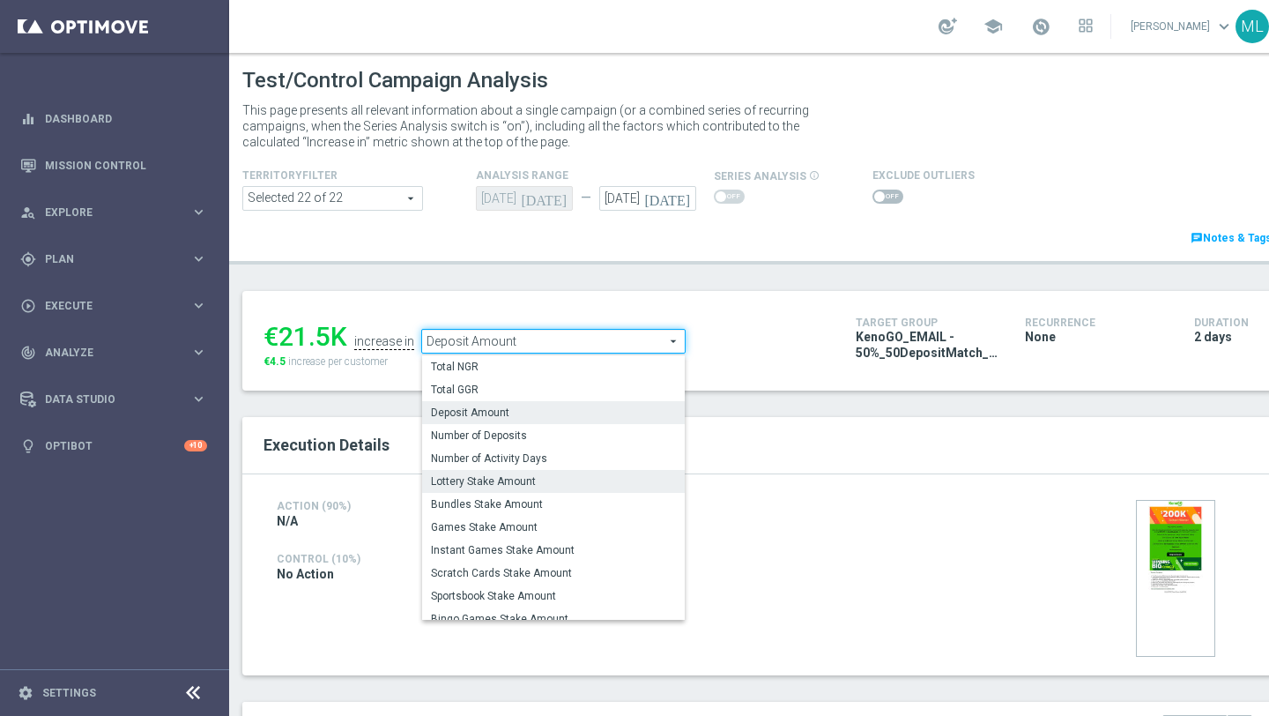
click at [488, 483] on span "Lottery Stake Amount" at bounding box center [553, 481] width 245 height 14
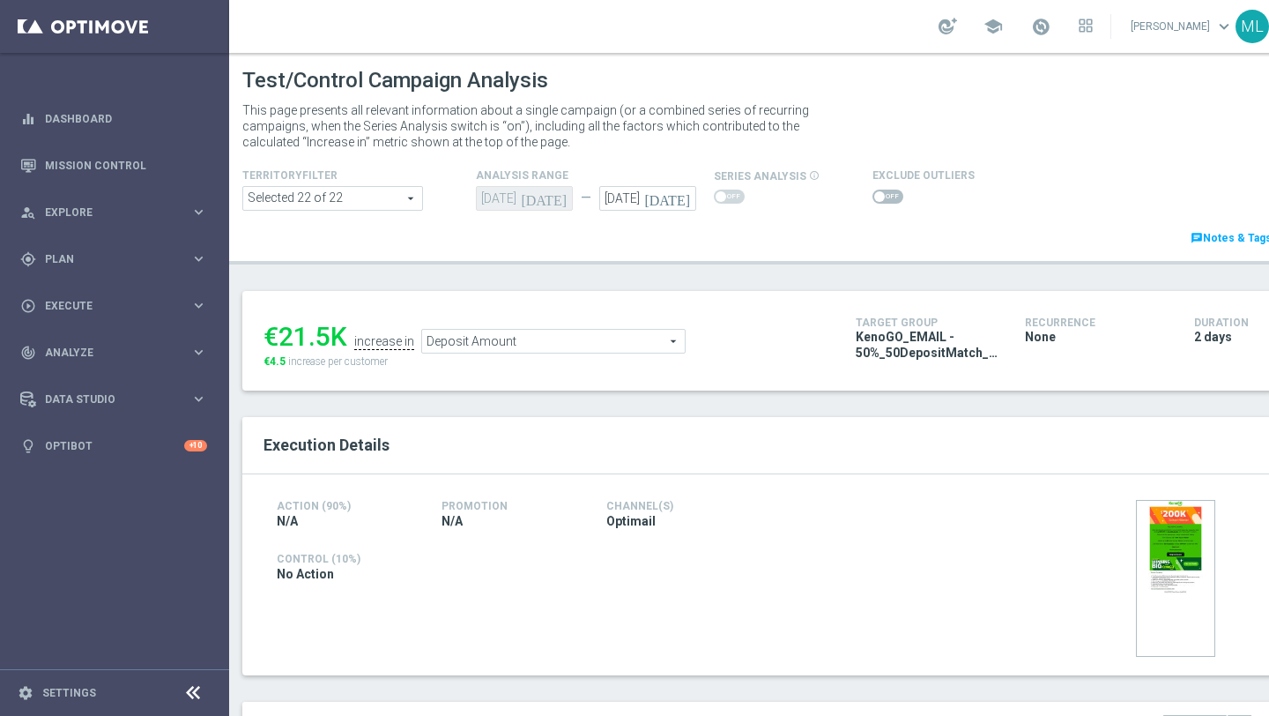
type input "Lottery Stake Amount"
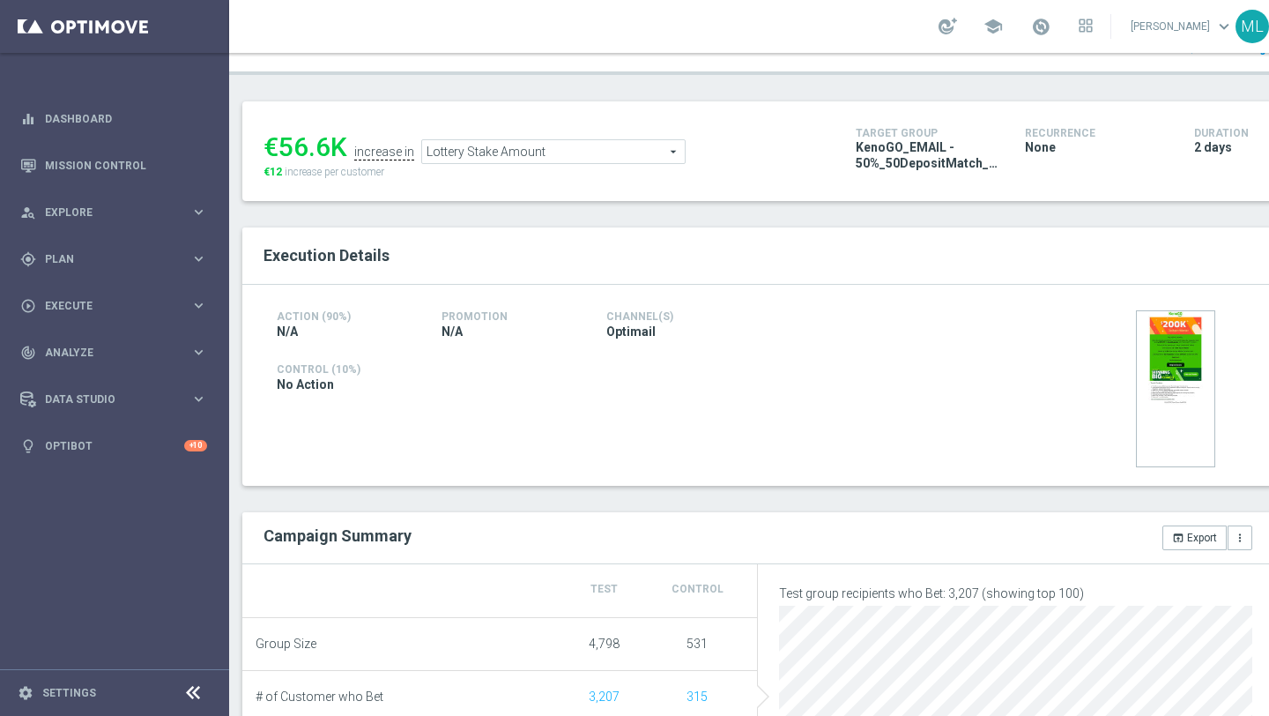
scroll to position [197, 0]
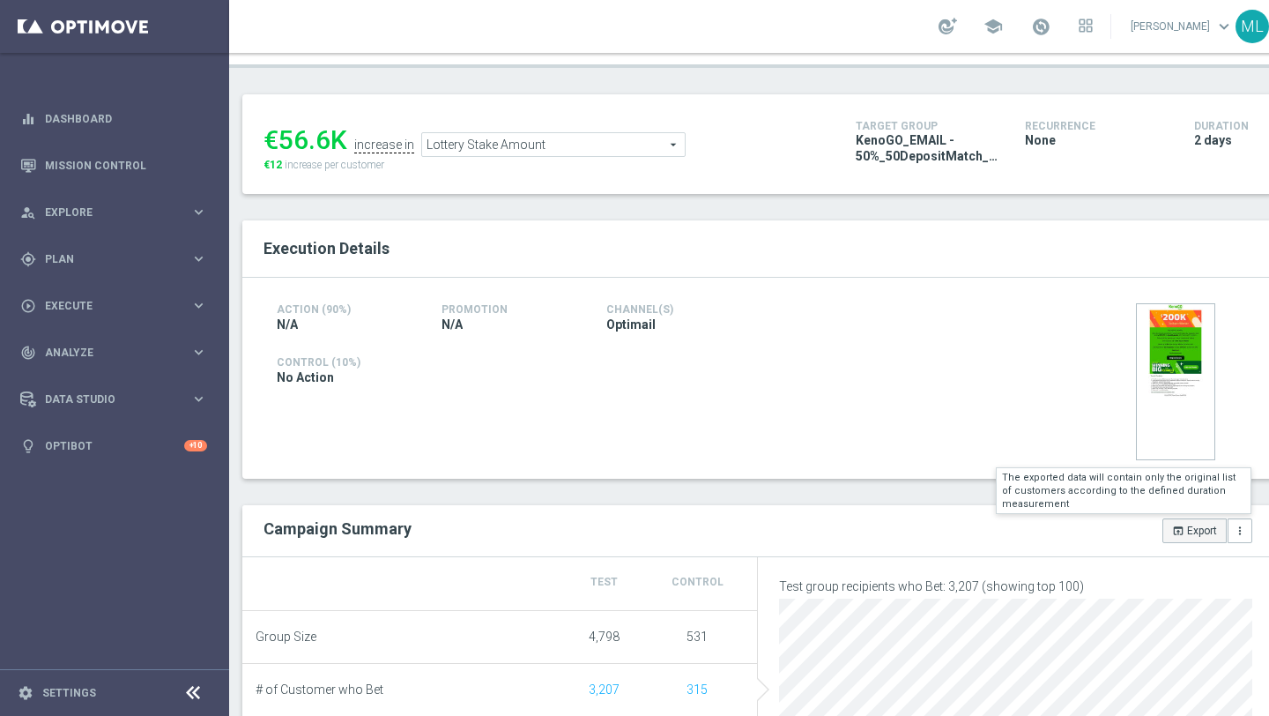
click at [1190, 523] on button "open_in_browser Export" at bounding box center [1194, 530] width 64 height 25
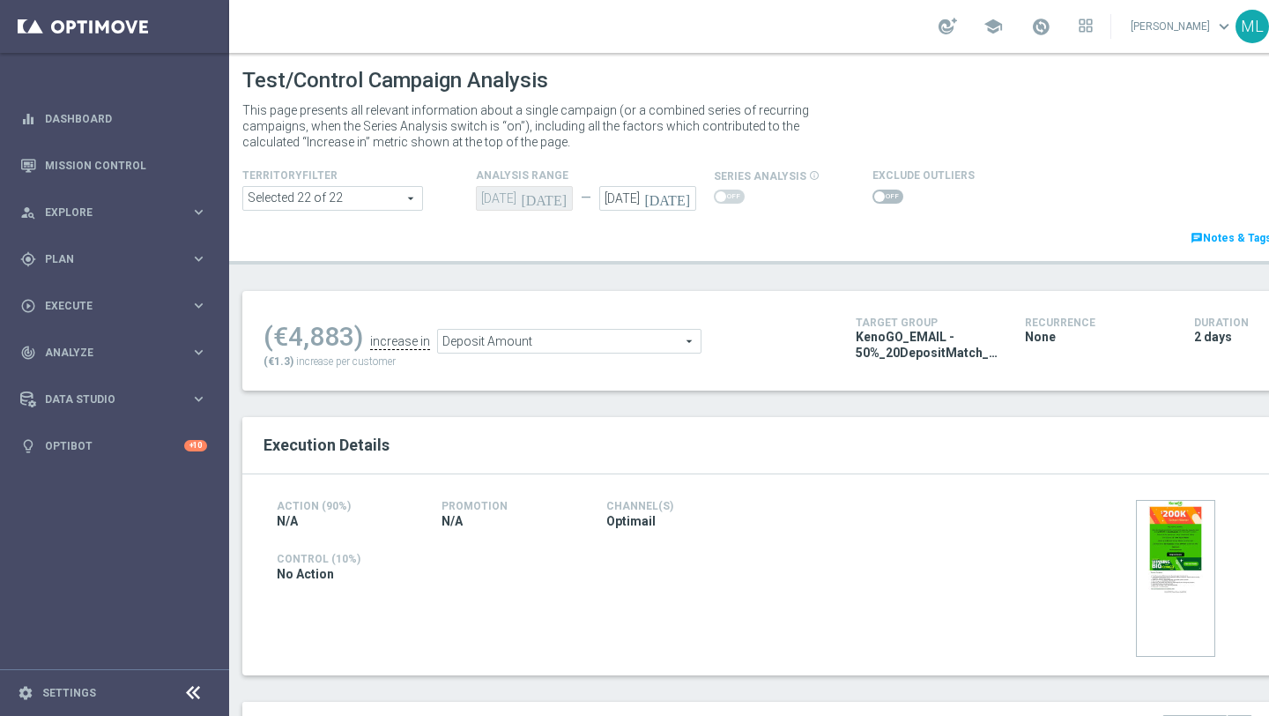
click at [686, 200] on icon "[DATE]" at bounding box center [670, 195] width 52 height 19
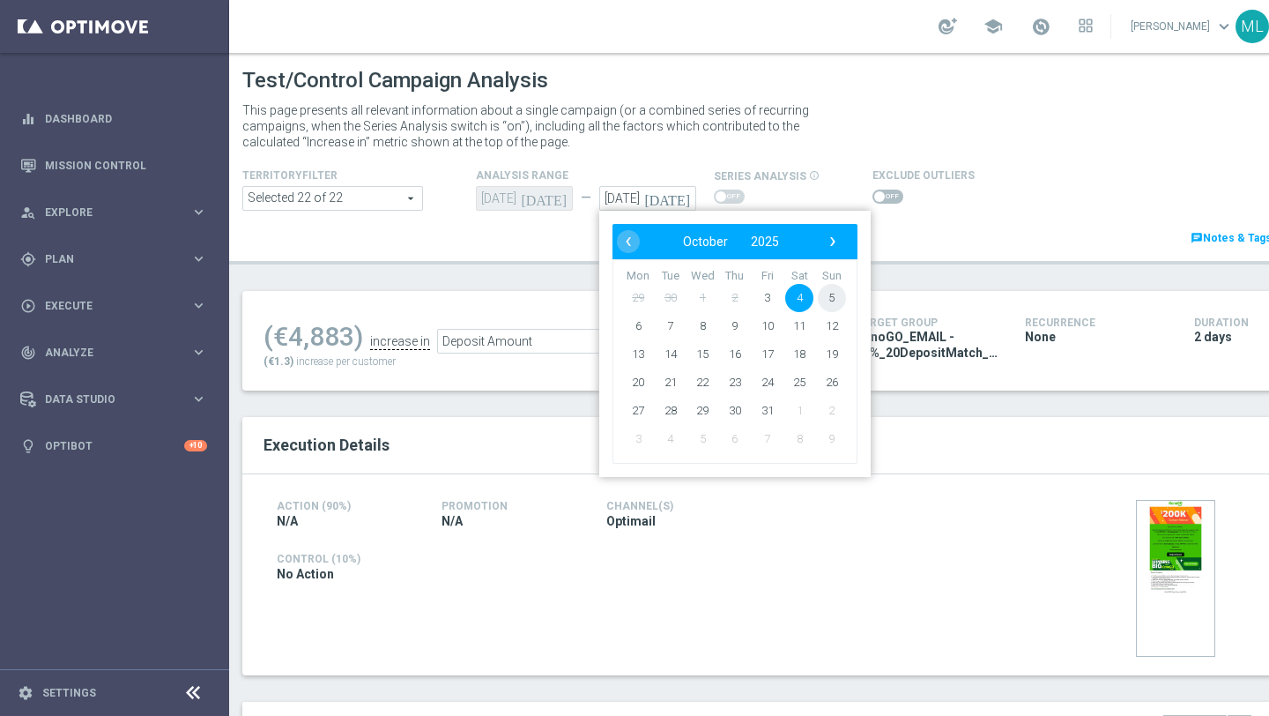
click at [832, 294] on span "5" at bounding box center [832, 298] width 28 height 28
type input "[DATE]"
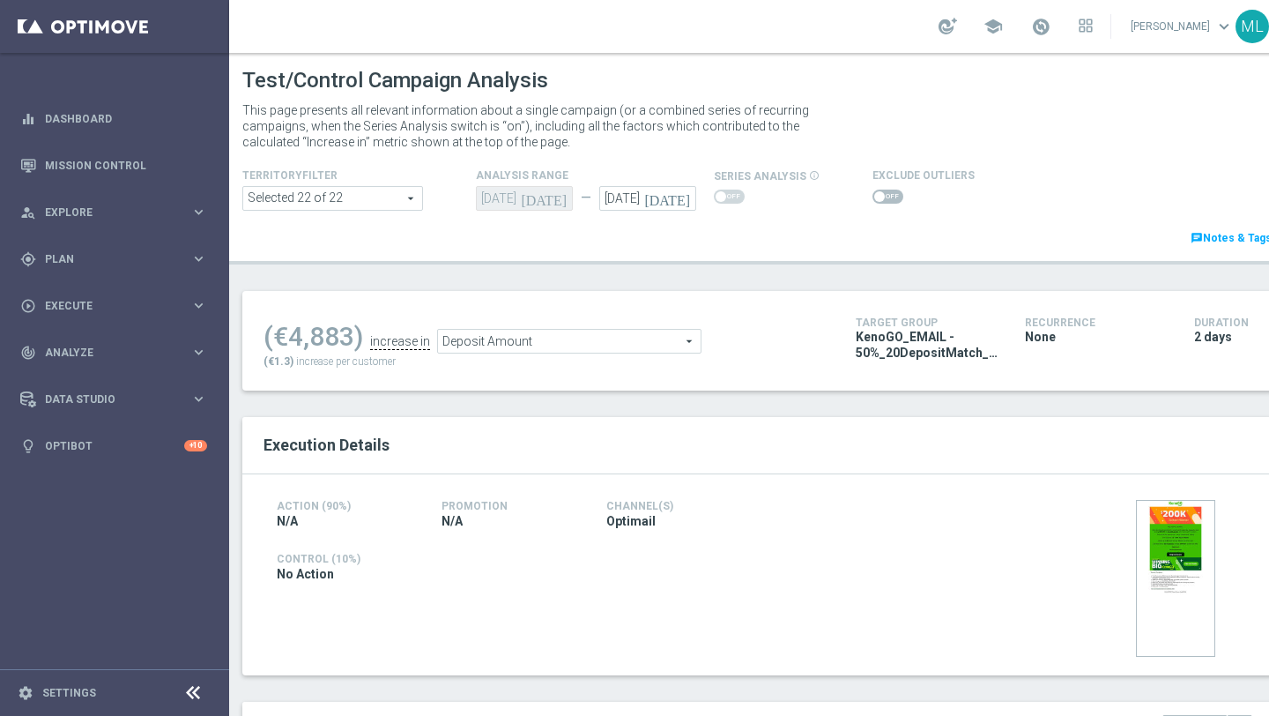
click at [563, 342] on span "Deposit Amount" at bounding box center [569, 341] width 263 height 23
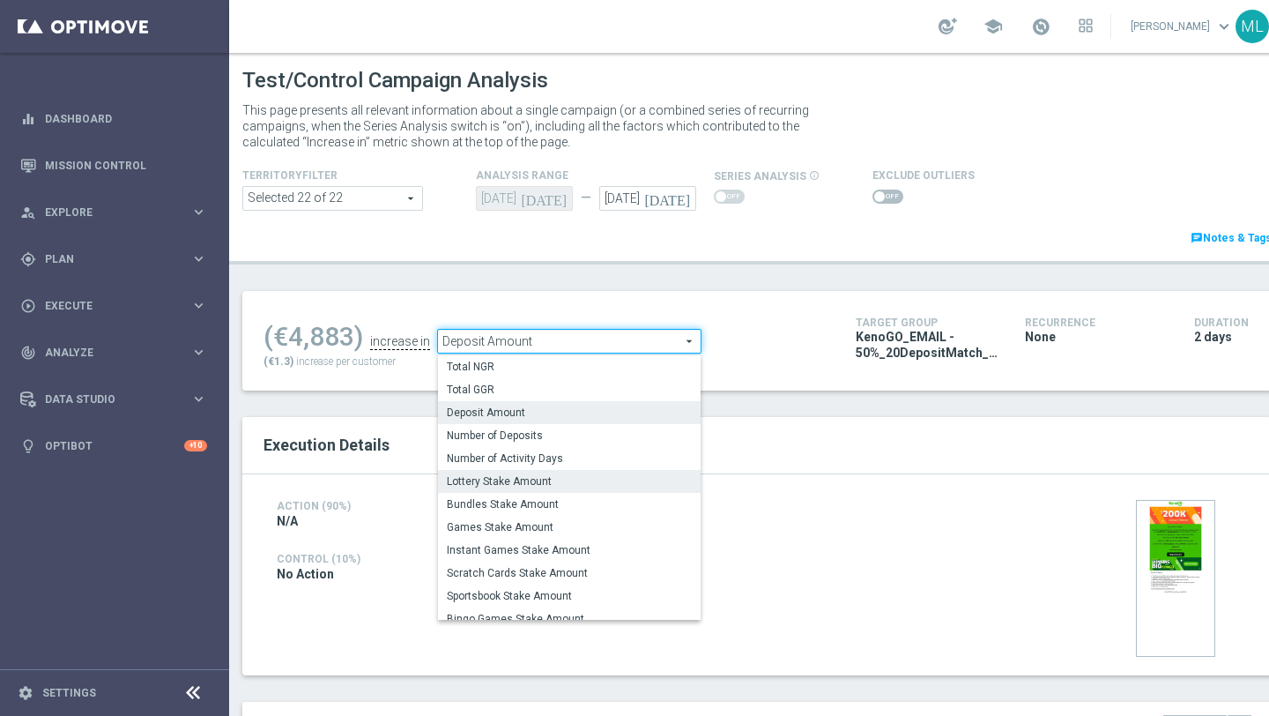
click at [528, 485] on span "Lottery Stake Amount" at bounding box center [569, 481] width 245 height 14
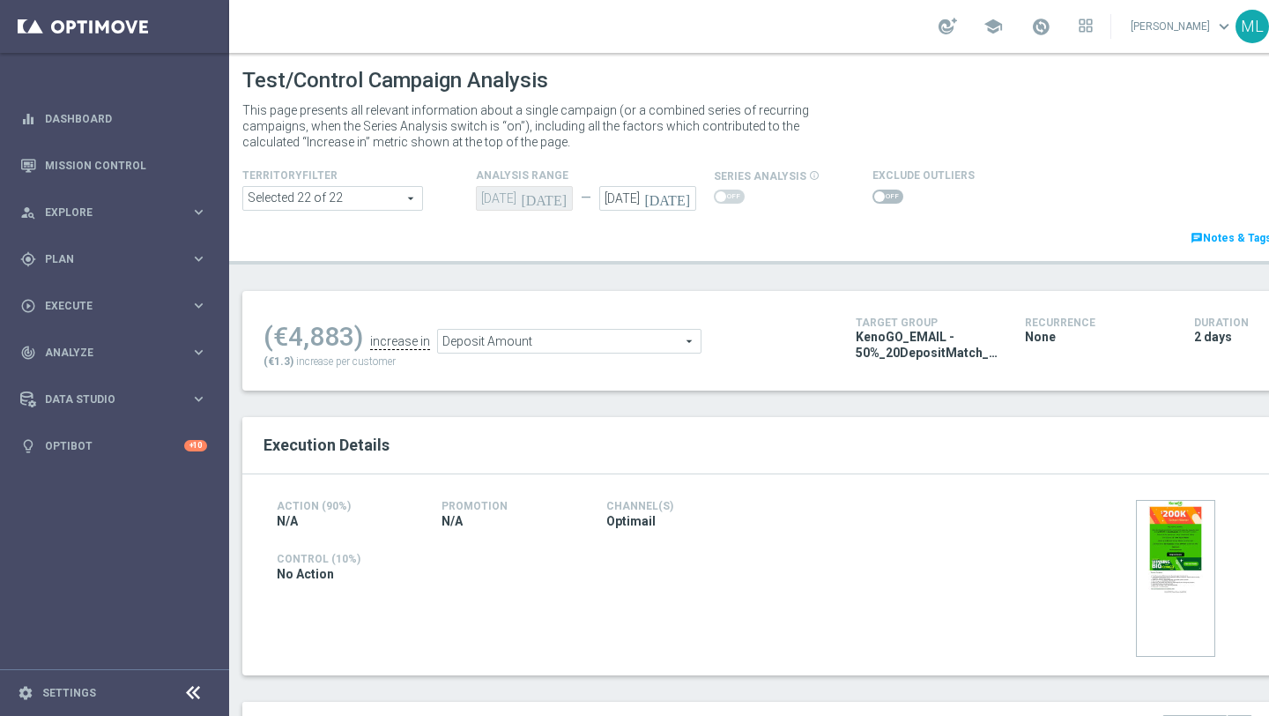
type input "Lottery Stake Amount"
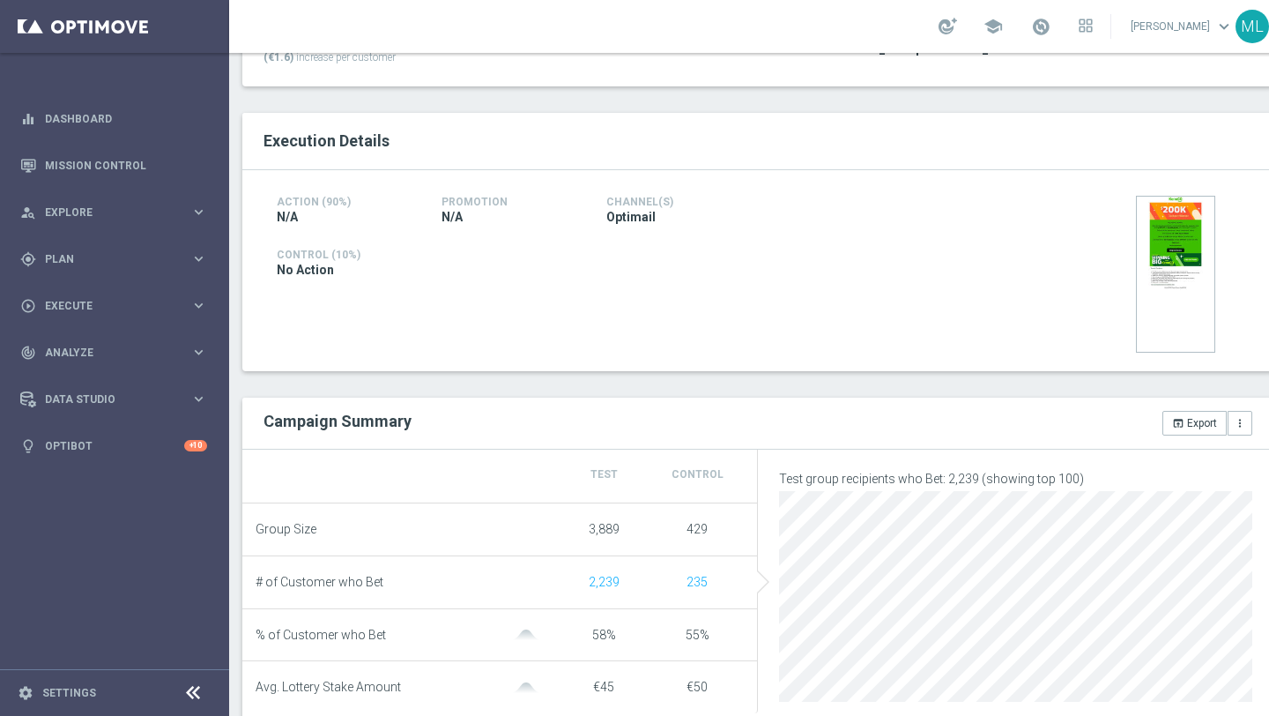
scroll to position [307, 0]
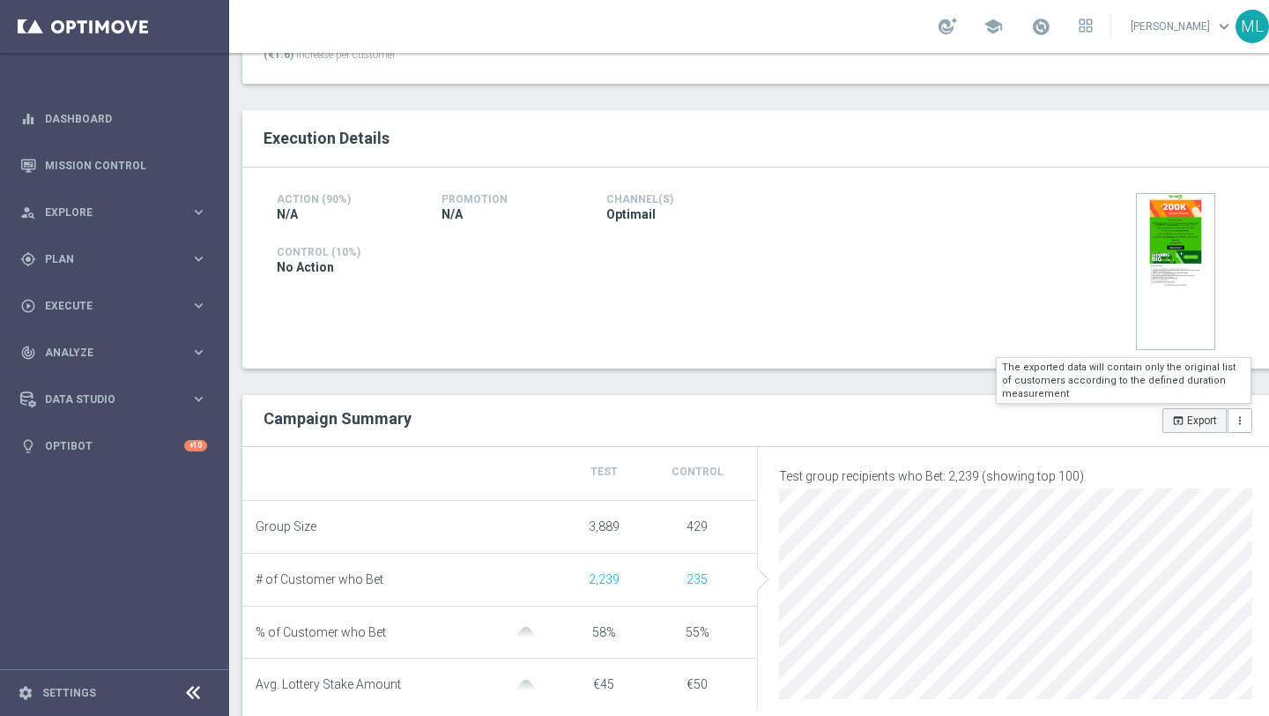
click at [1177, 418] on icon "open_in_browser" at bounding box center [1178, 420] width 12 height 12
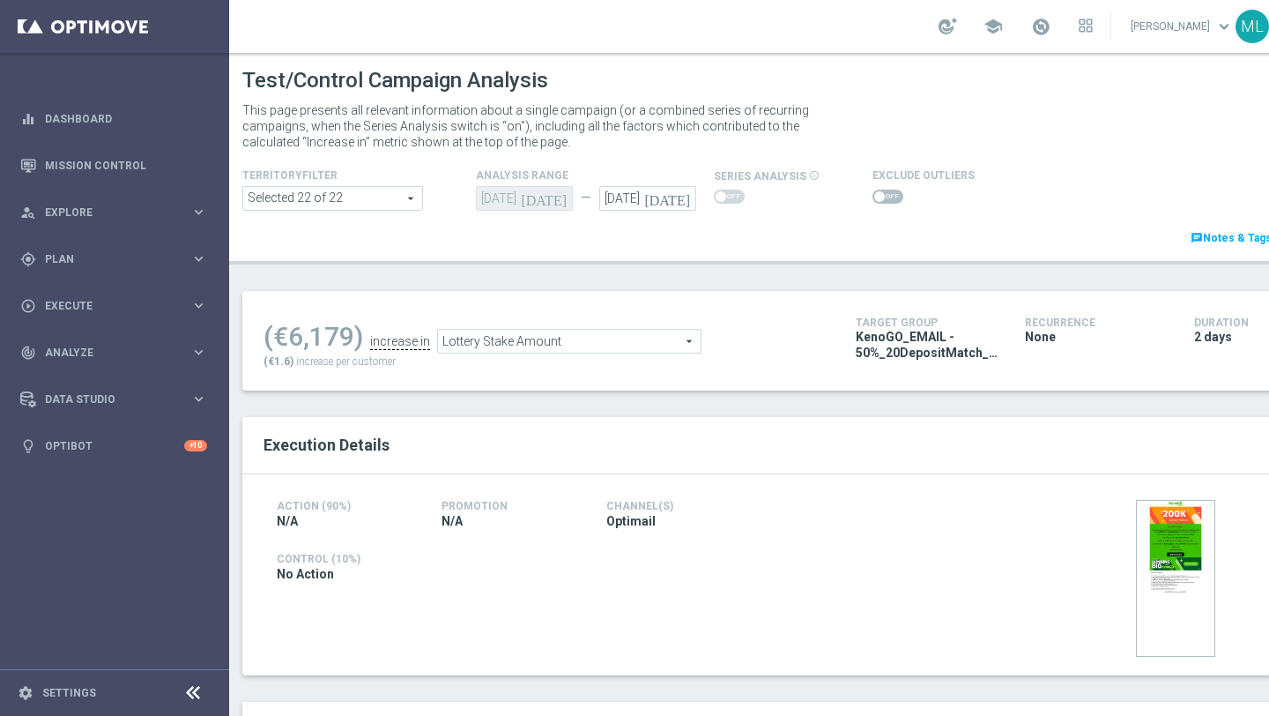
scroll to position [101, 0]
